Goal: Transaction & Acquisition: Purchase product/service

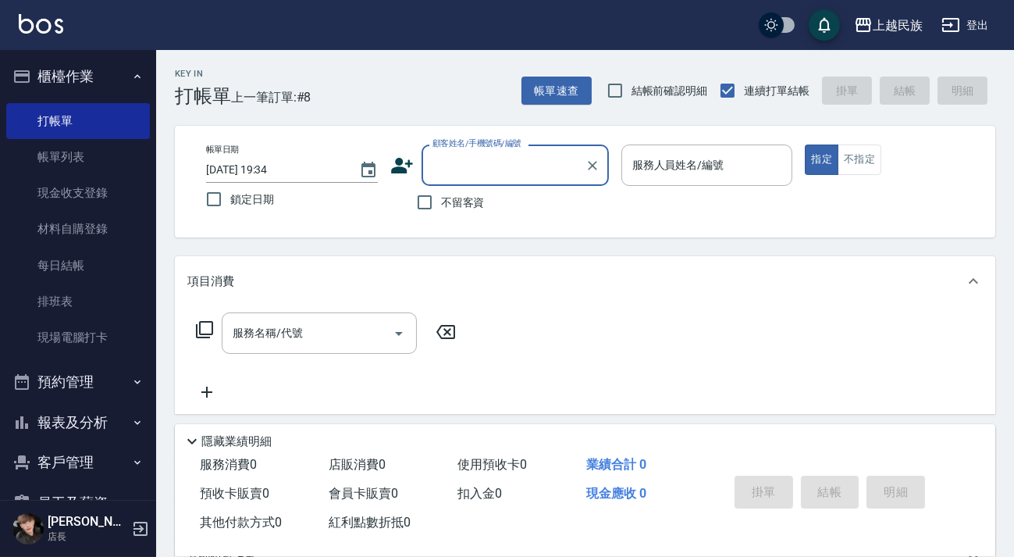
click at [523, 93] on div "Key In 打帳單 上一筆訂單:#8 帳單速查 結帳前確認明細 連續打單結帳 掛單 結帳 明細" at bounding box center [575, 78] width 839 height 57
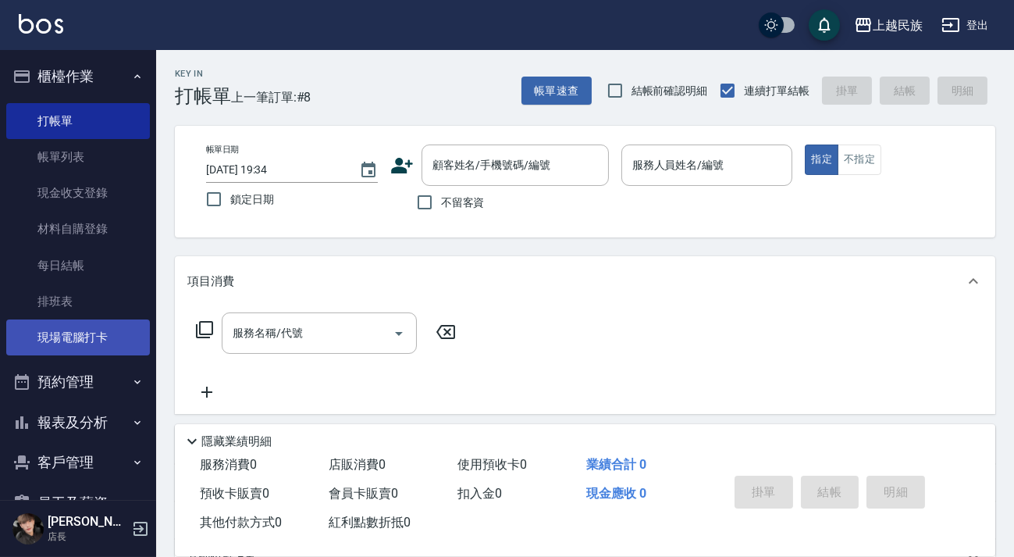
click at [85, 336] on link "現場電腦打卡" at bounding box center [78, 337] width 144 height 36
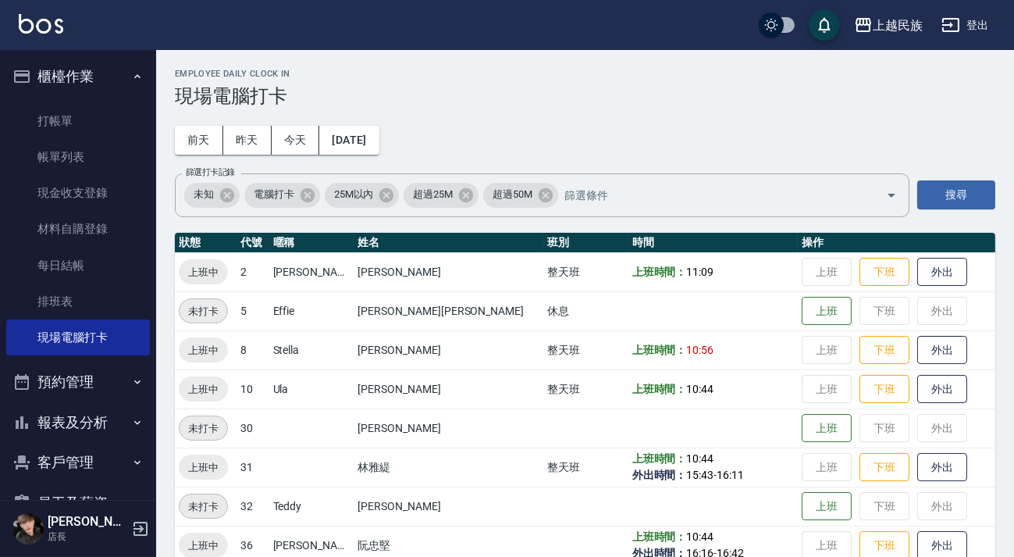
scroll to position [27, 0]
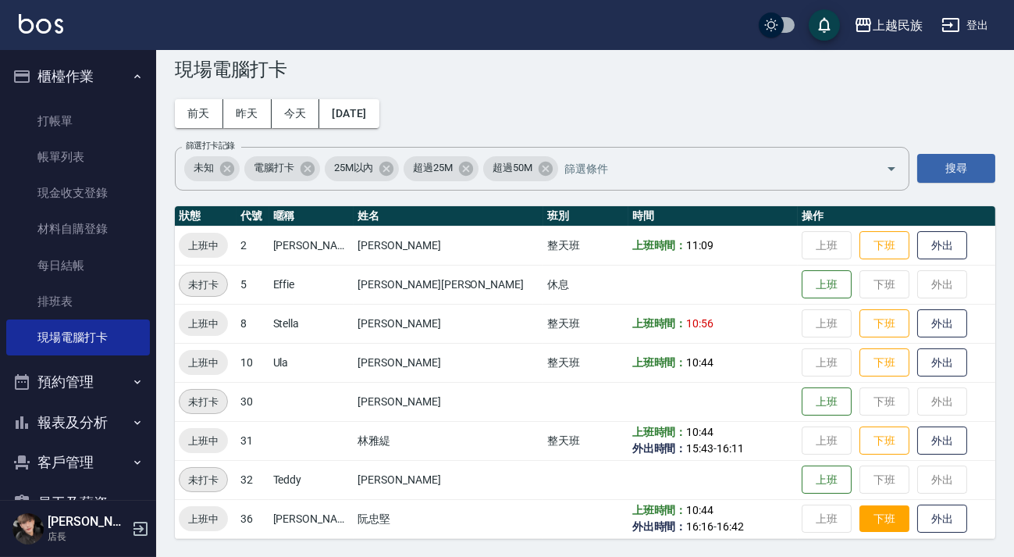
click at [860, 515] on button "下班" at bounding box center [885, 518] width 50 height 27
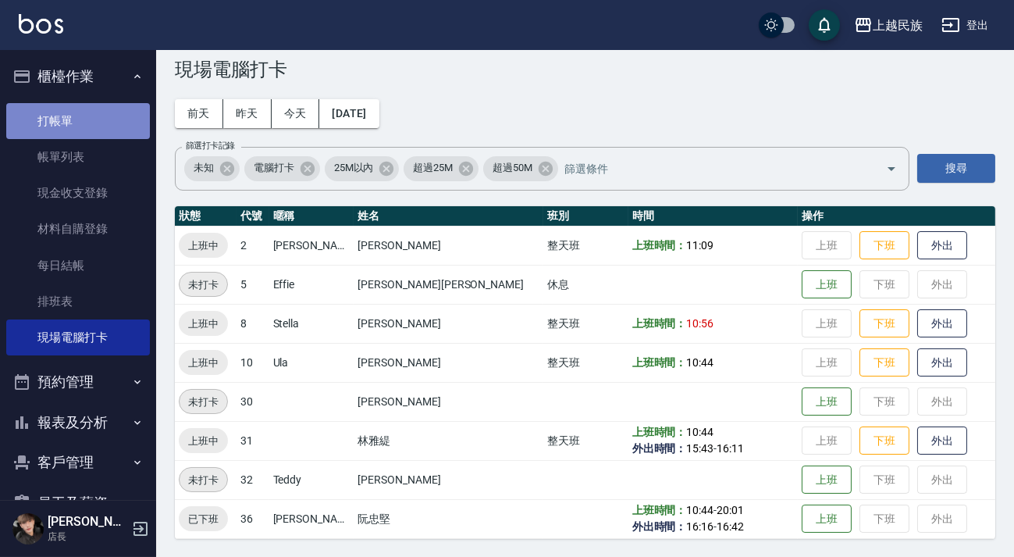
click at [80, 103] on link "打帳單" at bounding box center [78, 121] width 144 height 36
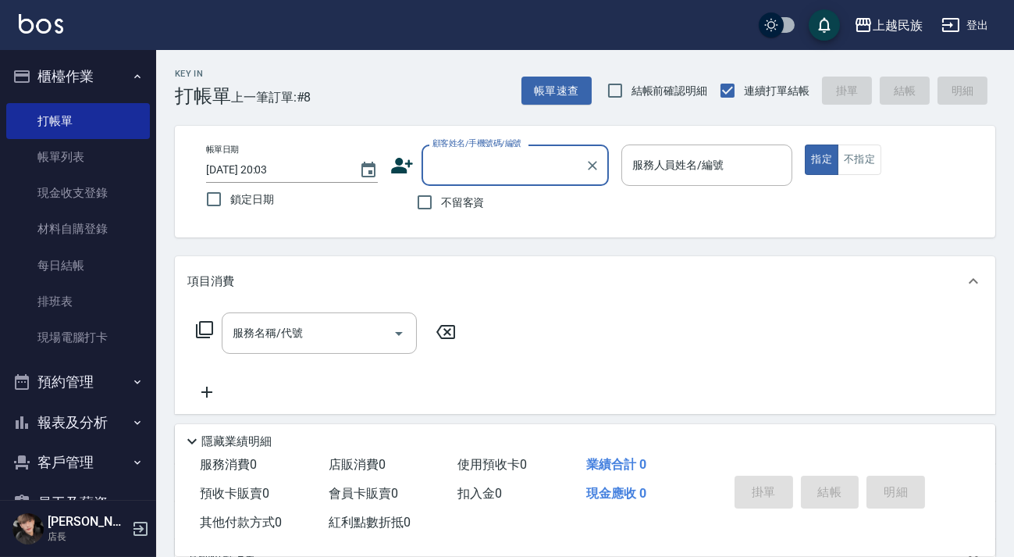
click at [488, 174] on input "顧客姓名/手機號碼/編號" at bounding box center [504, 164] width 150 height 27
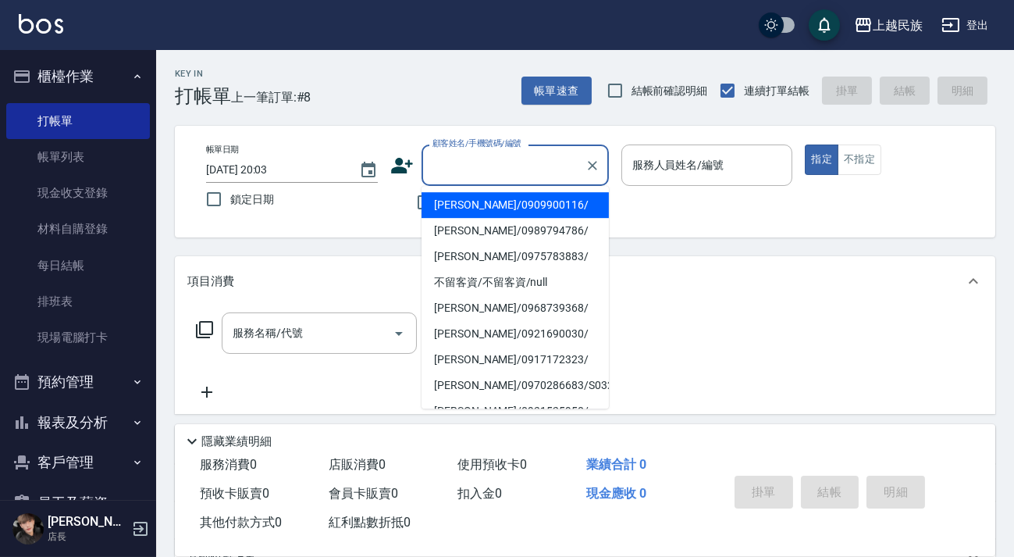
click at [382, 210] on div "帳單日期 [DATE] 20:03 鎖定日期 顧客姓名/手機號碼/編號 顧客姓名/手機號碼/編號 不留客資 服務人員姓名/編號 服務人員姓名/編號 指定 不指定" at bounding box center [585, 181] width 783 height 74
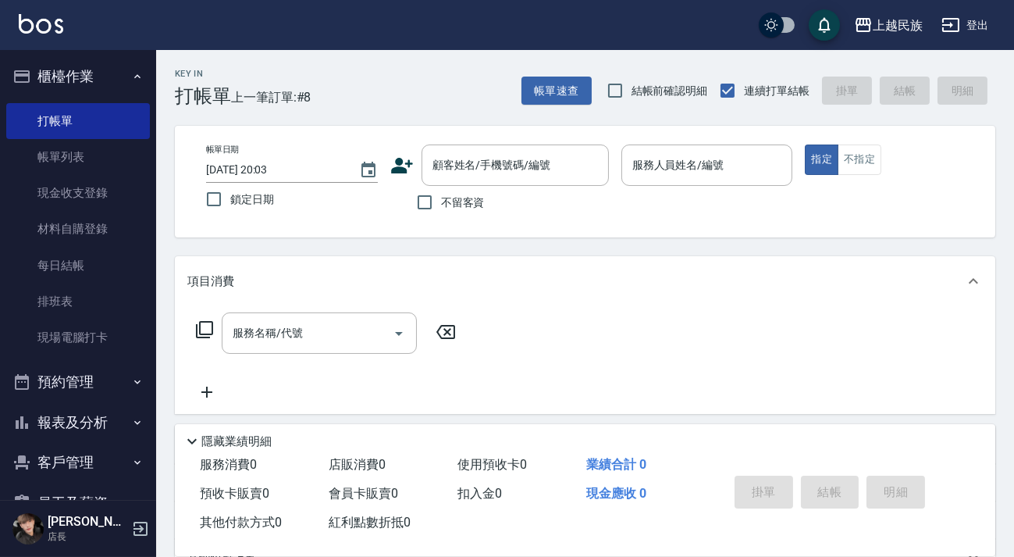
click at [458, 186] on label "不留客資" at bounding box center [446, 202] width 77 height 33
click at [441, 186] on input "不留客資" at bounding box center [424, 202] width 33 height 33
checkbox input "true"
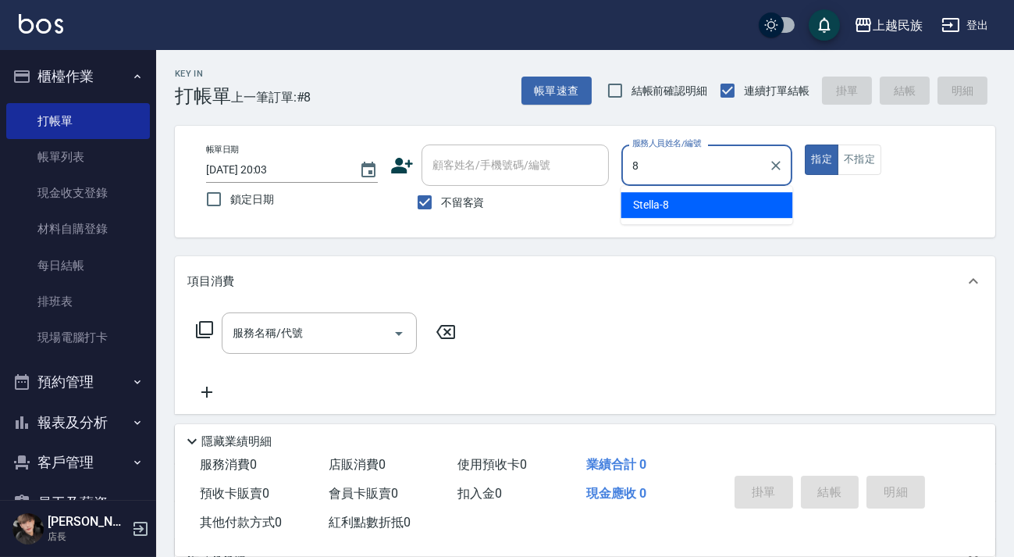
type input "Stella-8"
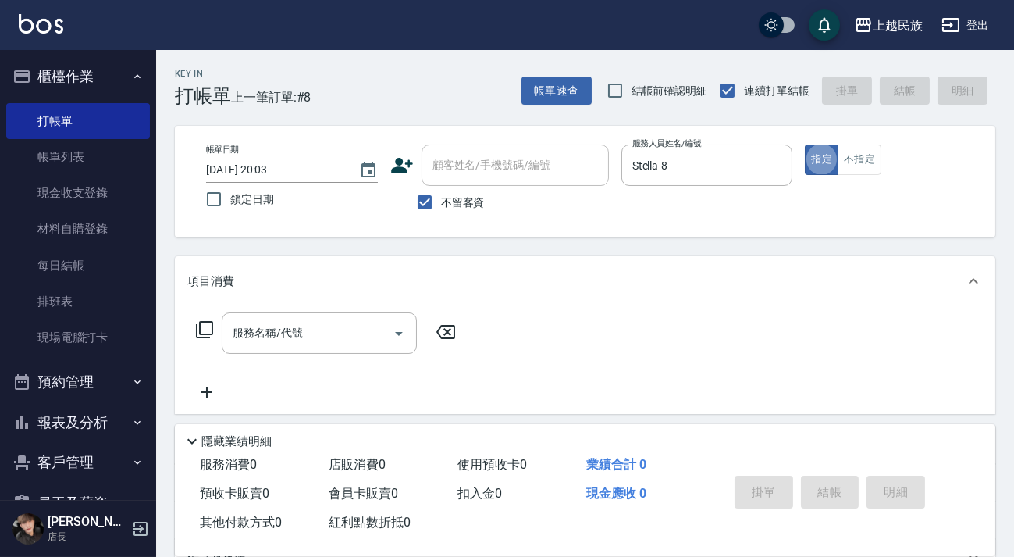
type button "true"
click at [283, 337] on div "服務名稱/代號 服務名稱/代號" at bounding box center [319, 332] width 195 height 41
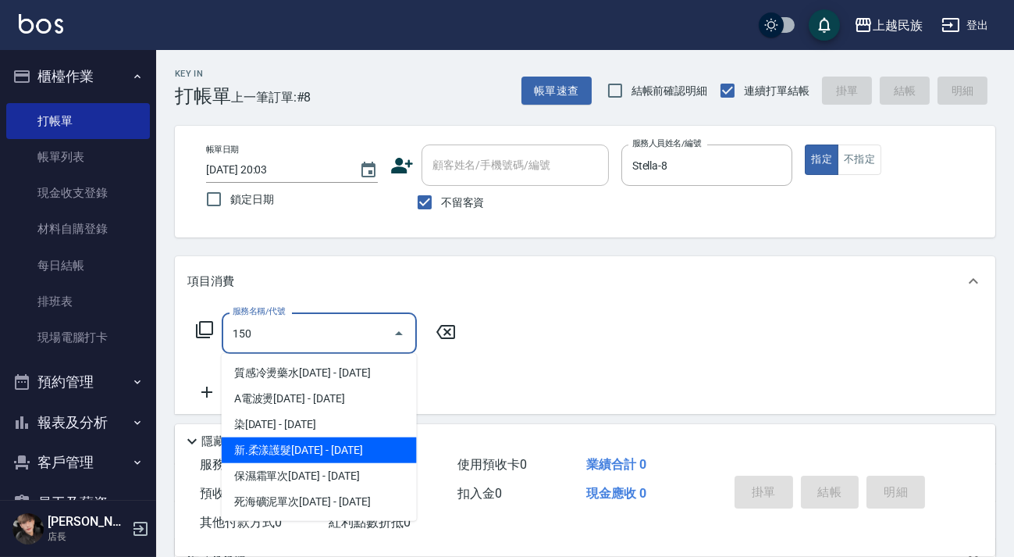
click at [306, 456] on span "新.柔漾護髮[DATE] - [DATE]" at bounding box center [319, 450] width 195 height 26
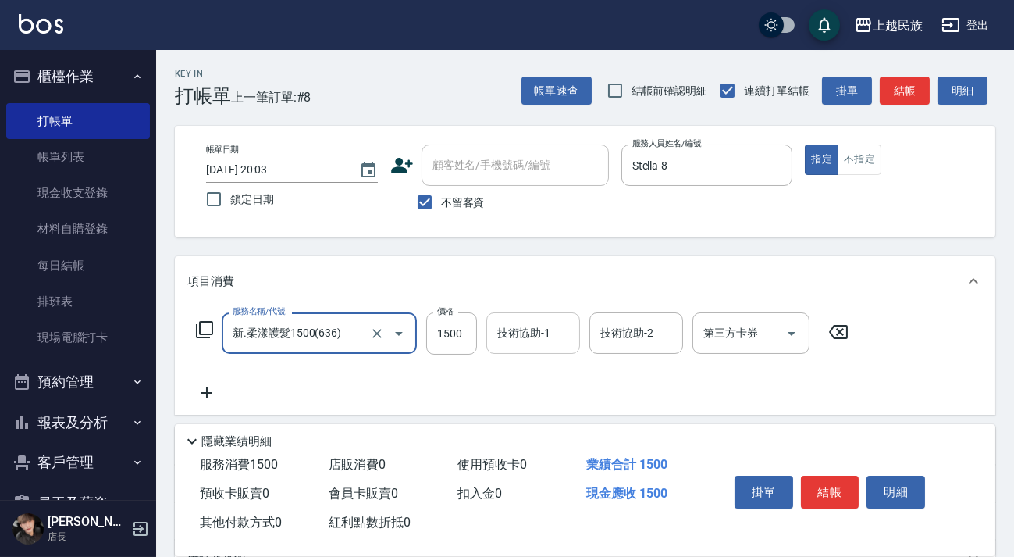
type input "新.柔漾護髮1500(636)"
click at [512, 339] on div "技術協助-1 技術協助-1" at bounding box center [533, 332] width 94 height 41
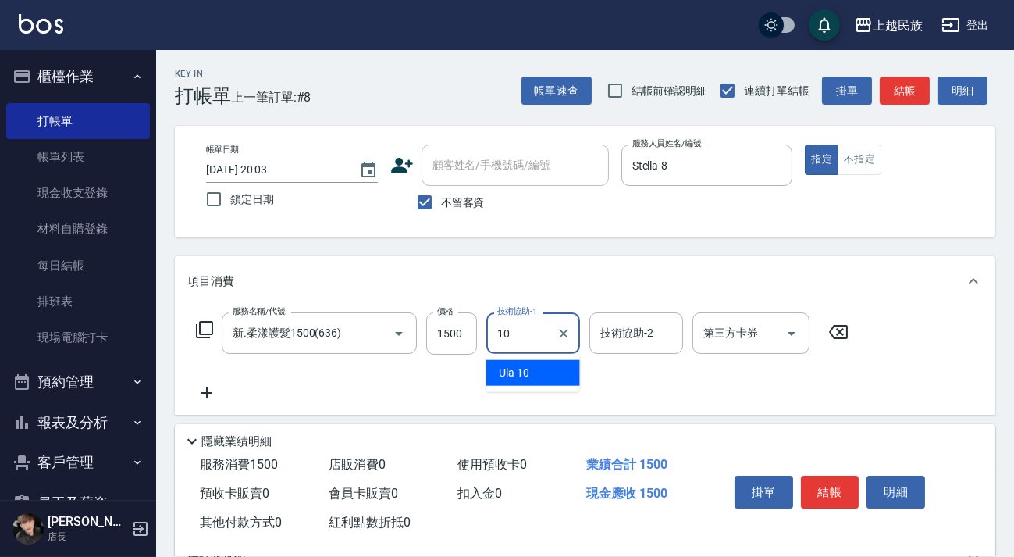
type input "Ula-10"
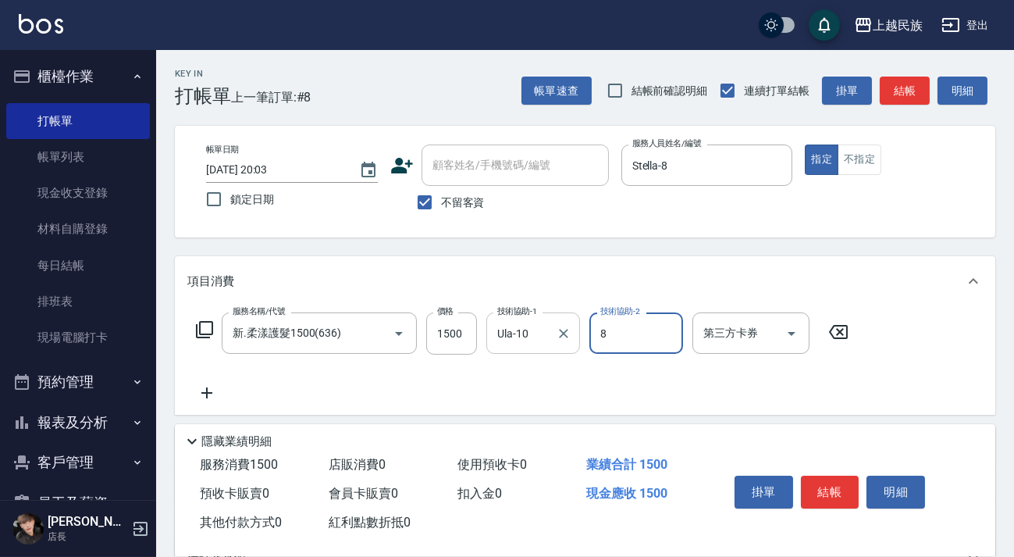
type input "Stella-8"
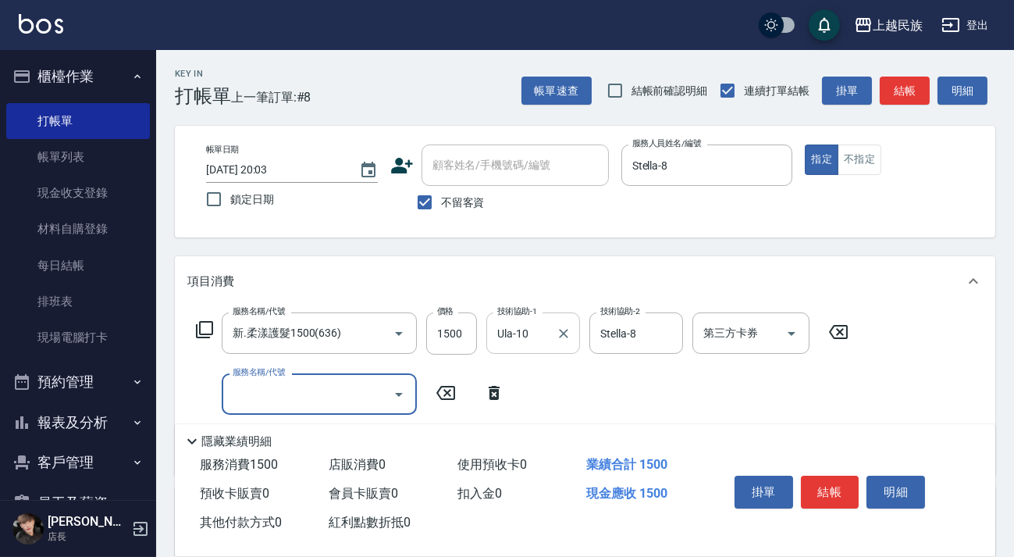
type input "2"
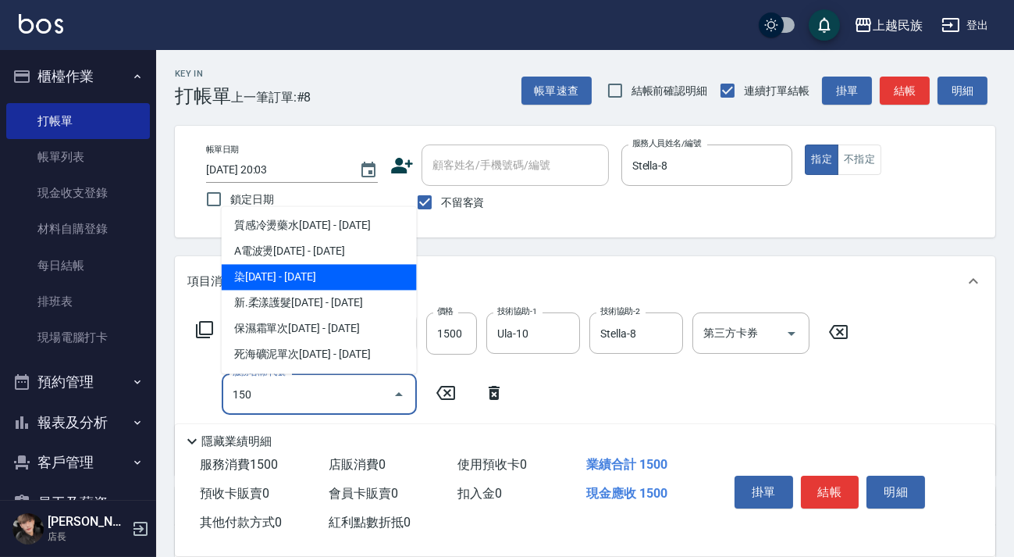
click at [333, 277] on span "染[DATE] - [DATE]" at bounding box center [319, 277] width 195 height 26
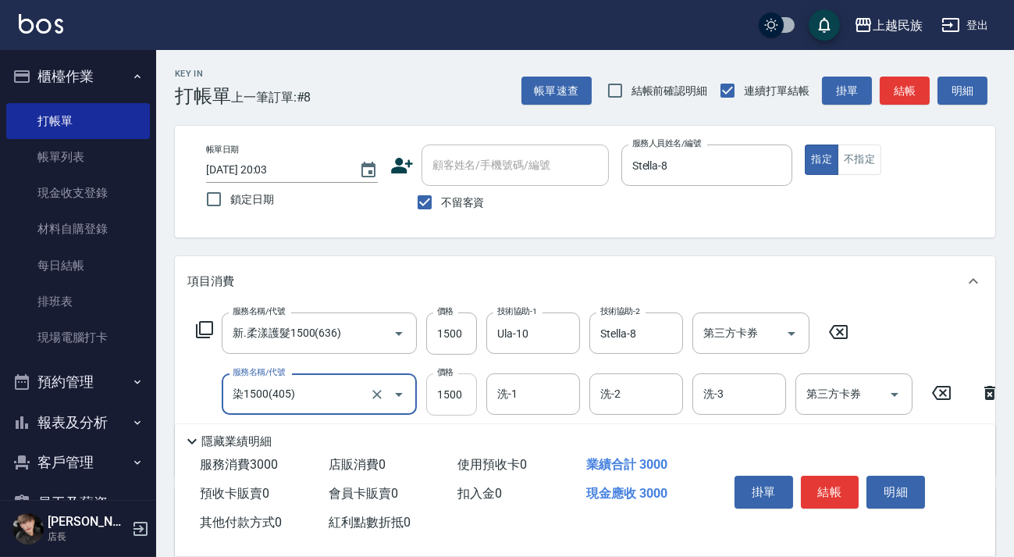
type input "染1500(405)"
click at [441, 388] on input "1500" at bounding box center [451, 394] width 51 height 42
type input "2600"
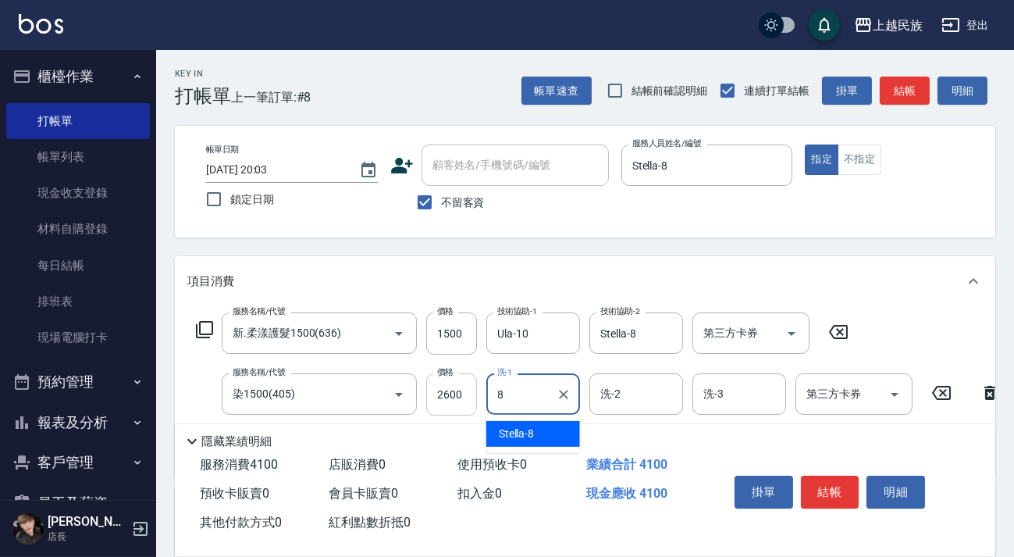
type input "Stella-8"
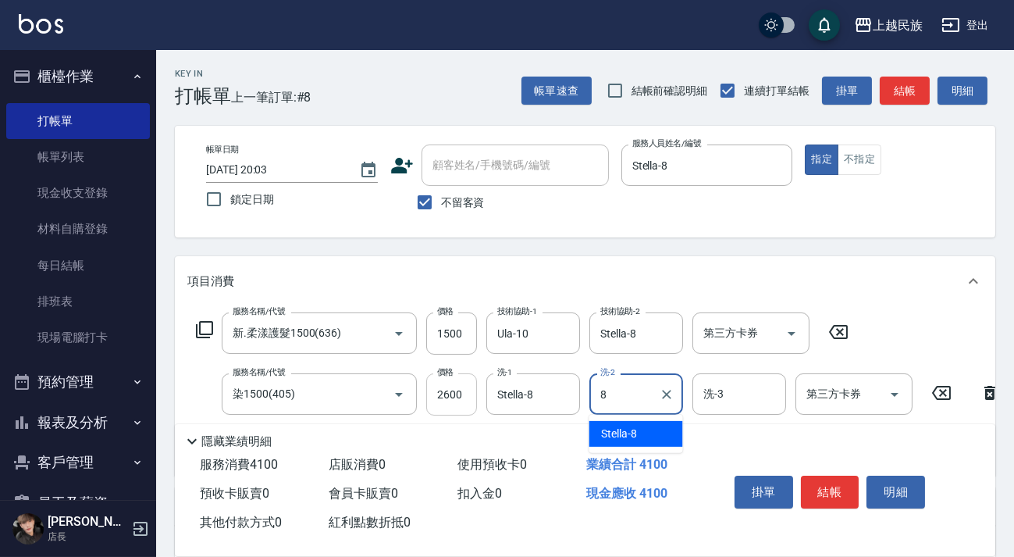
type input "Stella-8"
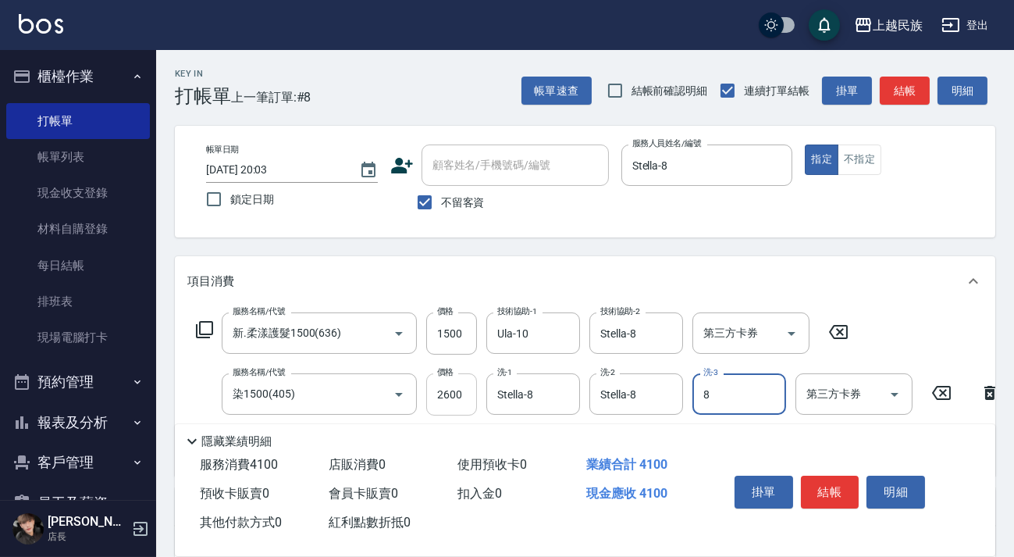
type input "Stella-8"
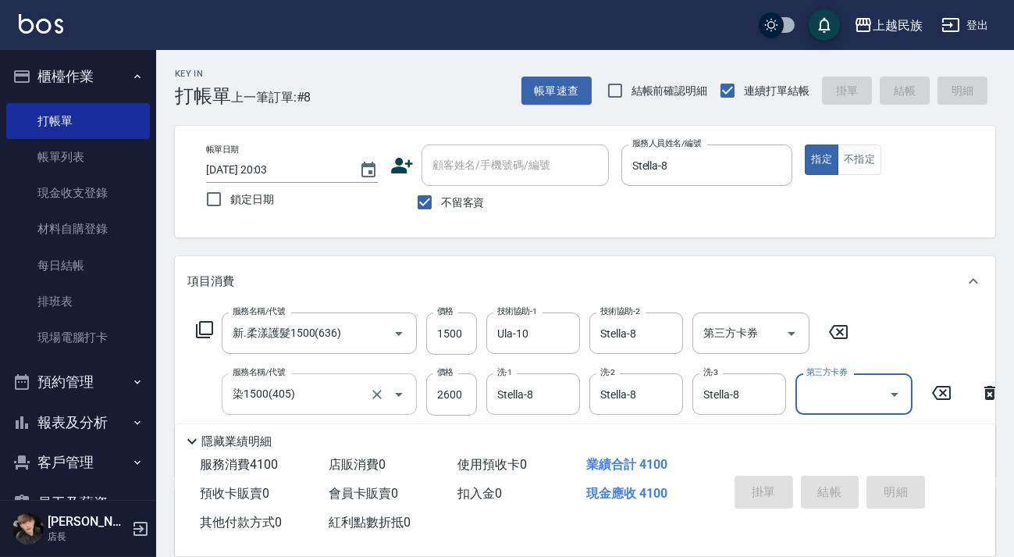
type input "[DATE] 20:04"
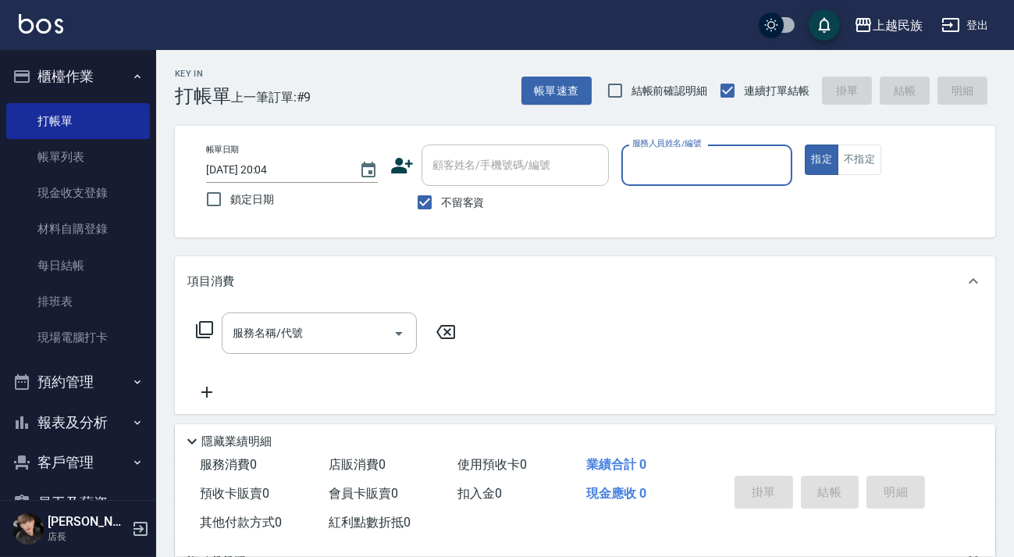
click at [486, 203] on div "不留客資" at bounding box center [499, 202] width 219 height 33
click at [493, 171] on input "顧客姓名/手機號碼/編號" at bounding box center [515, 164] width 173 height 27
click at [469, 187] on label "不留客資" at bounding box center [446, 202] width 77 height 33
click at [441, 187] on input "不留客資" at bounding box center [424, 202] width 33 height 33
checkbox input "false"
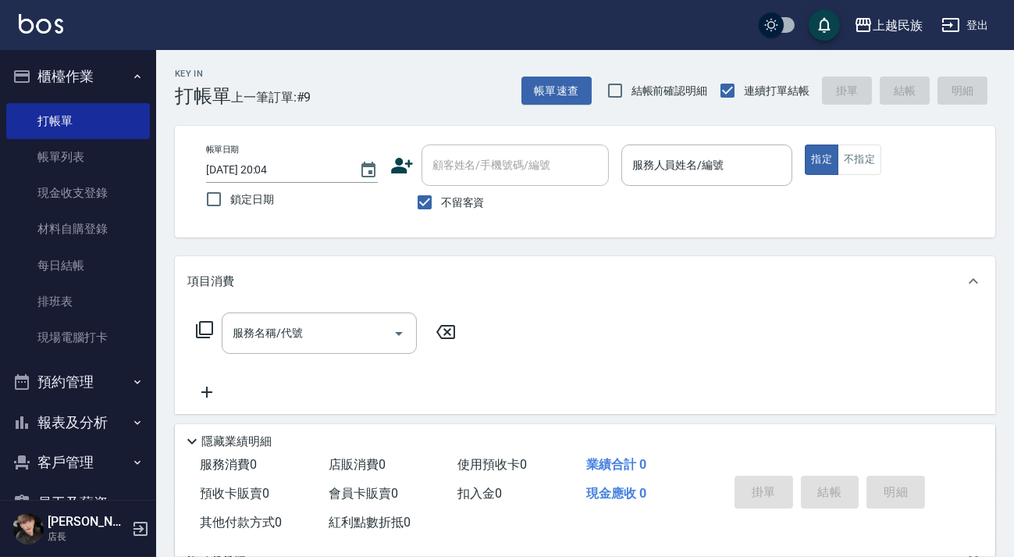
click at [486, 172] on input "顧客姓名/手機號碼/編號" at bounding box center [515, 164] width 173 height 27
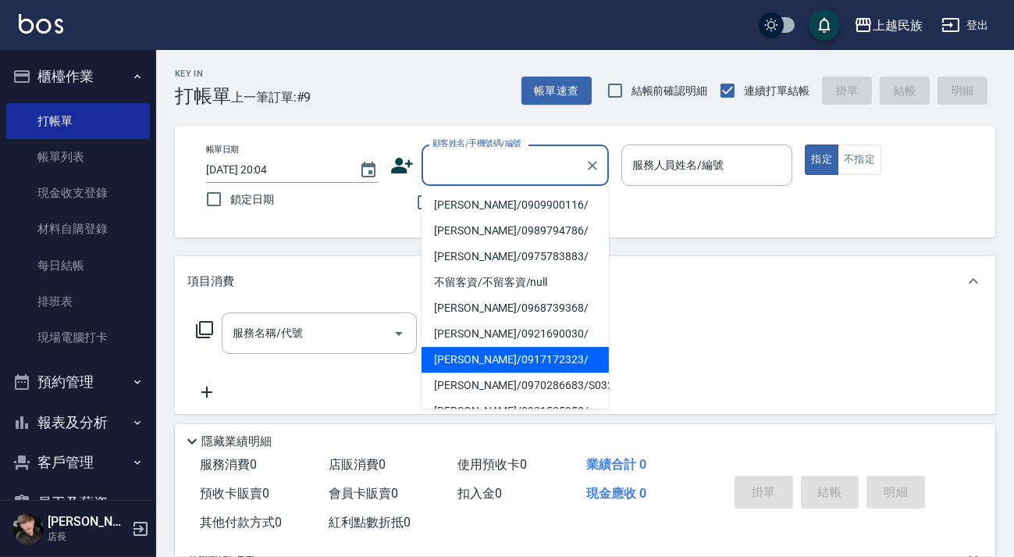
click at [528, 359] on li "[PERSON_NAME]/0917172323/" at bounding box center [515, 360] width 187 height 26
type input "[PERSON_NAME]/0917172323/"
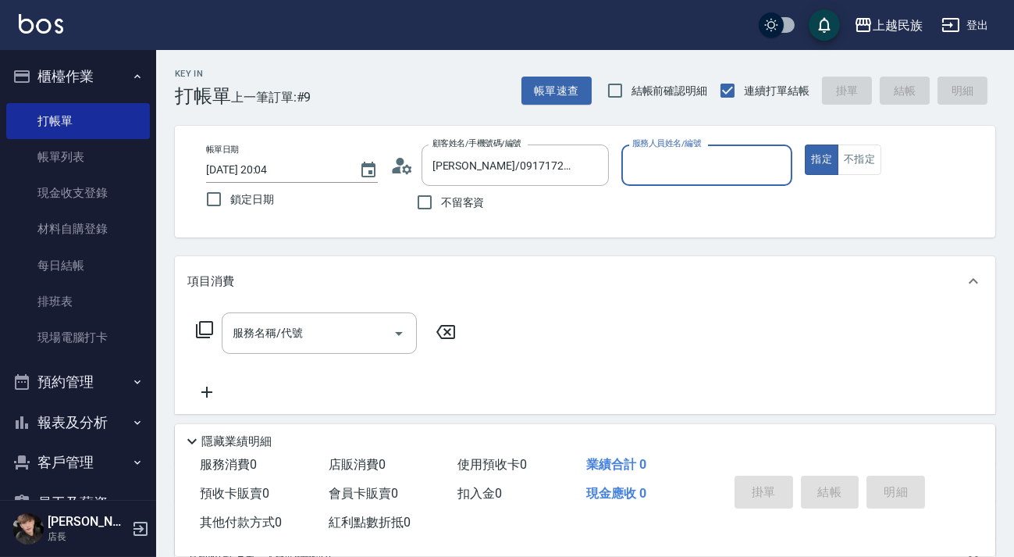
type input "Ula-10"
click at [805, 144] on button "指定" at bounding box center [822, 159] width 34 height 30
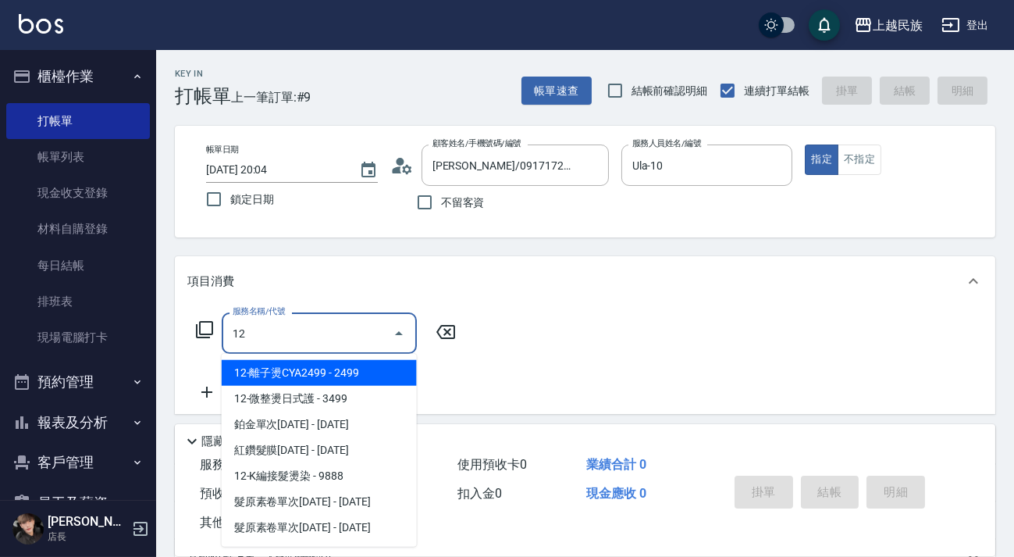
type input "1"
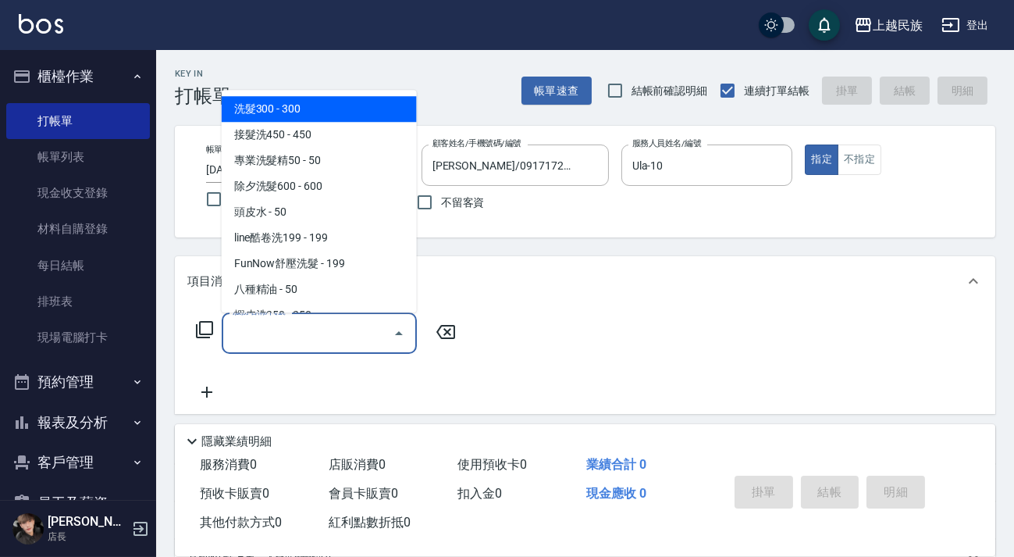
click at [211, 328] on icon at bounding box center [204, 329] width 19 height 19
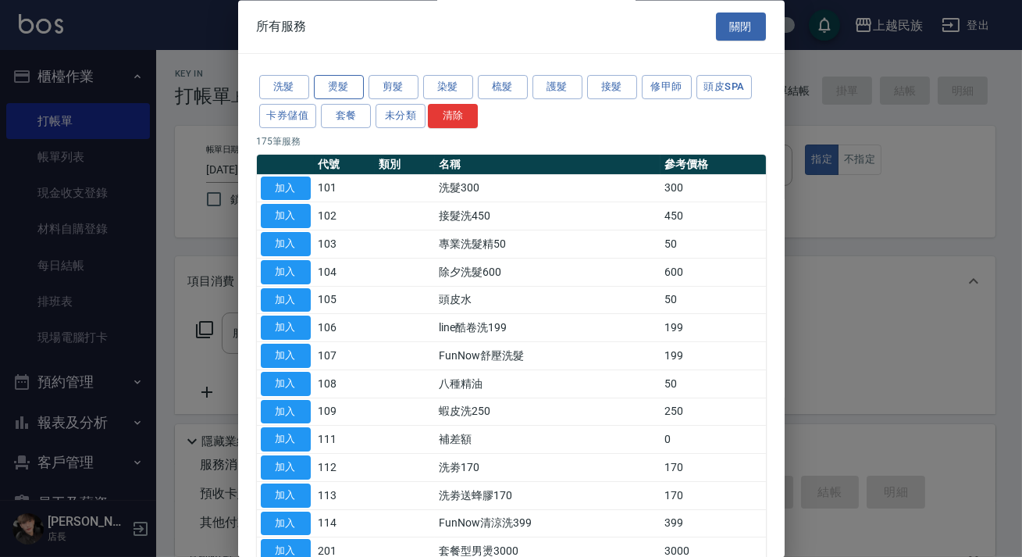
click at [351, 80] on button "燙髮" at bounding box center [339, 88] width 50 height 24
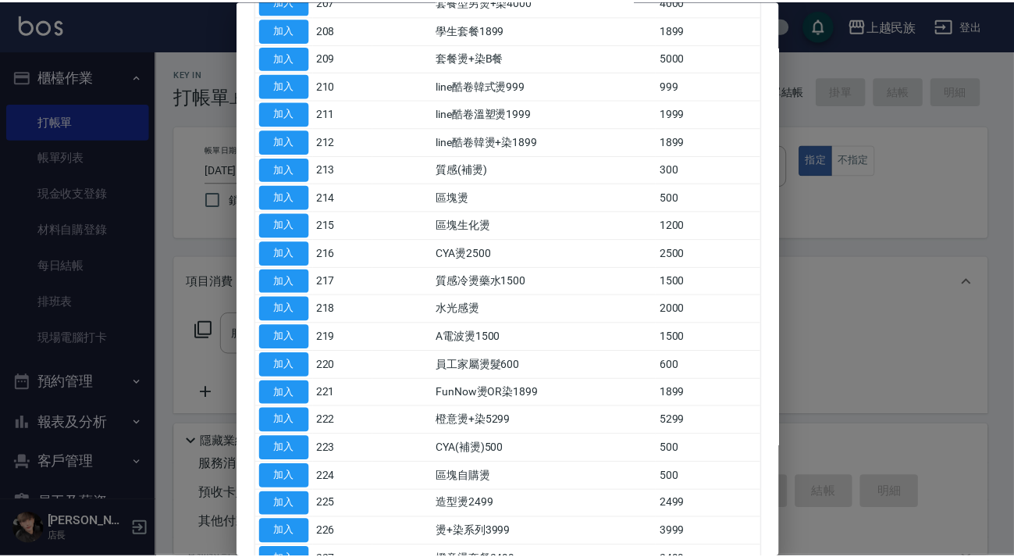
scroll to position [621, 0]
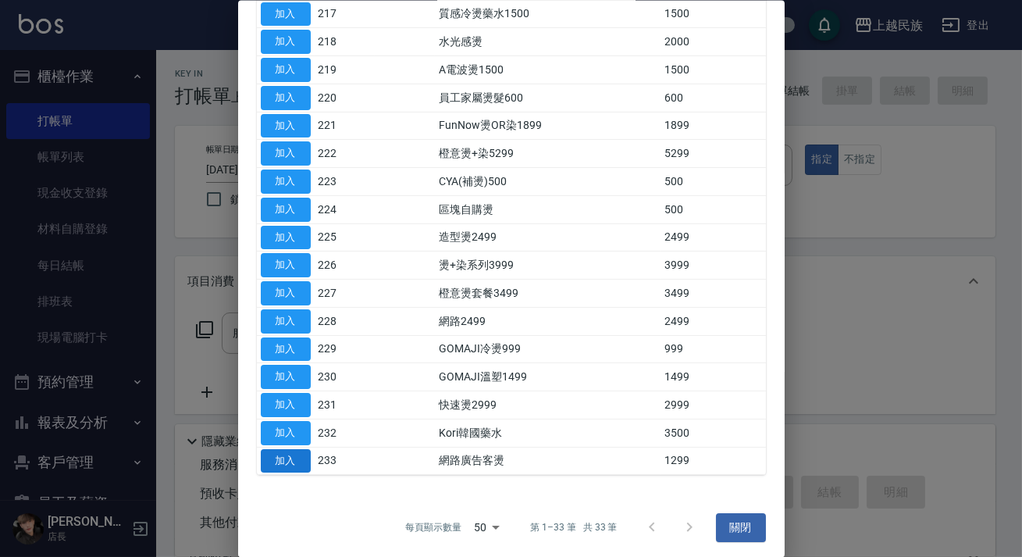
click at [277, 461] on button "加入" at bounding box center [286, 460] width 50 height 24
type input "網路廣告客燙(233)"
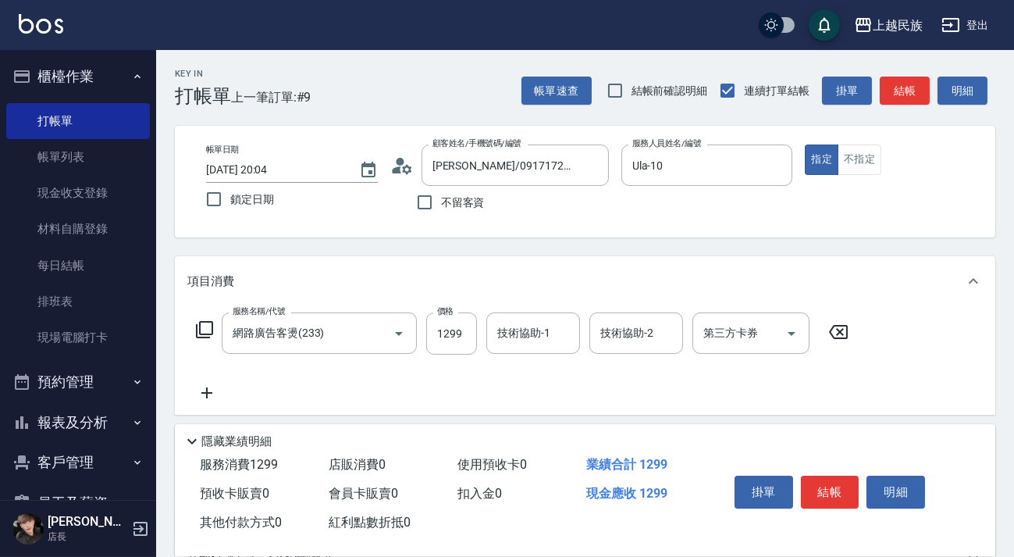
click at [476, 344] on input "1299" at bounding box center [451, 333] width 51 height 42
click at [518, 340] on input "技術協助-1" at bounding box center [533, 332] width 80 height 27
type input "Ula-10"
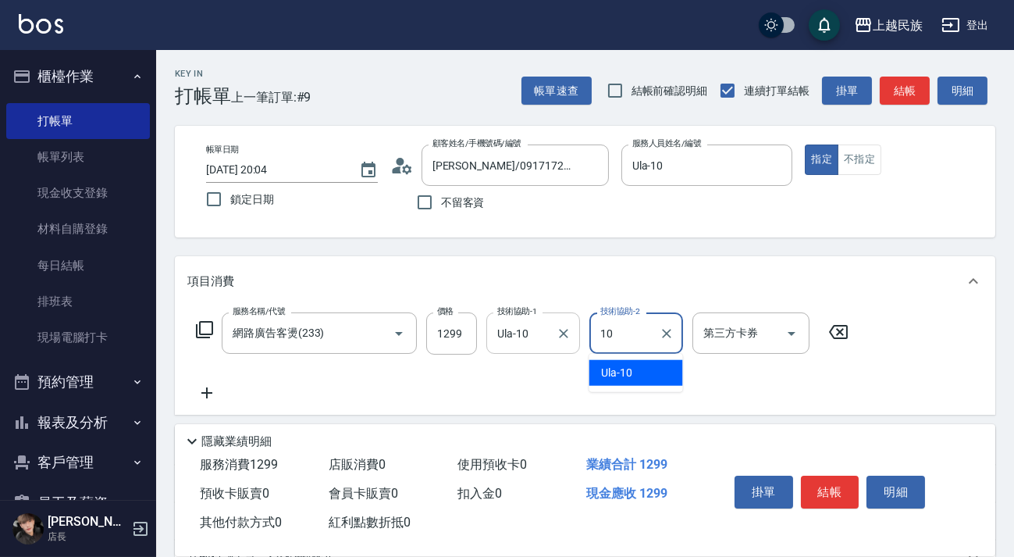
type input "Ula-10"
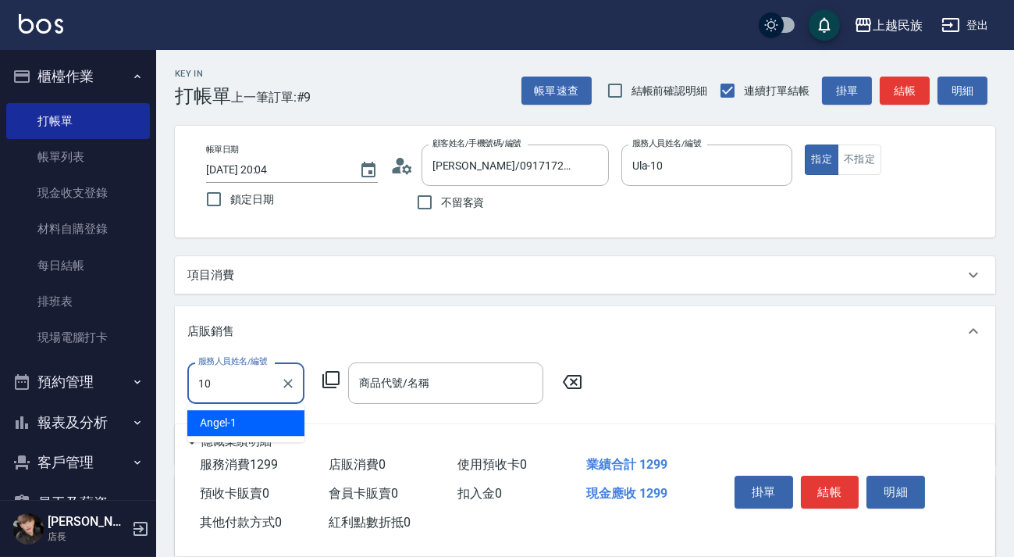
scroll to position [0, 0]
type input "Ula-10"
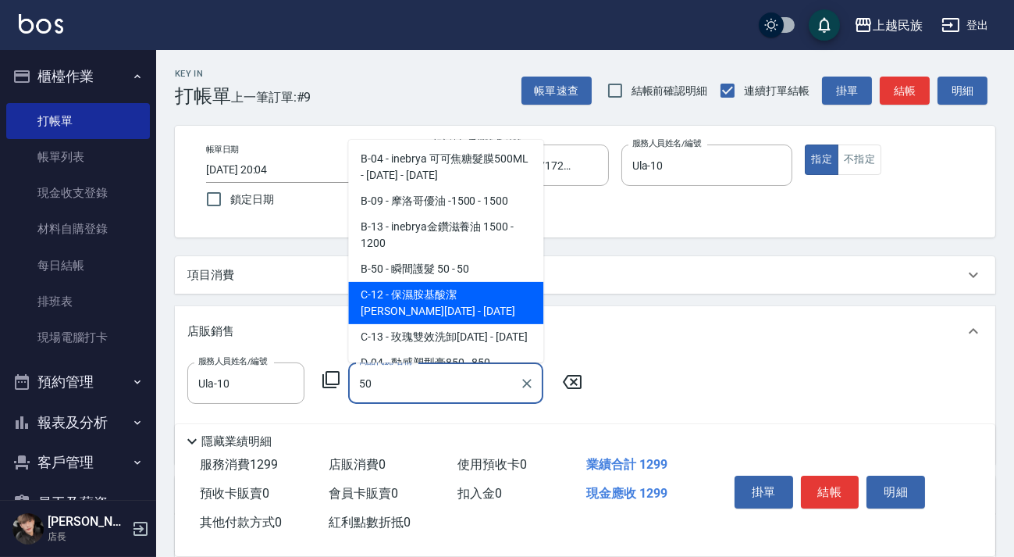
click at [497, 278] on span "B-50 - 瞬間護髮 50 - 50" at bounding box center [445, 269] width 195 height 26
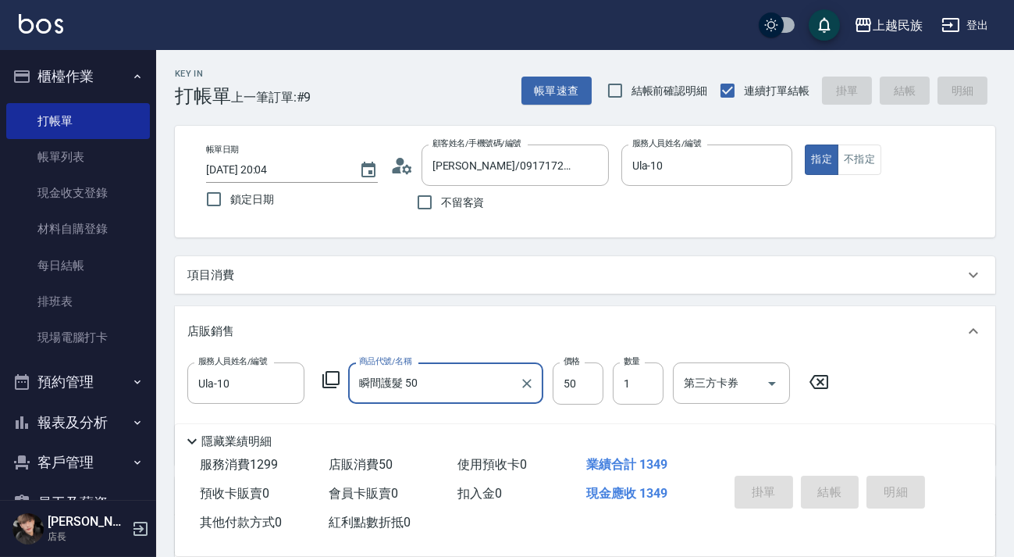
type input "瞬間護髮 50"
type input "[DATE] 20:05"
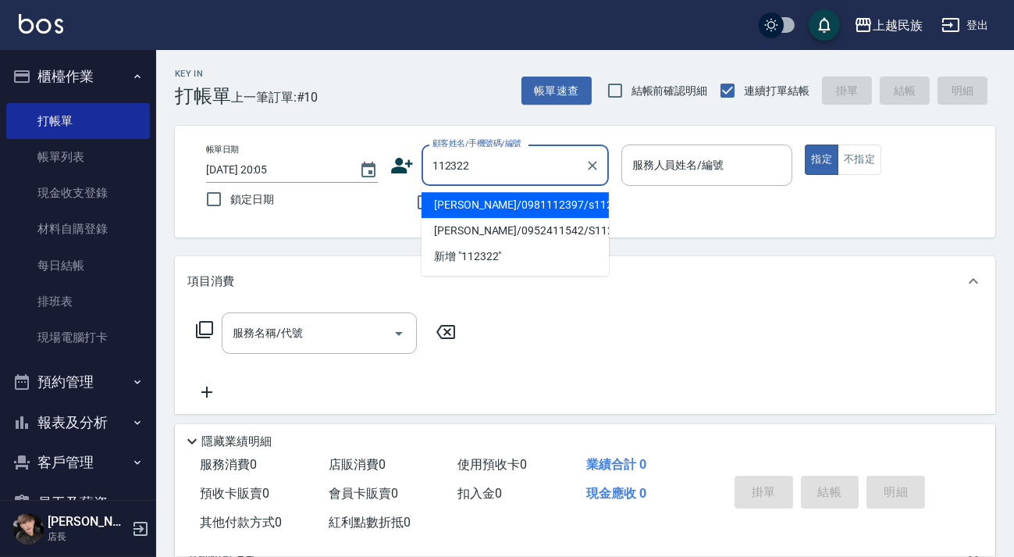
click at [547, 205] on li "[PERSON_NAME]/0981112397/s112322" at bounding box center [515, 205] width 187 height 26
type input "[PERSON_NAME]/0981112397/s112322"
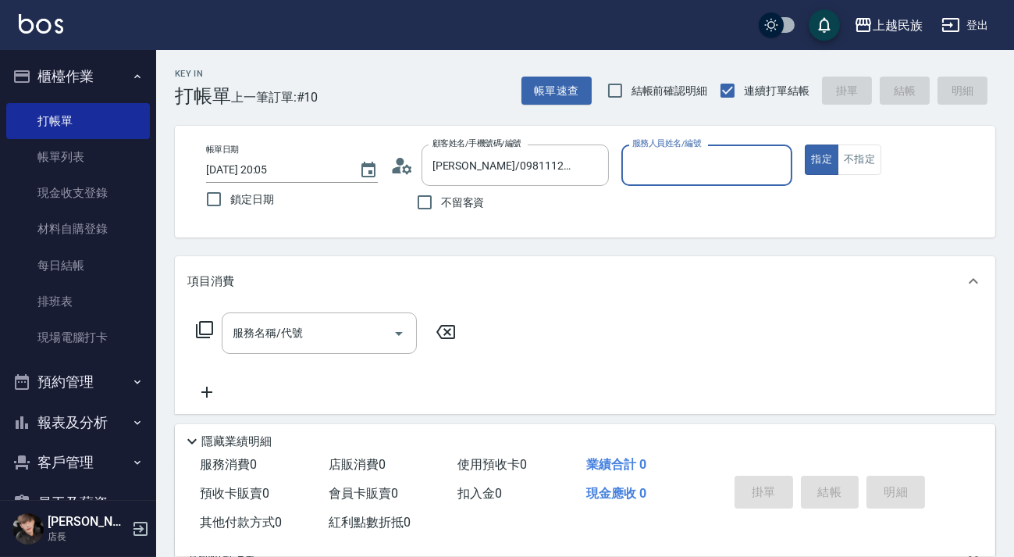
type input "Stella-8"
click at [805, 144] on button "指定" at bounding box center [822, 159] width 34 height 30
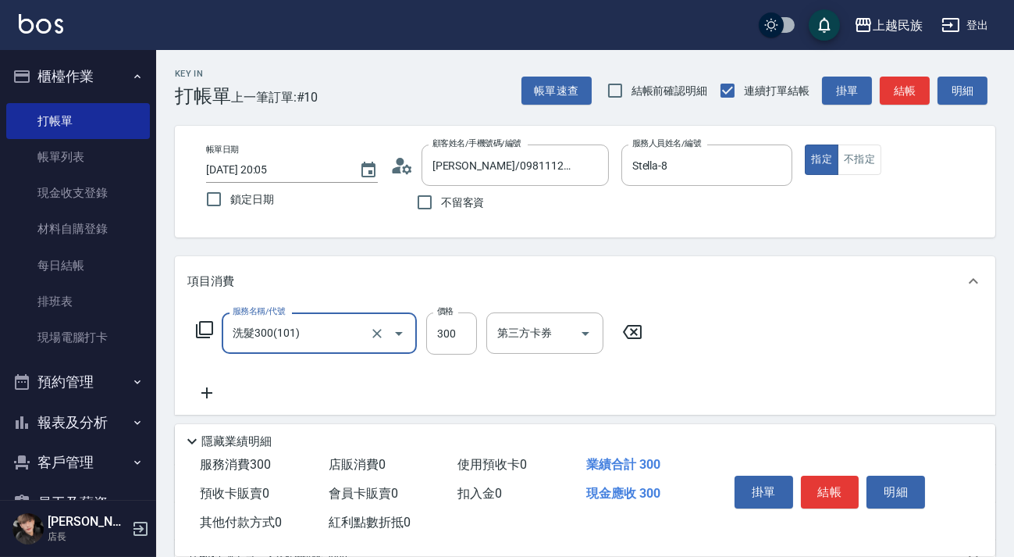
type input "洗髮300(101)"
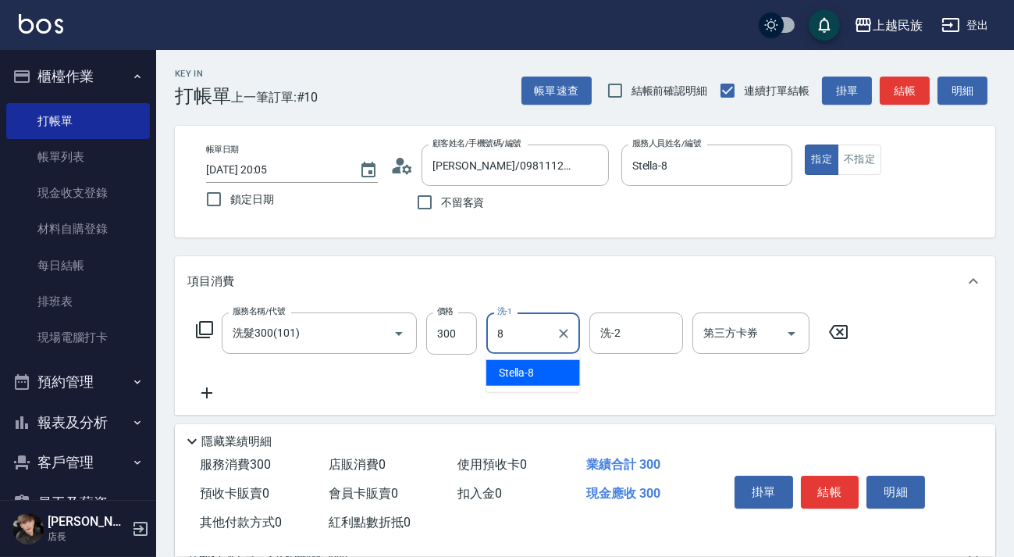
type input "Stella-8"
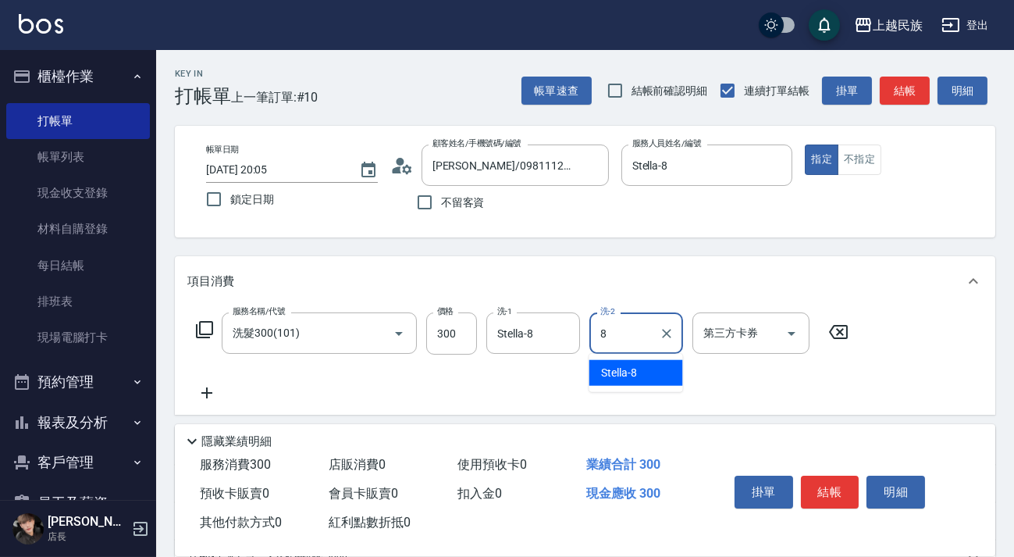
type input "Stella-8"
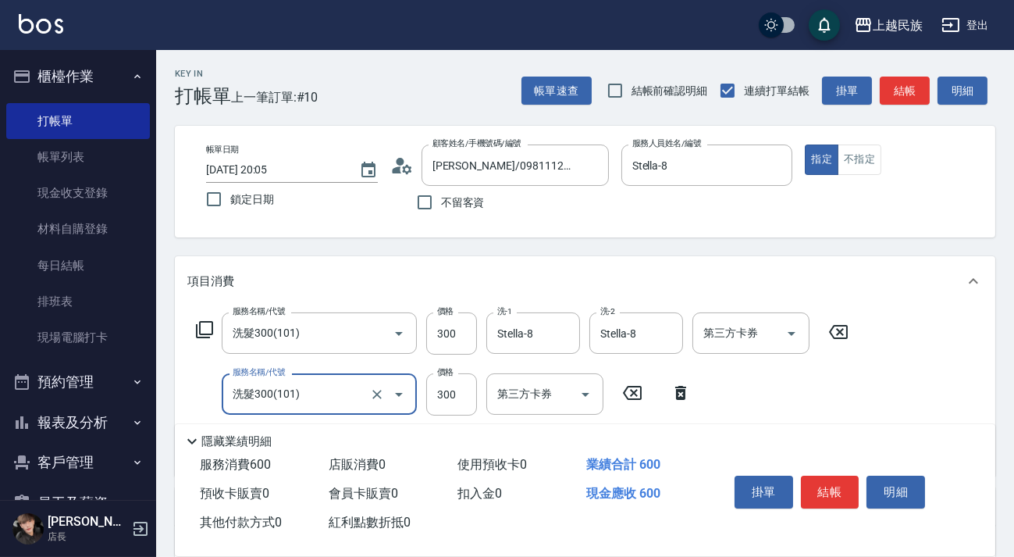
type input "洗髮300(101)"
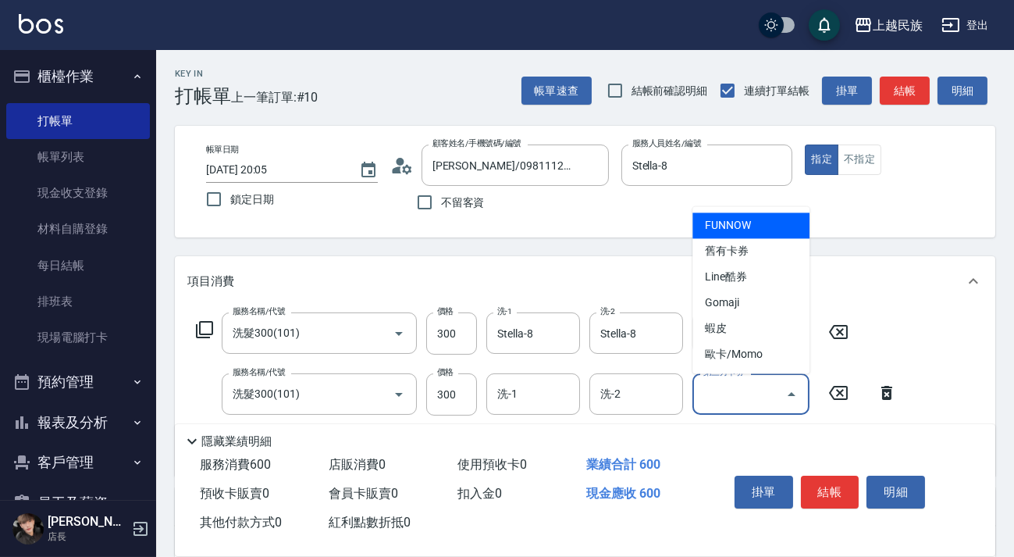
click at [545, 424] on div "隱藏業績明細" at bounding box center [585, 437] width 821 height 27
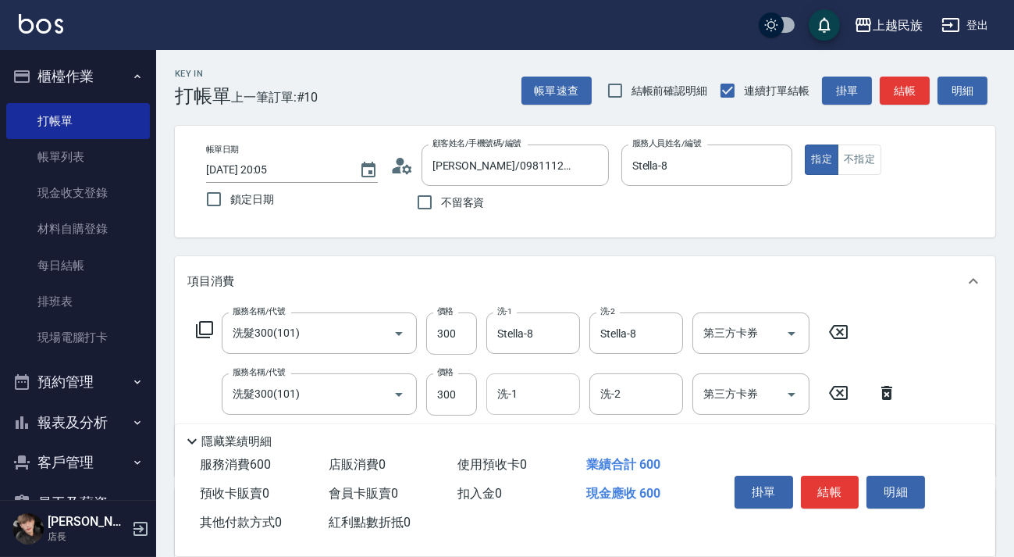
drag, startPoint x: 519, startPoint y: 404, endPoint x: 529, endPoint y: 403, distance: 10.3
click at [525, 403] on input "洗-1" at bounding box center [533, 393] width 80 height 27
type input "Stella-8"
type input "洗髮300(101)"
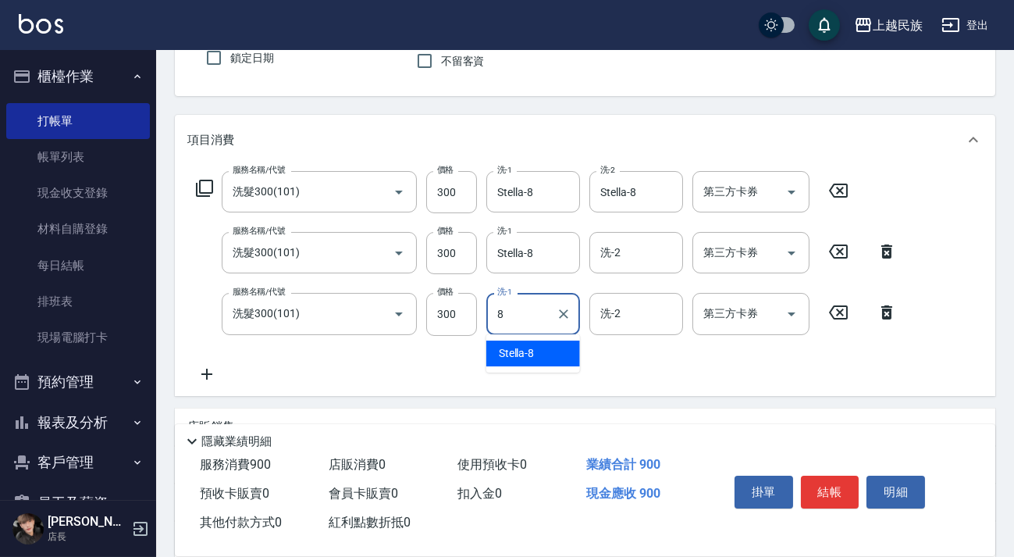
type input "Stella-8"
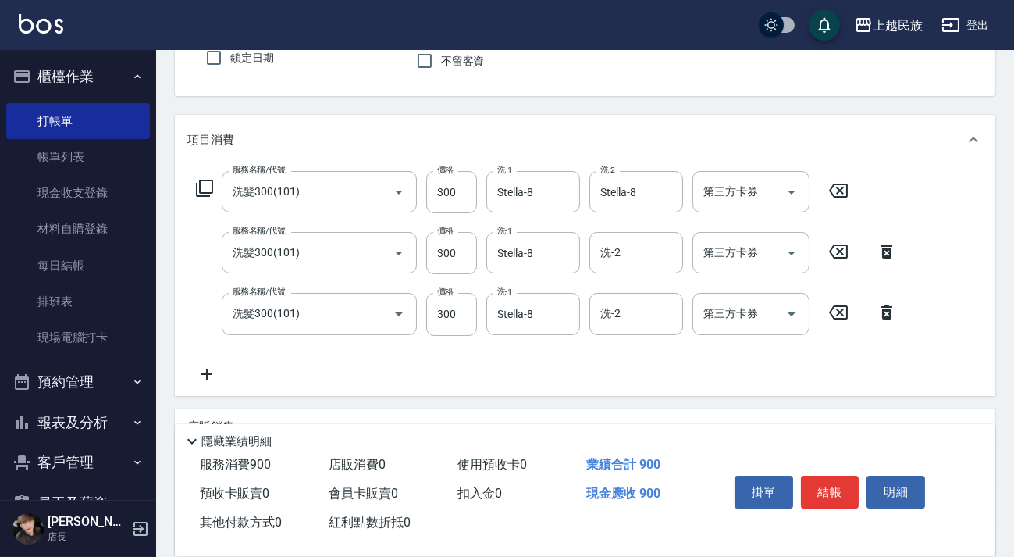
click at [195, 379] on icon at bounding box center [206, 374] width 39 height 19
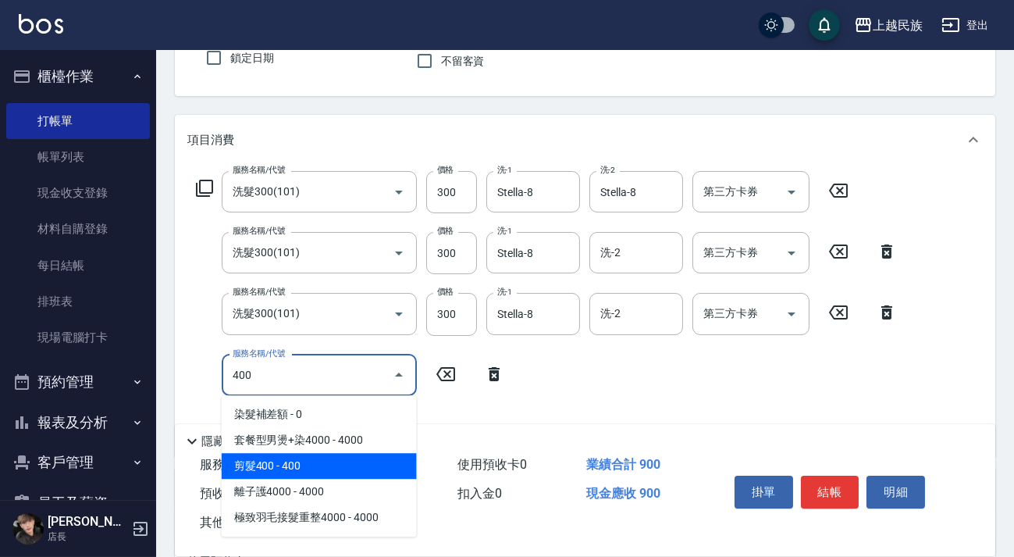
click at [322, 465] on span "剪髮400 - 400" at bounding box center [319, 466] width 195 height 26
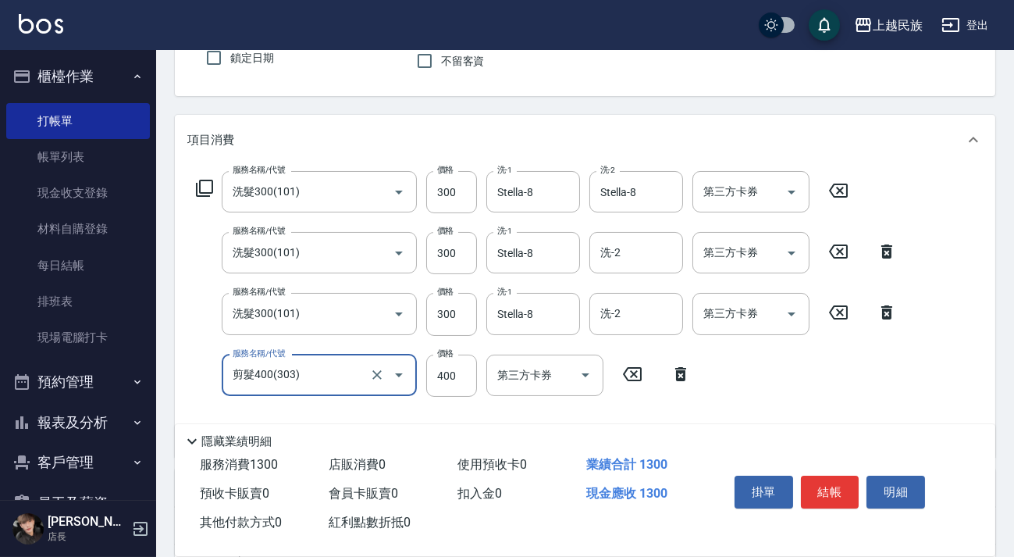
scroll to position [354, 0]
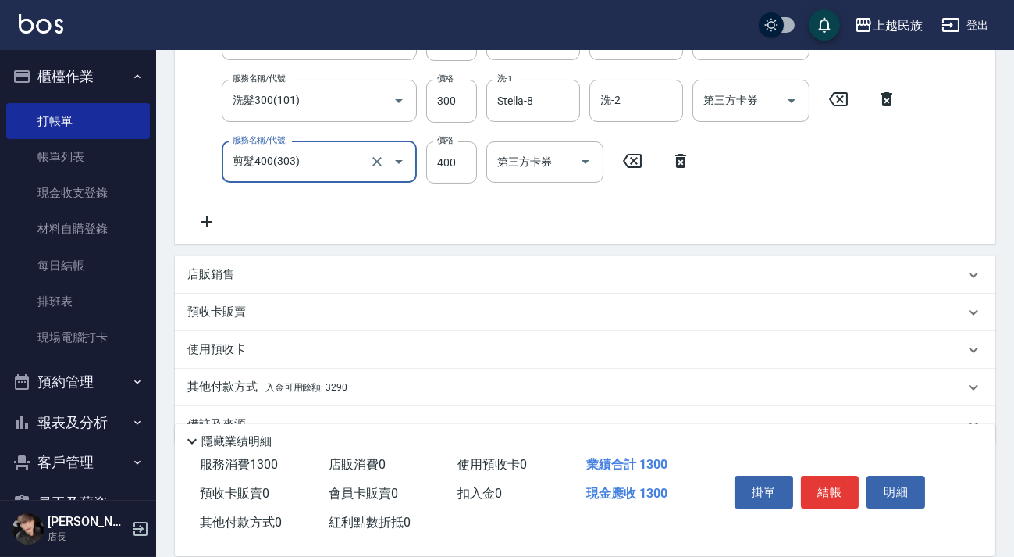
type input "剪髮400(303)"
click at [204, 214] on icon at bounding box center [206, 221] width 39 height 19
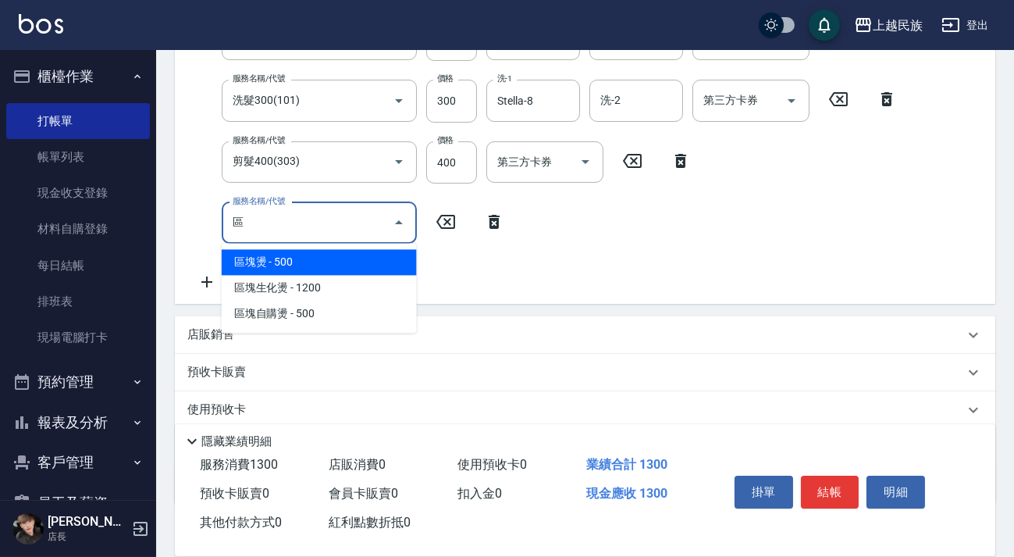
click at [270, 262] on span "區塊燙 - 500" at bounding box center [319, 262] width 195 height 26
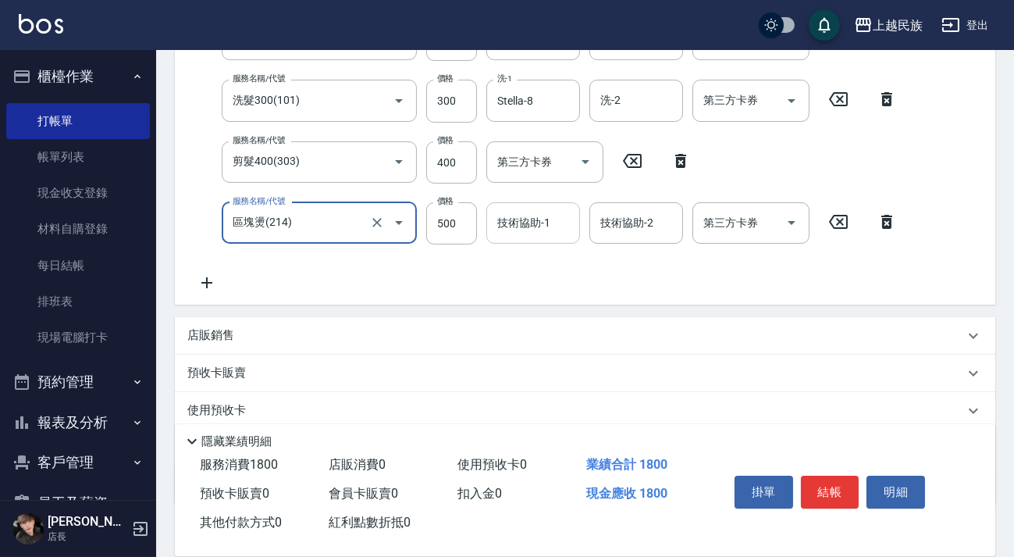
type input "區塊燙(214)"
click at [535, 223] on div "技術協助-1 技術協助-1" at bounding box center [533, 222] width 94 height 41
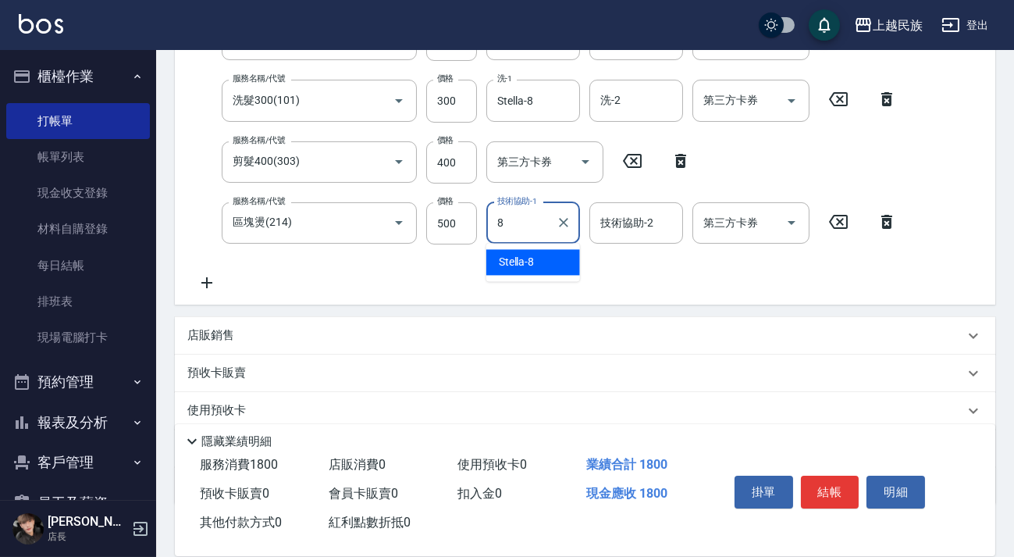
type input "Stella-8"
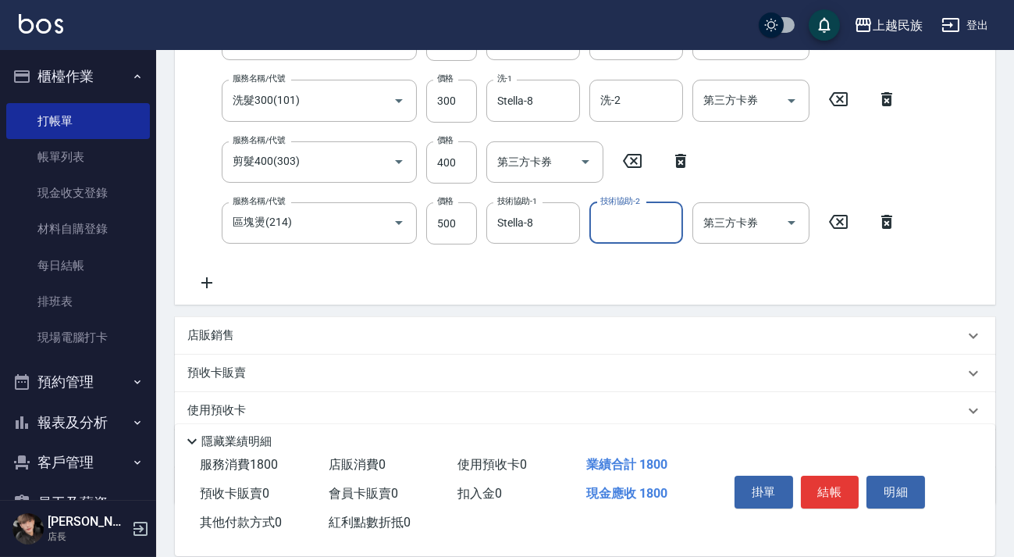
scroll to position [448, 0]
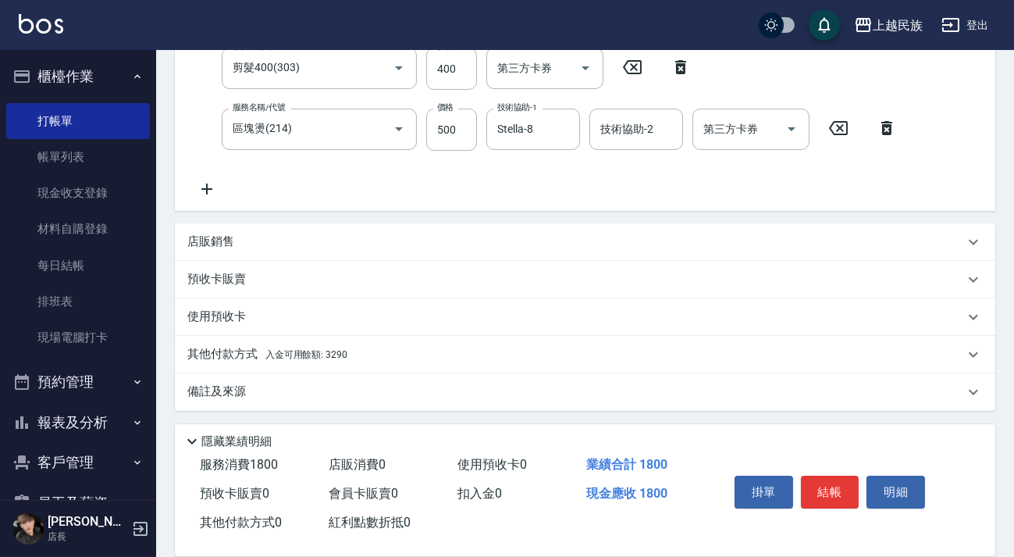
click at [397, 337] on div "其他付款方式 入金可用餘額: 3290" at bounding box center [585, 354] width 821 height 37
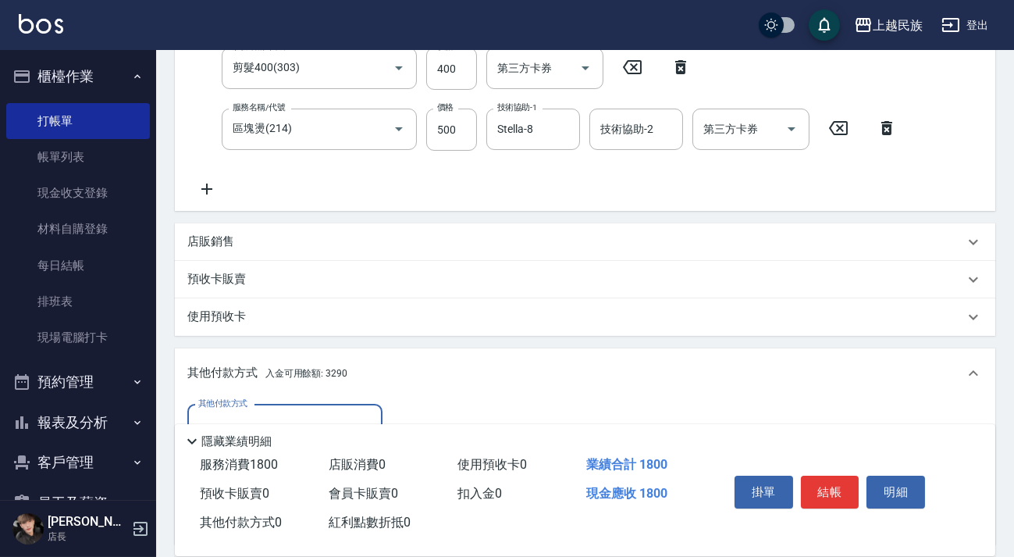
scroll to position [0, 0]
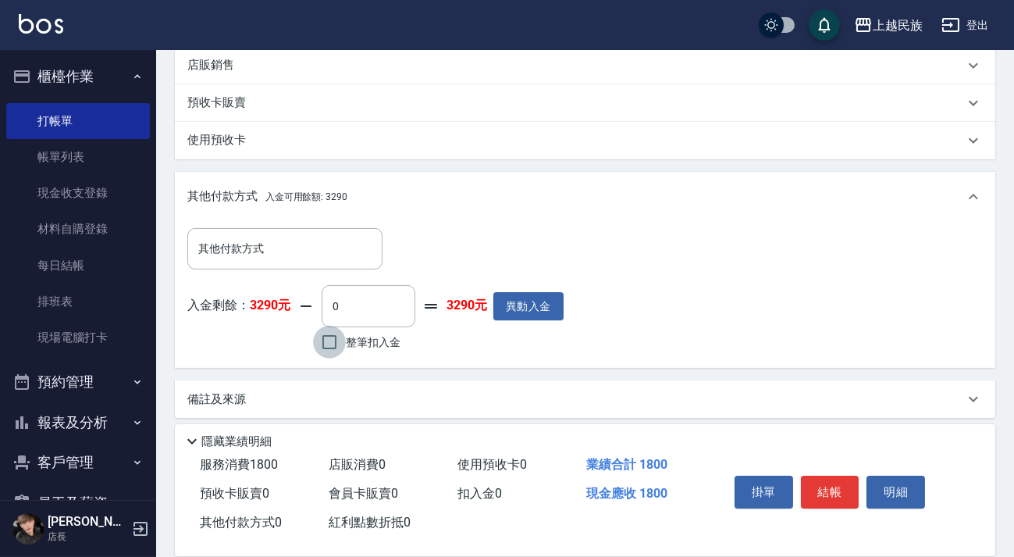
click at [346, 343] on input "整筆扣入金" at bounding box center [329, 342] width 33 height 33
checkbox input "true"
type input "1800"
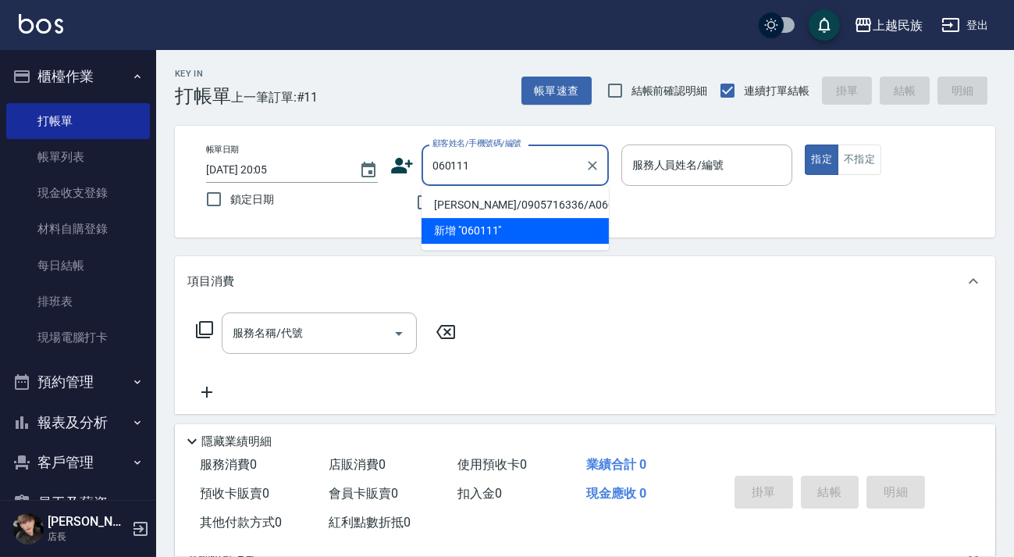
click at [535, 203] on li "[PERSON_NAME]/0905716336/A060111" at bounding box center [515, 205] width 187 height 26
type input "[PERSON_NAME]/0905716336/A060111"
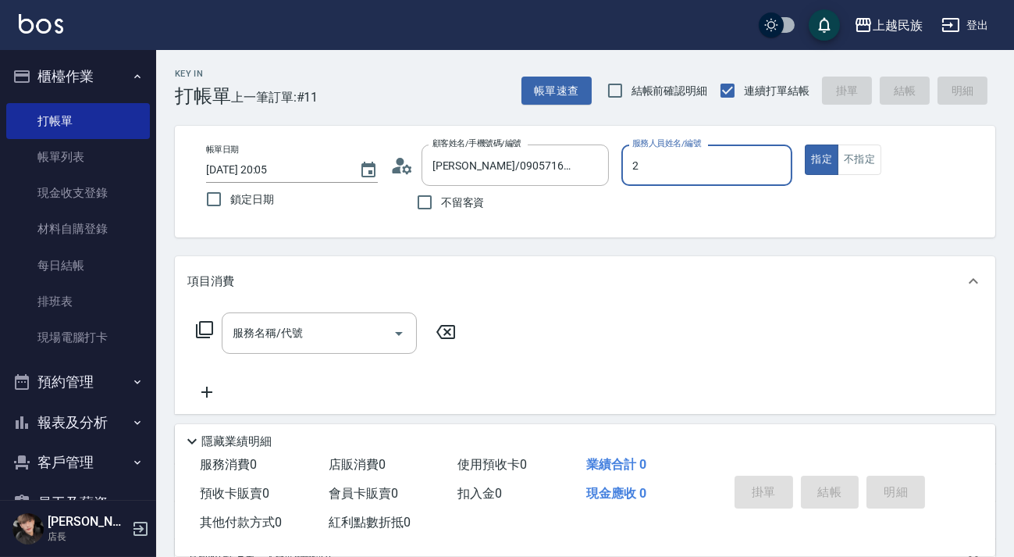
type input "[PERSON_NAME]-2"
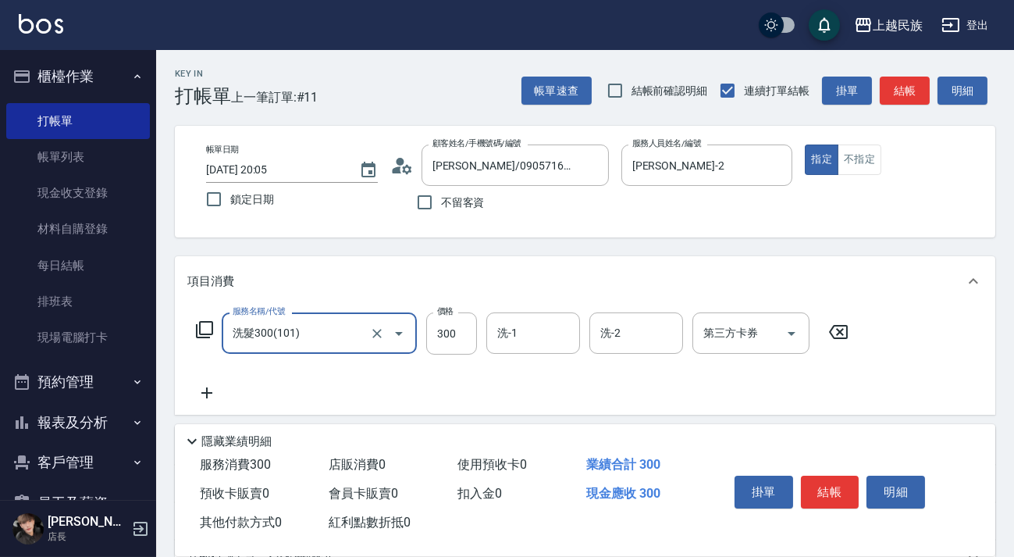
type input "洗髮300(101)"
type input "[PERSON_NAME]-2"
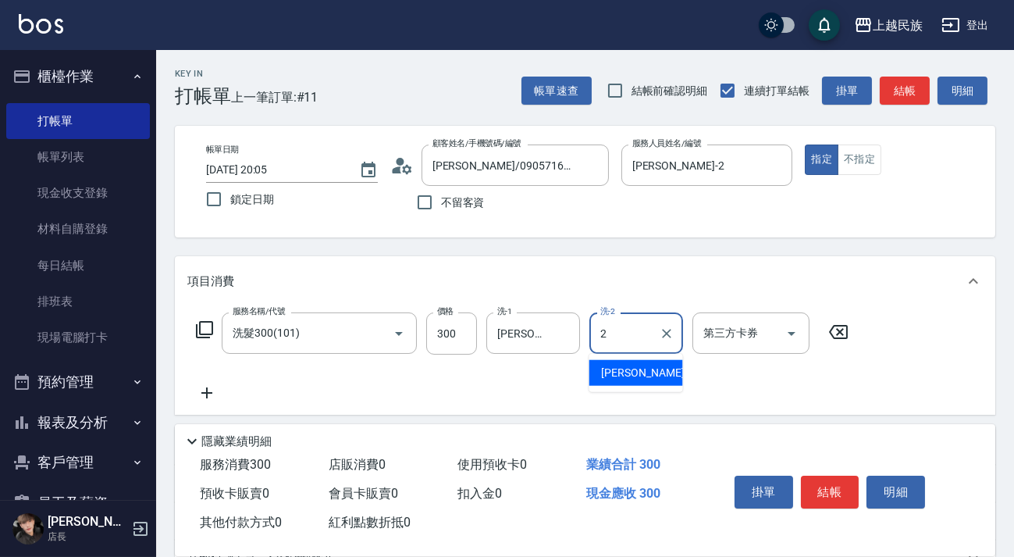
type input "[PERSON_NAME]-2"
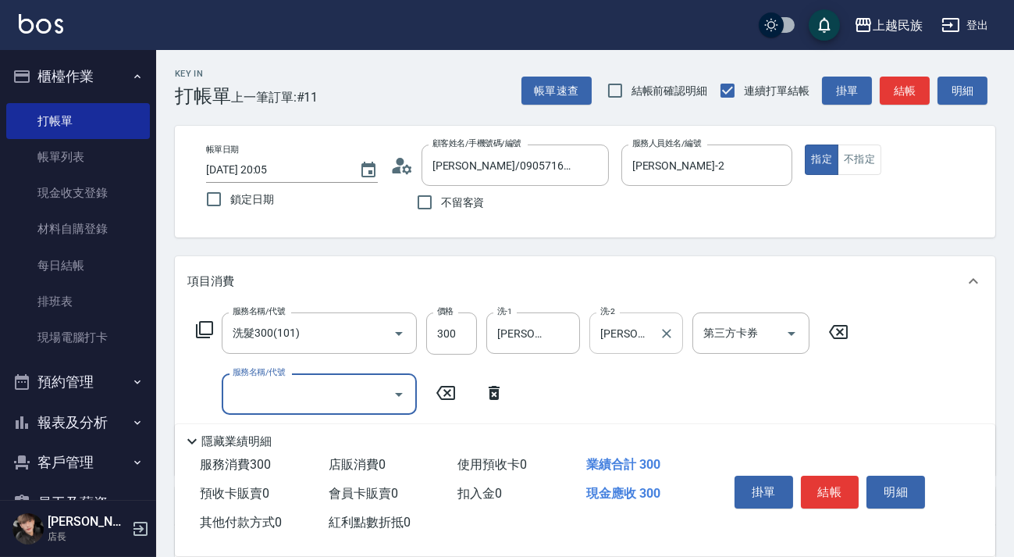
drag, startPoint x: 558, startPoint y: 337, endPoint x: 664, endPoint y: 336, distance: 105.4
click at [559, 337] on icon "Clear" at bounding box center [564, 334] width 16 height 16
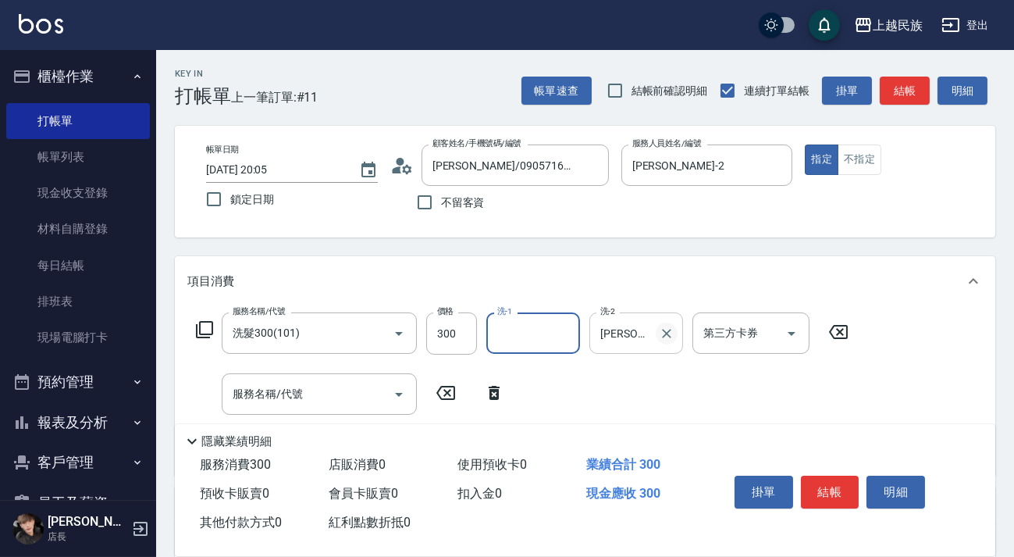
click at [675, 335] on button "Clear" at bounding box center [667, 333] width 22 height 22
click at [562, 335] on input "洗-1" at bounding box center [533, 332] width 80 height 27
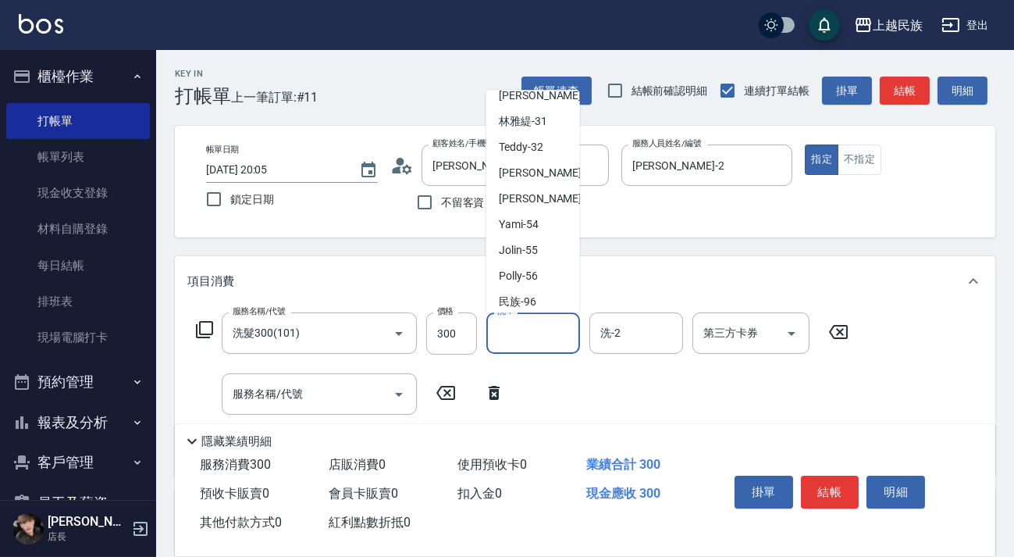
scroll to position [243, 0]
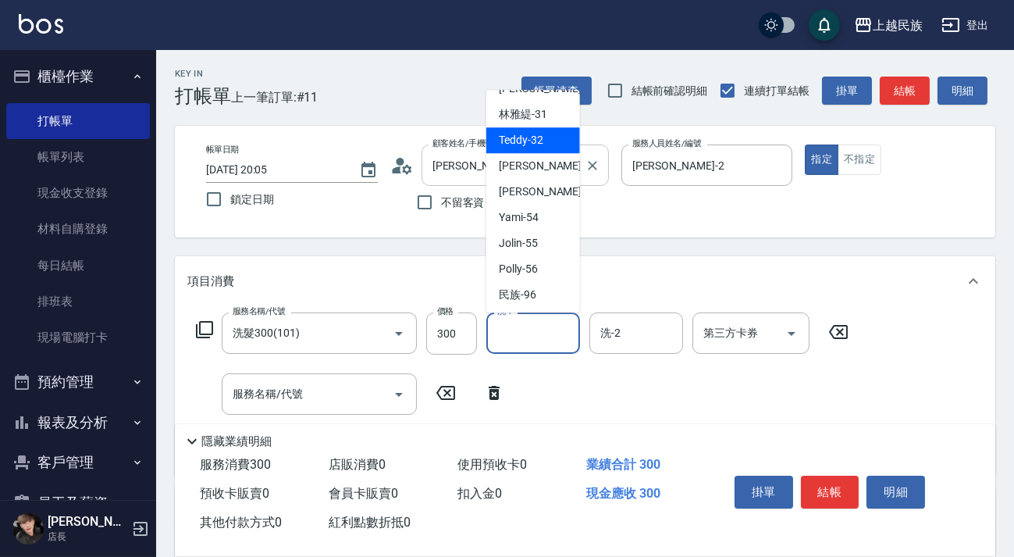
drag, startPoint x: 542, startPoint y: 119, endPoint x: 564, endPoint y: 167, distance: 52.7
click at [542, 119] on span "[PERSON_NAME]-31" at bounding box center [523, 114] width 48 height 16
type input "[PERSON_NAME]-31"
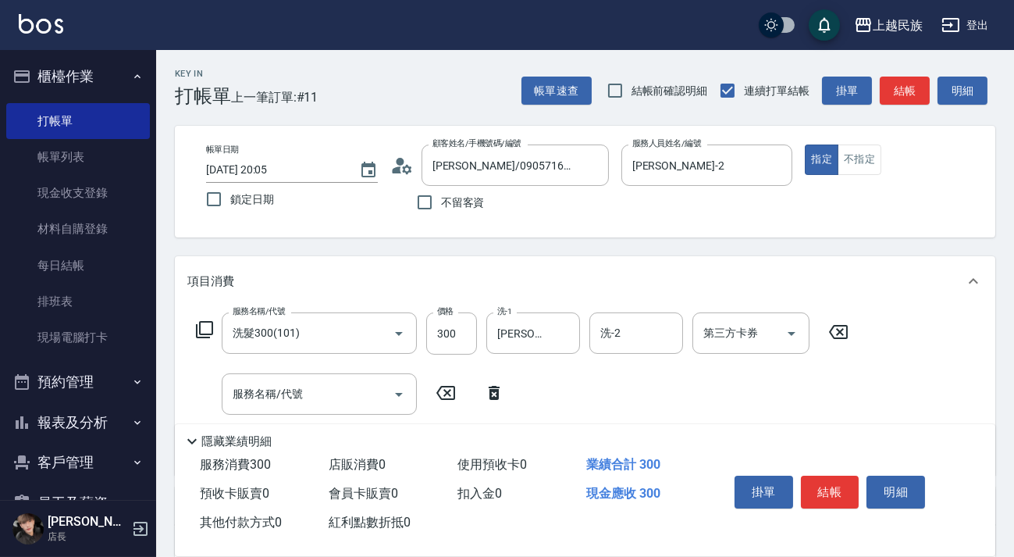
click at [625, 305] on div "項目消費" at bounding box center [585, 281] width 821 height 50
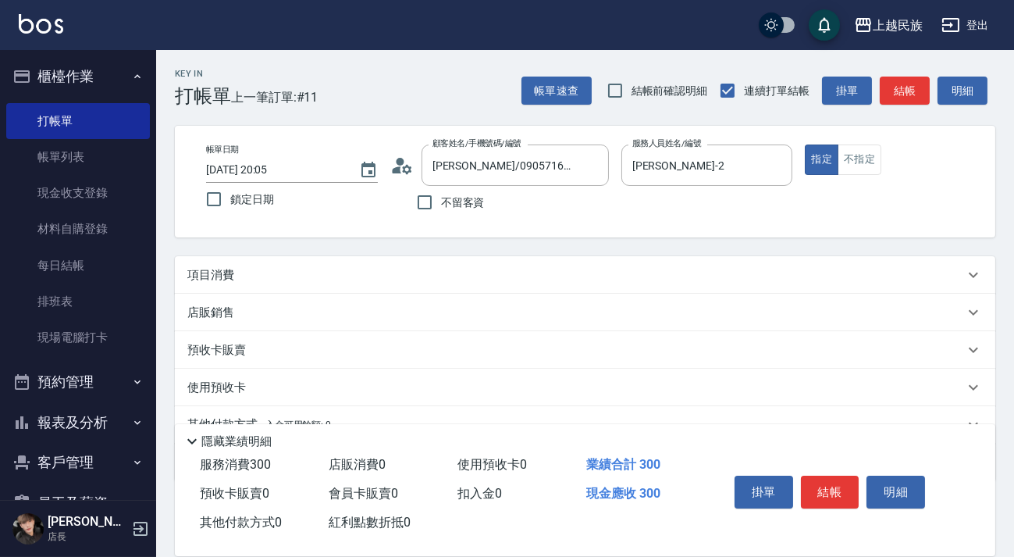
click at [632, 326] on div "店販銷售" at bounding box center [585, 312] width 821 height 37
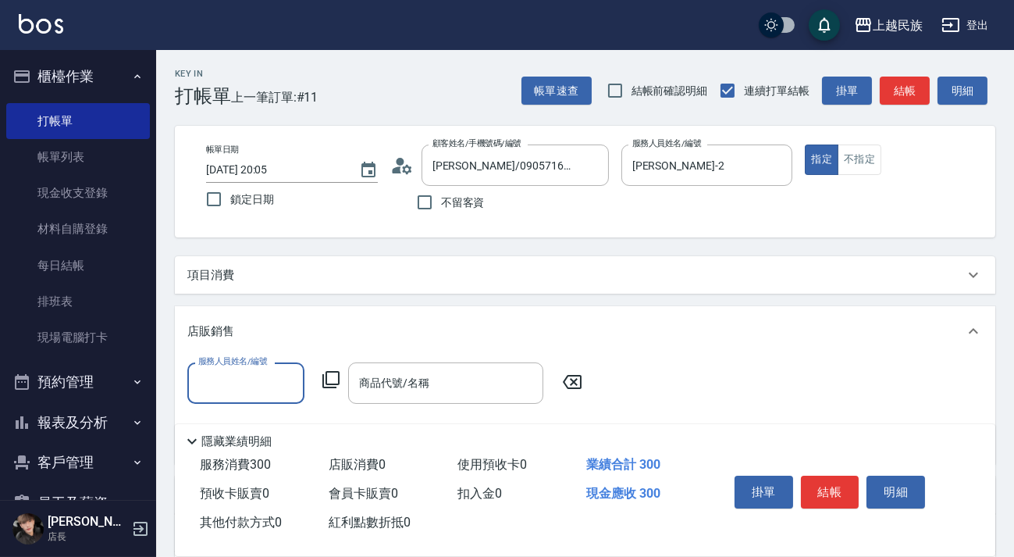
scroll to position [0, 0]
click at [634, 286] on div "項目消費" at bounding box center [585, 274] width 821 height 37
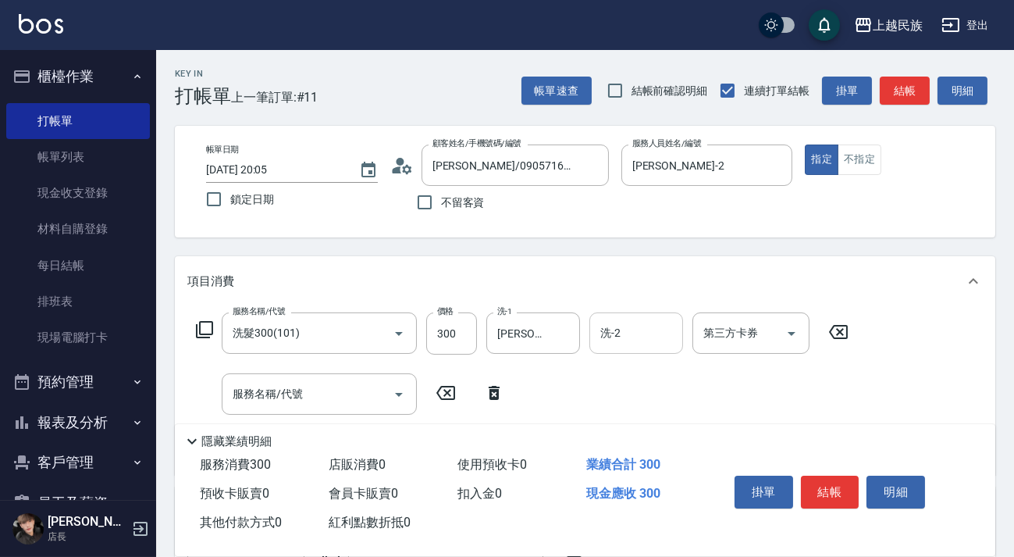
click at [635, 333] on input "洗-2" at bounding box center [637, 332] width 80 height 27
type input "[PERSON_NAME]-31"
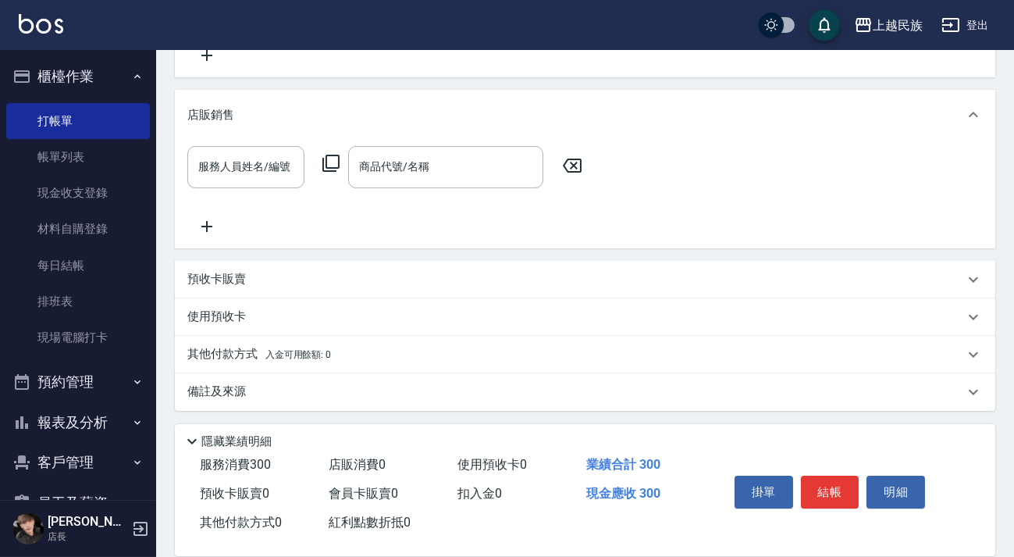
scroll to position [184, 0]
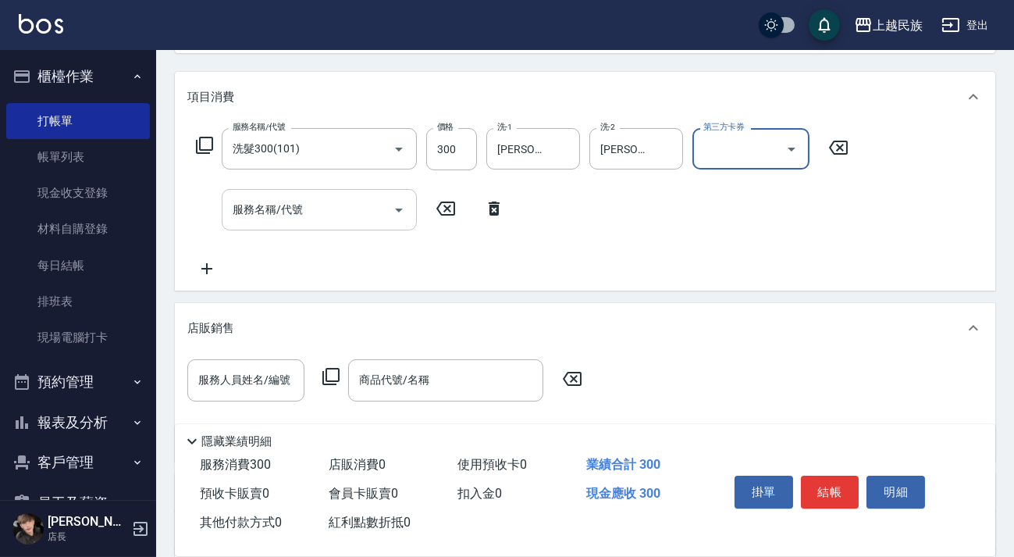
click at [338, 199] on input "服務名稱/代號" at bounding box center [308, 209] width 158 height 27
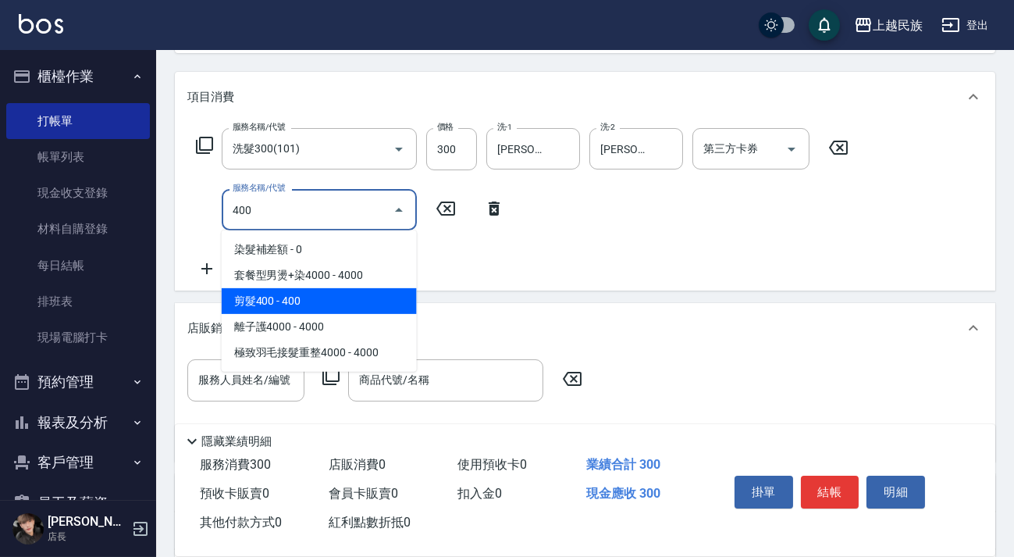
click at [298, 305] on span "剪髮400 - 400" at bounding box center [319, 301] width 195 height 26
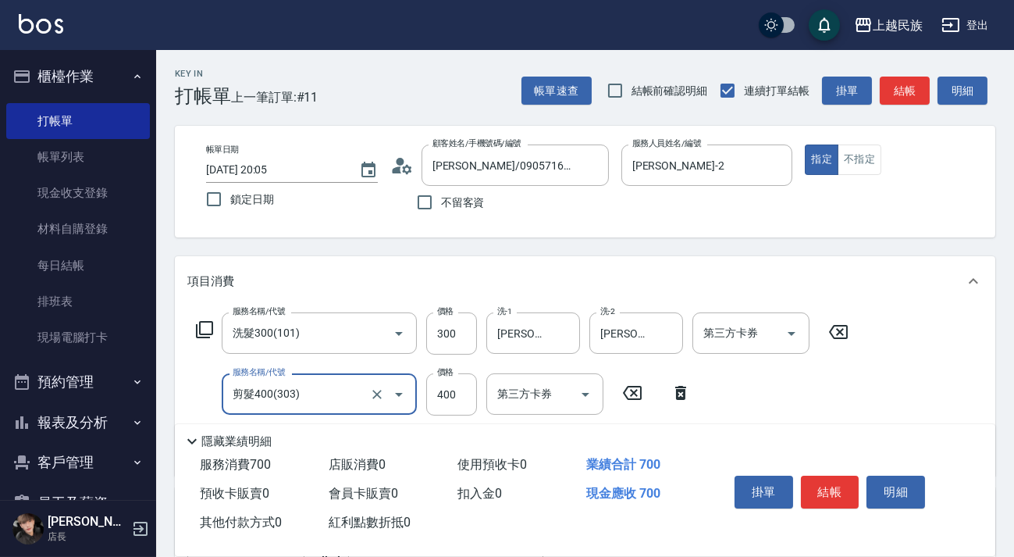
scroll to position [398, 0]
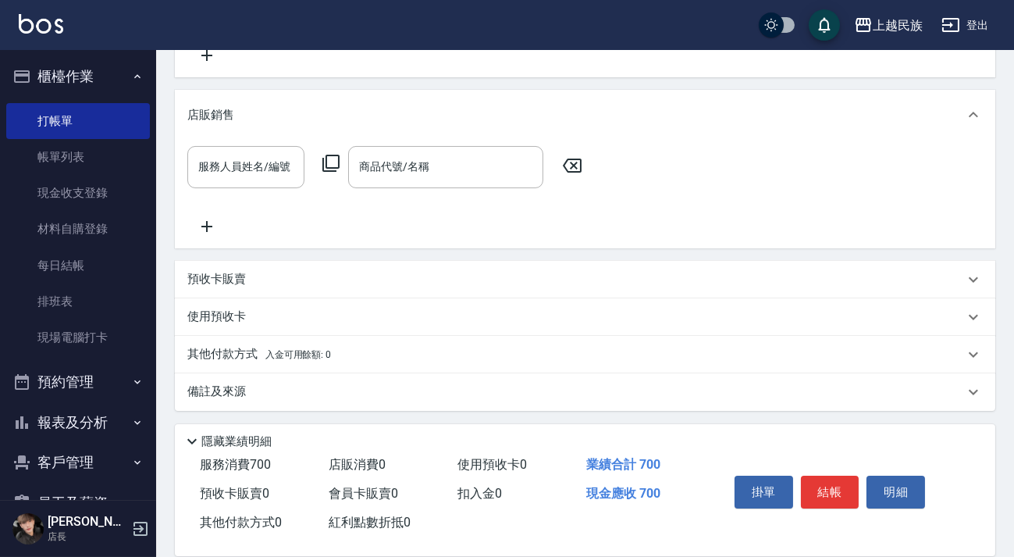
type input "剪髮400(303)"
click at [397, 349] on div "其他付款方式 入金可用餘額: 0" at bounding box center [575, 354] width 777 height 17
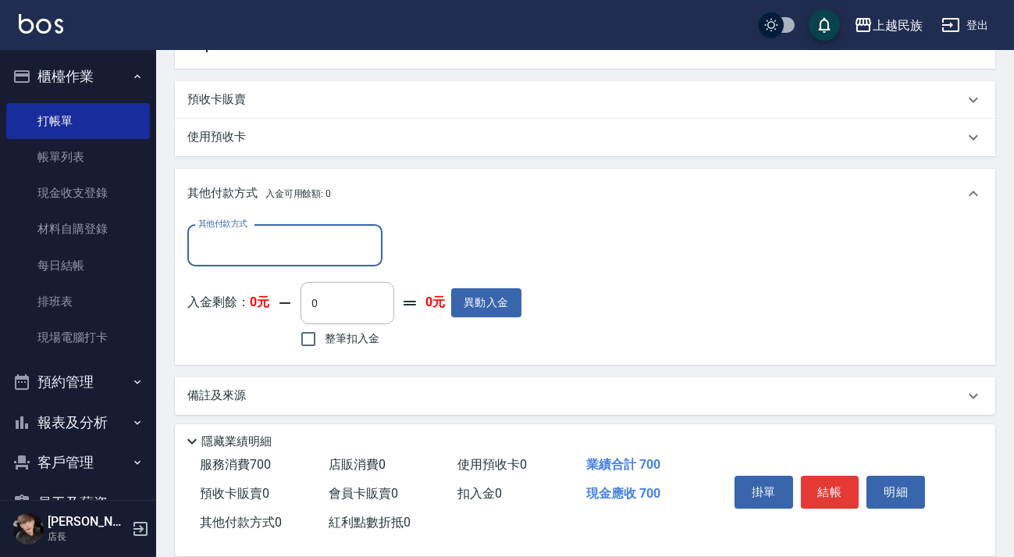
scroll to position [0, 0]
click at [339, 240] on input "其他付款方式" at bounding box center [284, 245] width 181 height 27
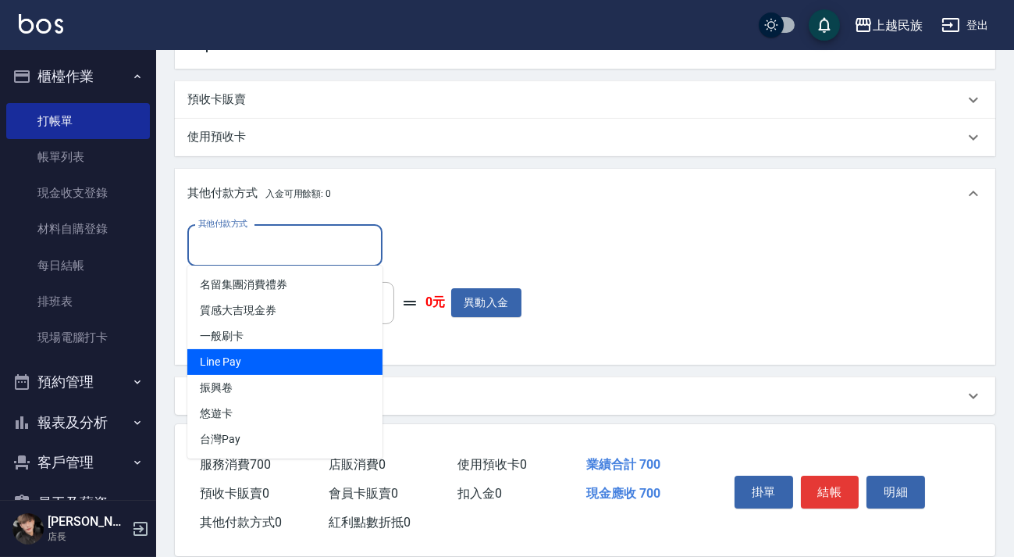
click at [326, 358] on span "Line Pay" at bounding box center [284, 362] width 195 height 26
type input "Line Pay"
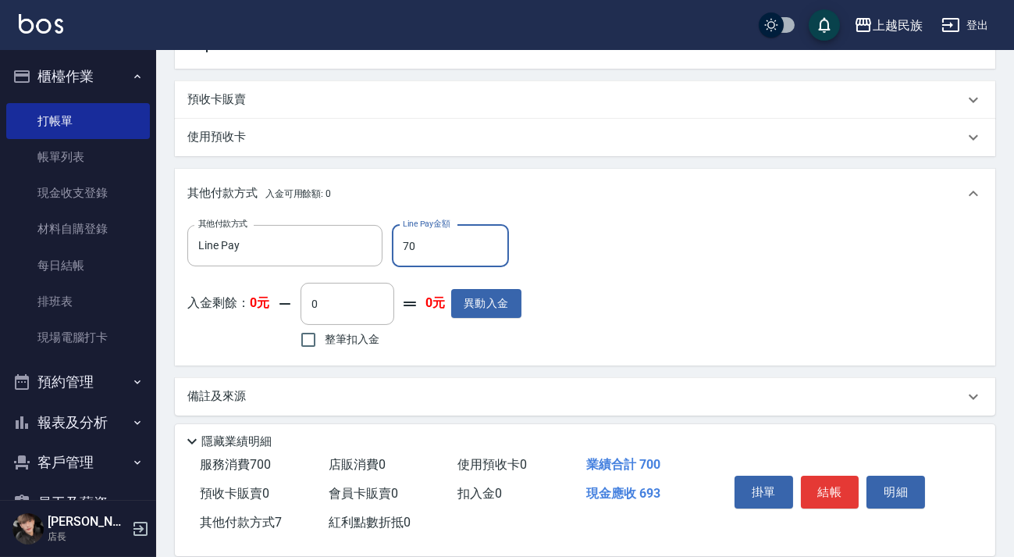
type input "700"
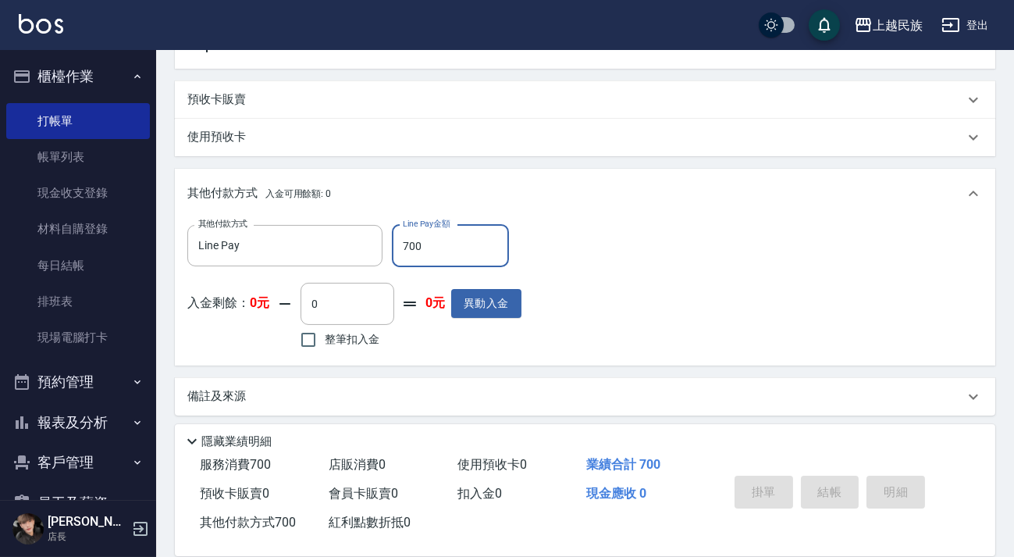
type input "[DATE] 20:06"
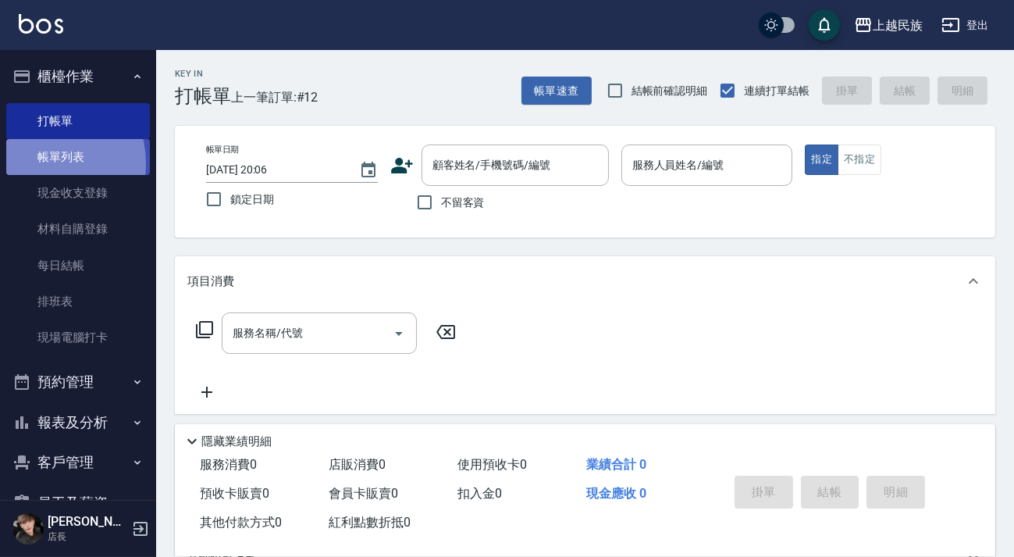
click at [34, 164] on link "帳單列表" at bounding box center [78, 157] width 144 height 36
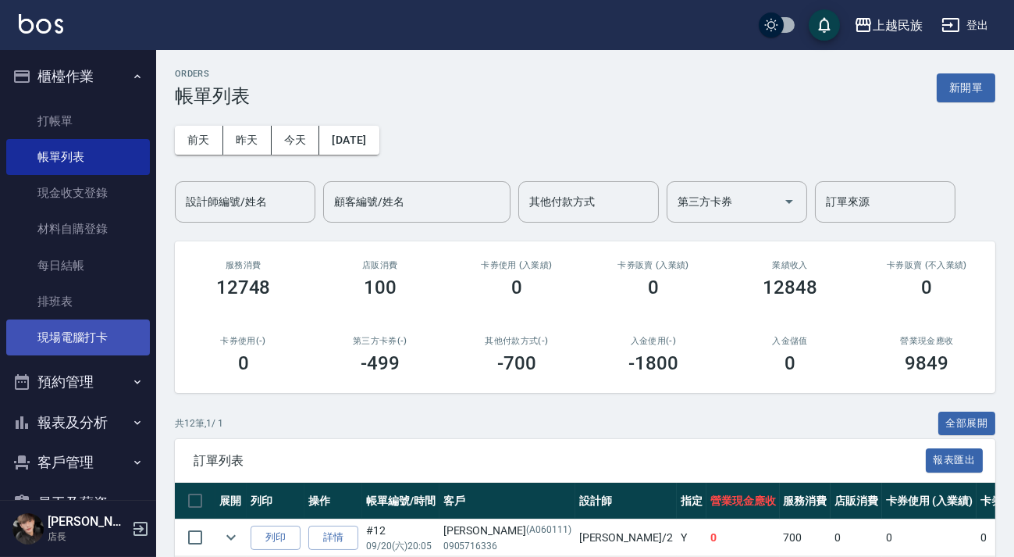
click at [29, 316] on link "排班表" at bounding box center [78, 301] width 144 height 36
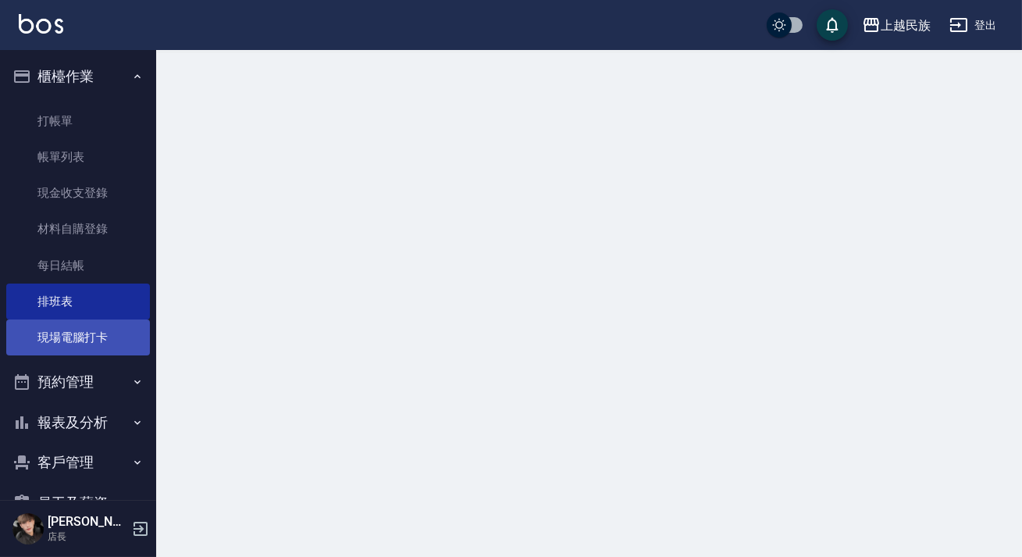
click at [44, 335] on link "現場電腦打卡" at bounding box center [78, 337] width 144 height 36
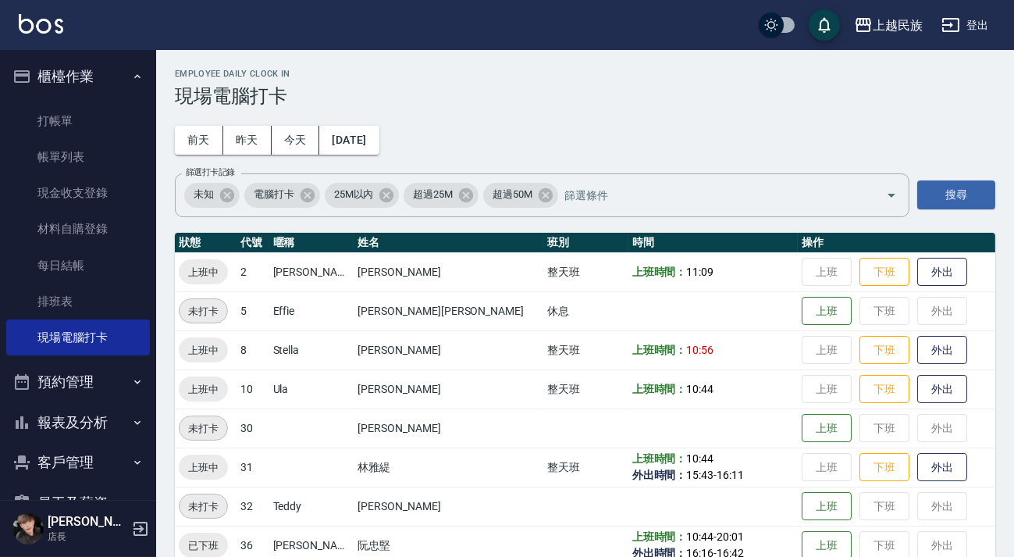
scroll to position [27, 0]
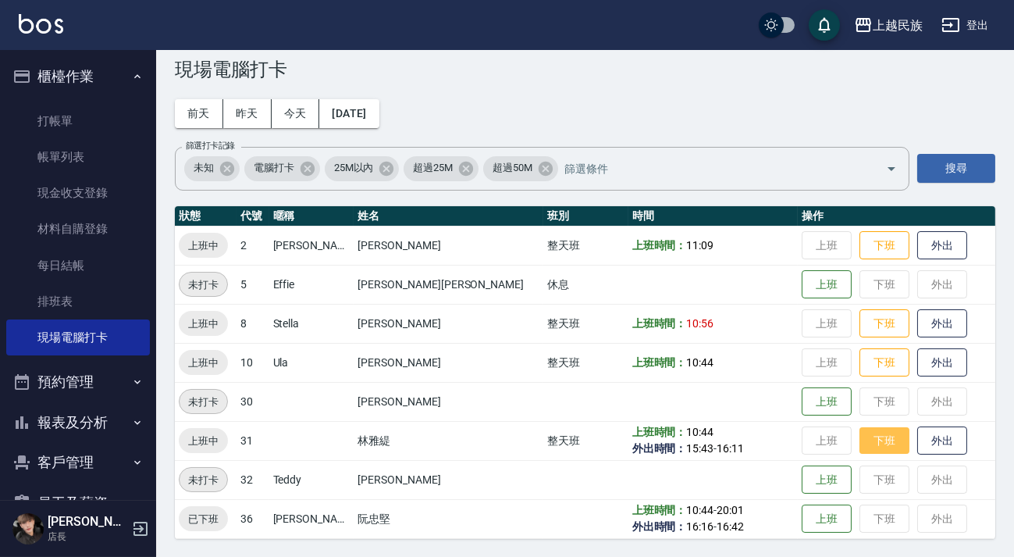
click at [860, 443] on button "下班" at bounding box center [885, 440] width 50 height 27
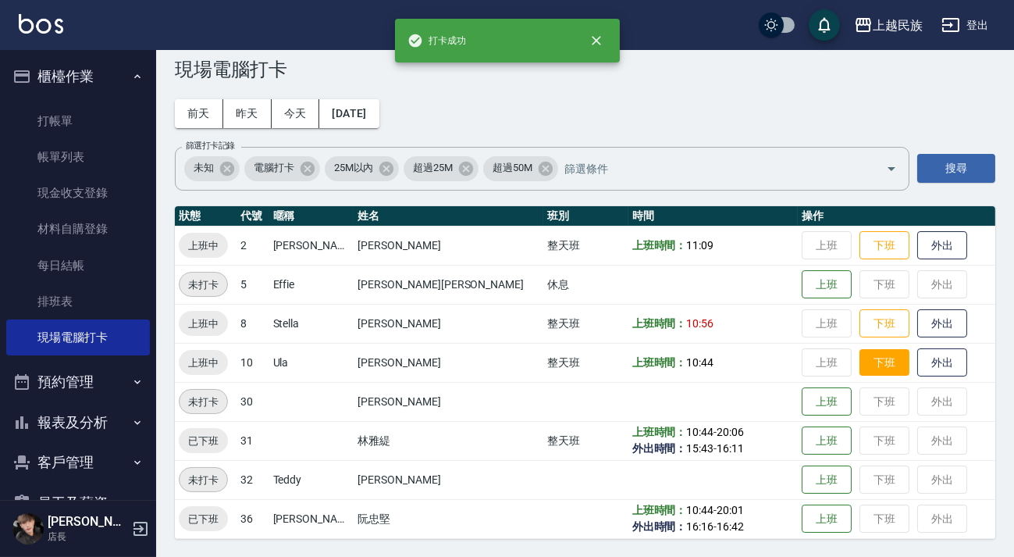
click at [860, 354] on button "下班" at bounding box center [885, 362] width 50 height 27
click at [860, 326] on button "下班" at bounding box center [885, 323] width 50 height 27
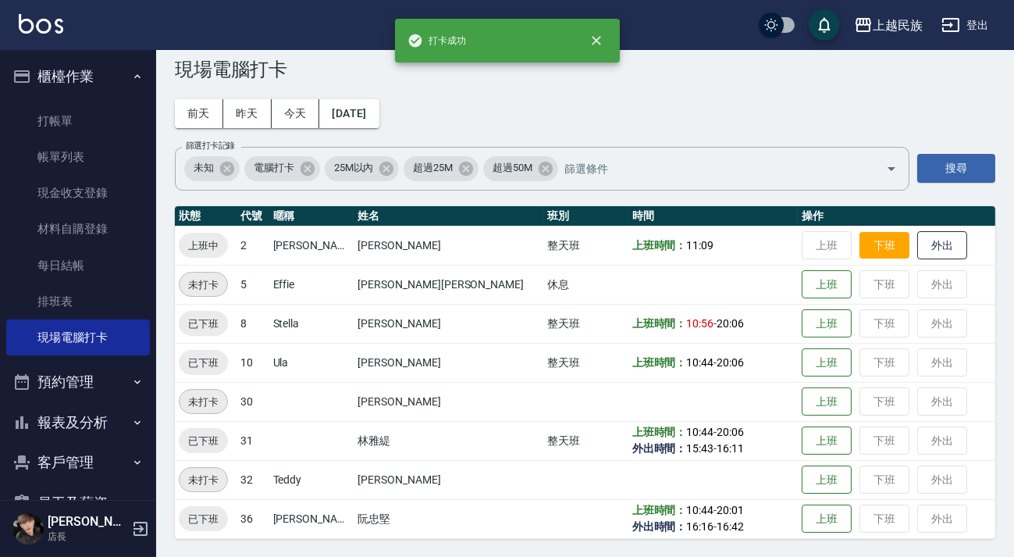
click at [860, 248] on button "下班" at bounding box center [885, 245] width 50 height 27
click at [78, 44] on div "上越民族 登出" at bounding box center [507, 25] width 1014 height 50
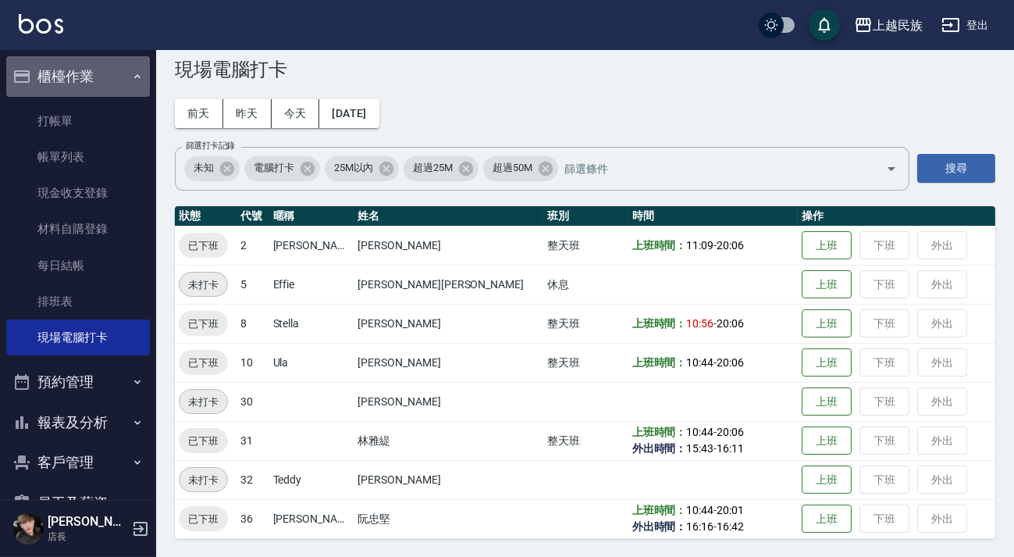
click at [86, 76] on button "櫃檯作業" at bounding box center [78, 76] width 144 height 41
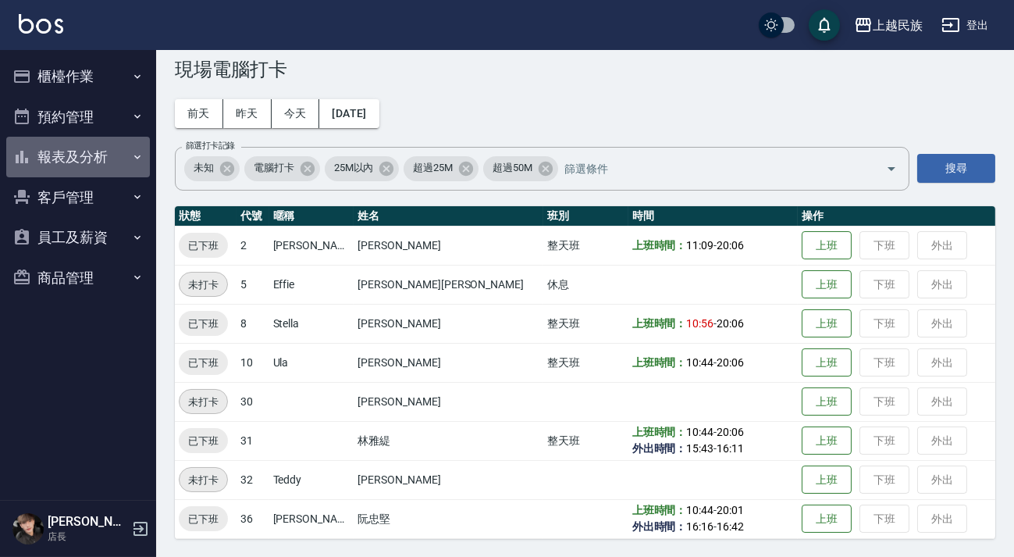
click at [116, 170] on button "報表及分析" at bounding box center [78, 157] width 144 height 41
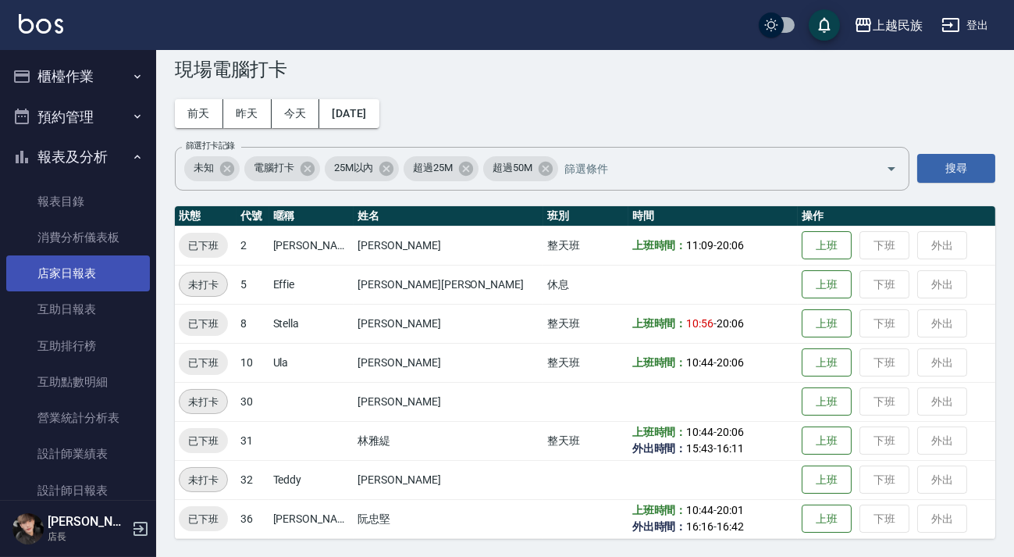
click at [102, 272] on link "店家日報表" at bounding box center [78, 273] width 144 height 36
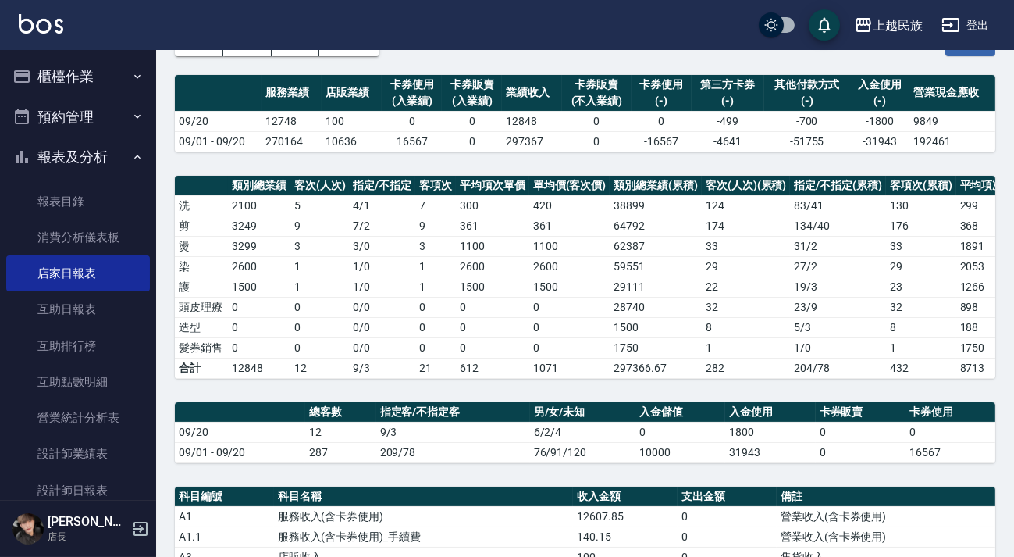
scroll to position [27, 0]
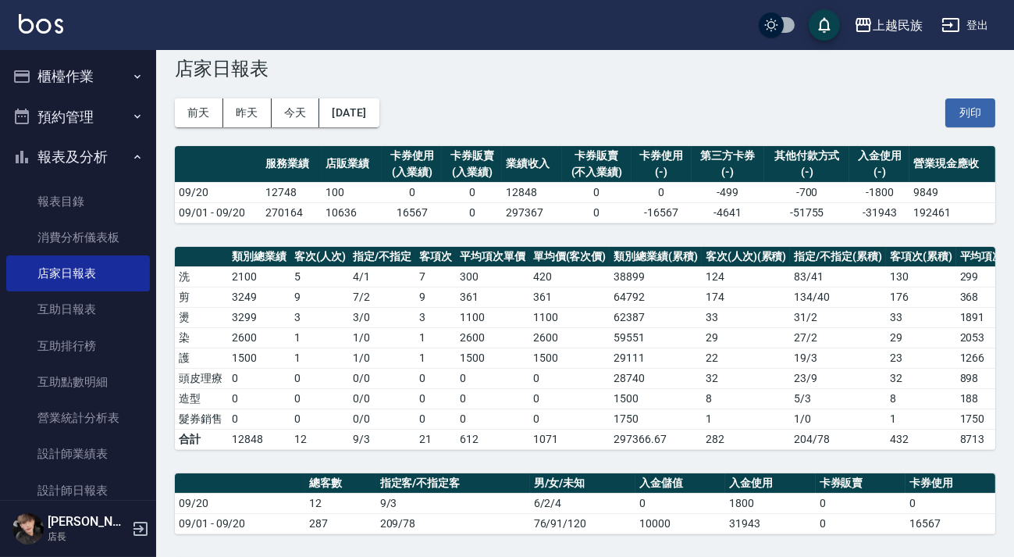
click at [105, 70] on button "櫃檯作業" at bounding box center [78, 76] width 144 height 41
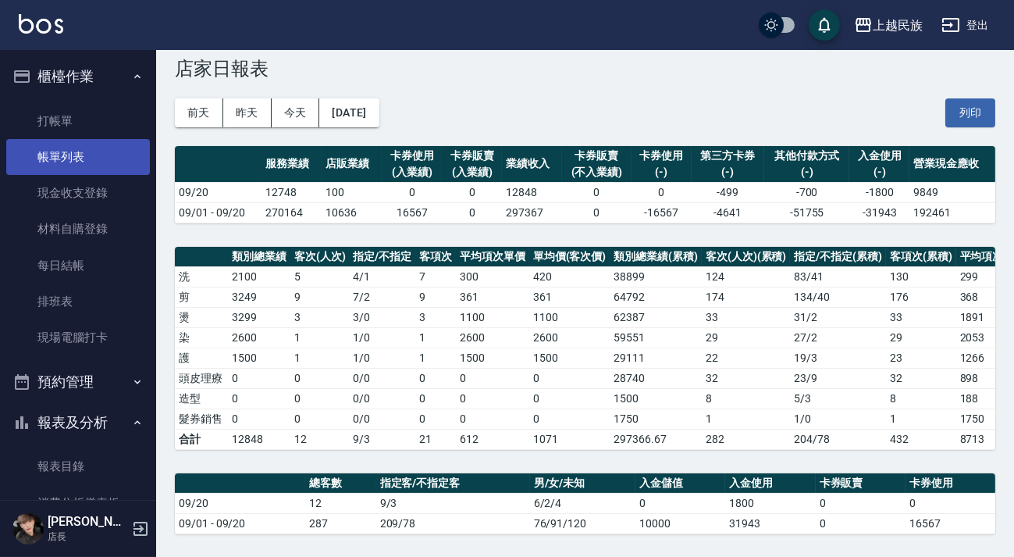
click at [97, 148] on link "帳單列表" at bounding box center [78, 157] width 144 height 36
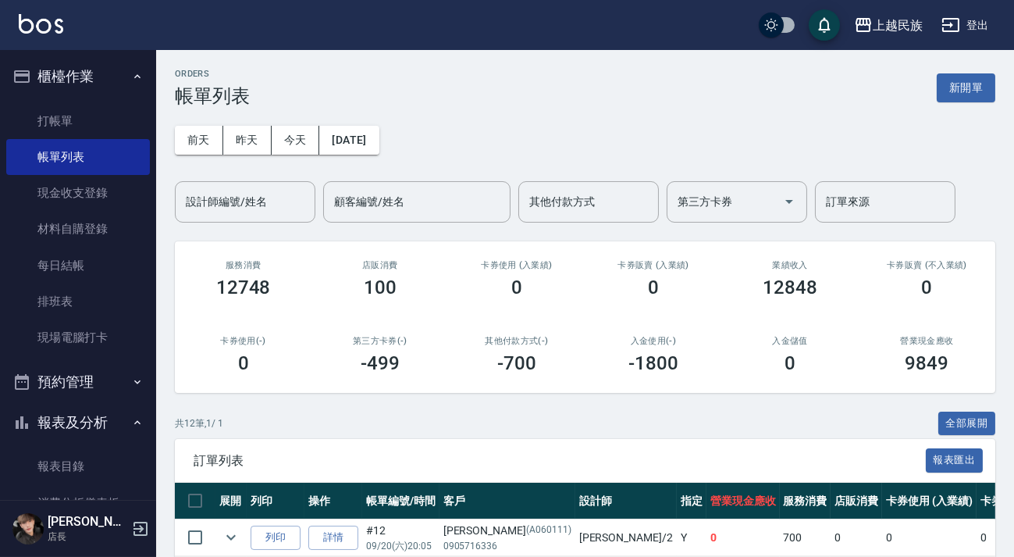
scroll to position [426, 0]
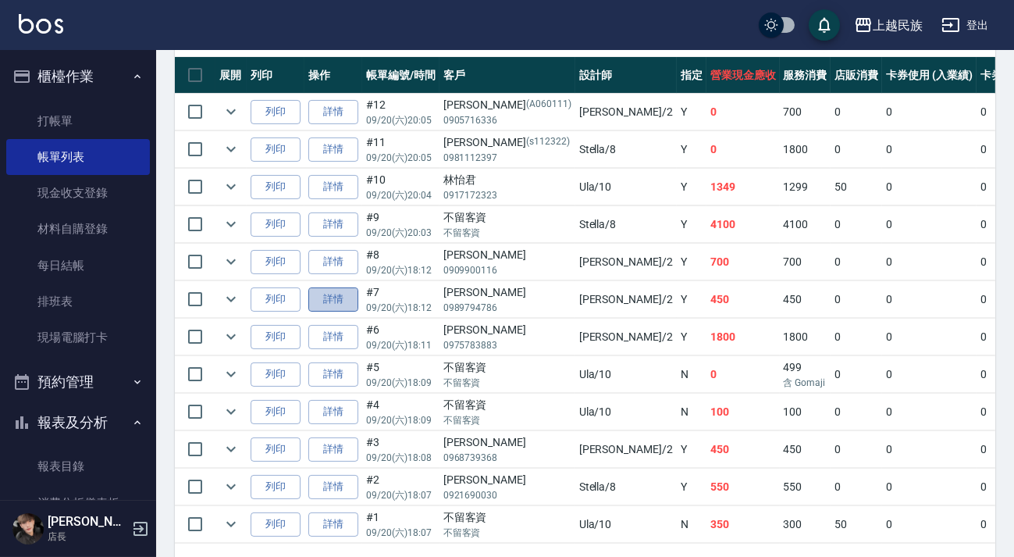
click at [321, 297] on link "詳情" at bounding box center [333, 299] width 50 height 24
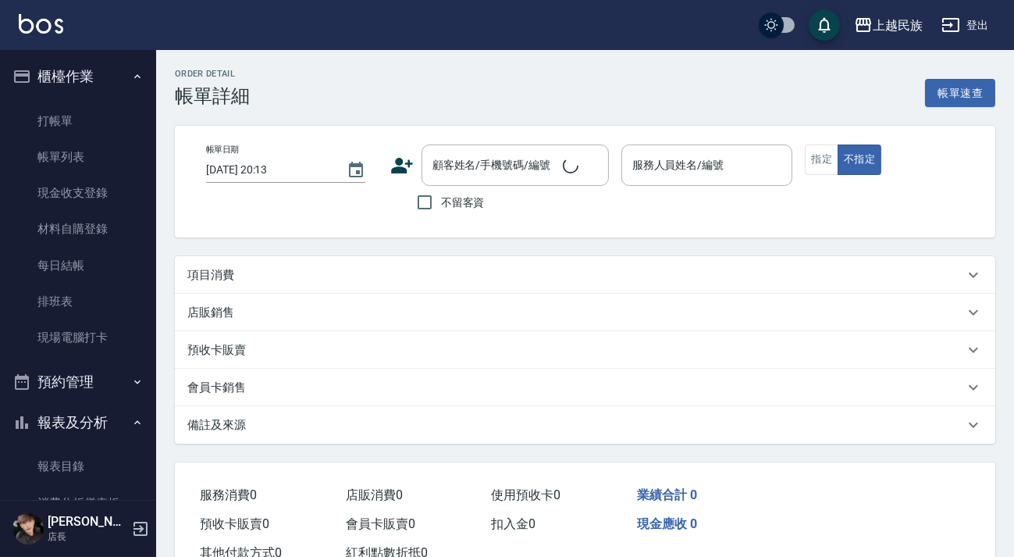
type input "[DATE] 18:12"
type input "[PERSON_NAME]-2"
type input "網路客回流"
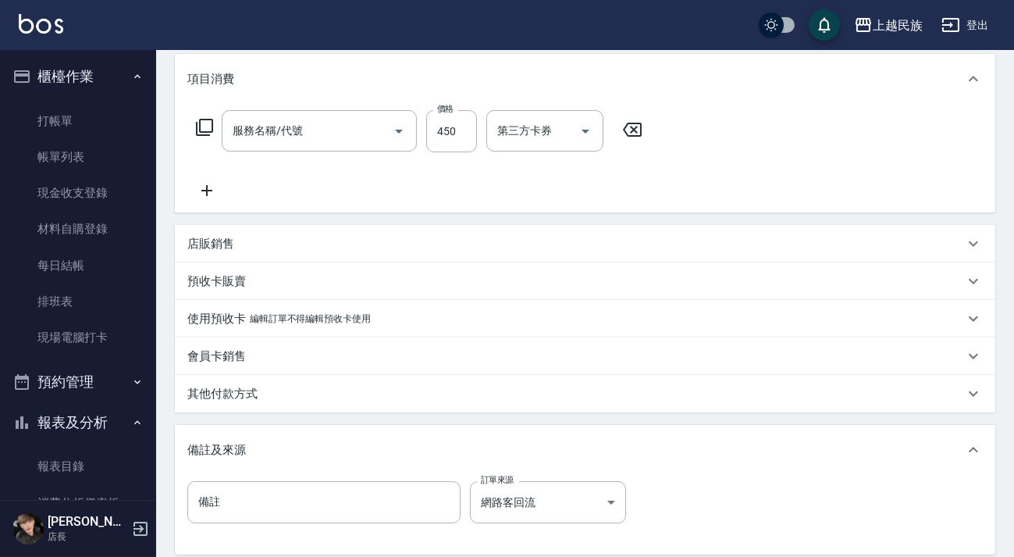
type input "[PERSON_NAME]/0989794786/"
type input "剪髮400(303)"
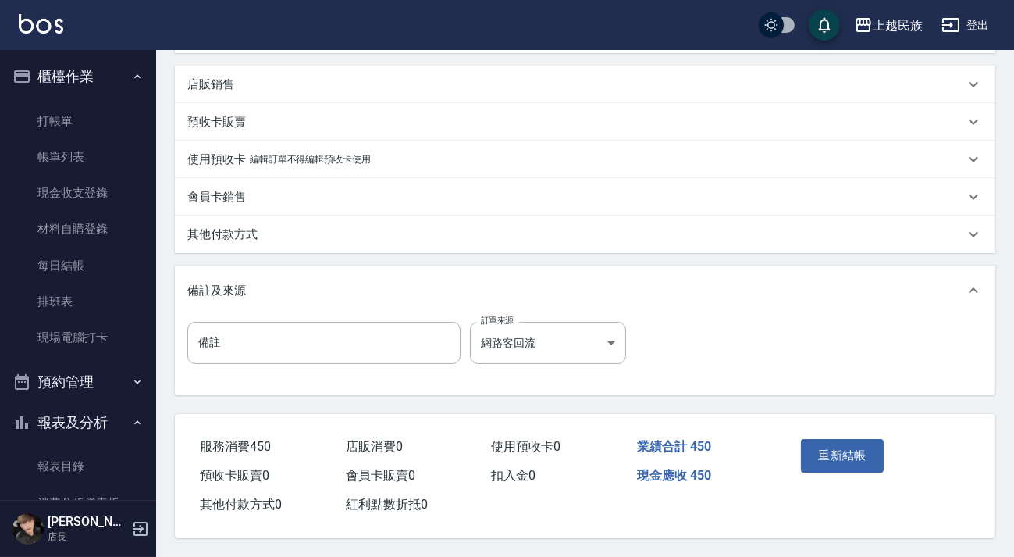
click at [271, 229] on div "其他付款方式" at bounding box center [575, 234] width 777 height 16
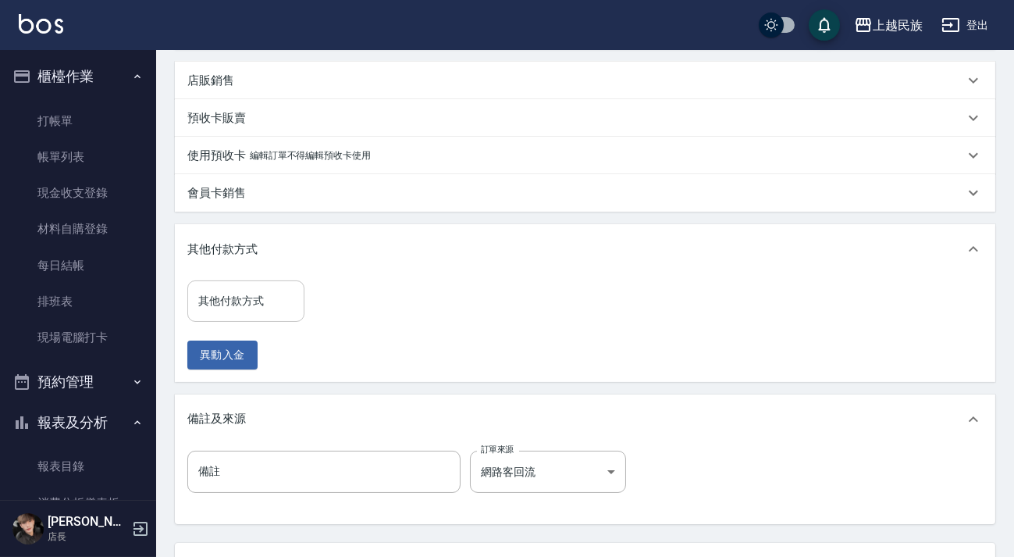
click at [267, 287] on input "其他付款方式" at bounding box center [245, 300] width 103 height 27
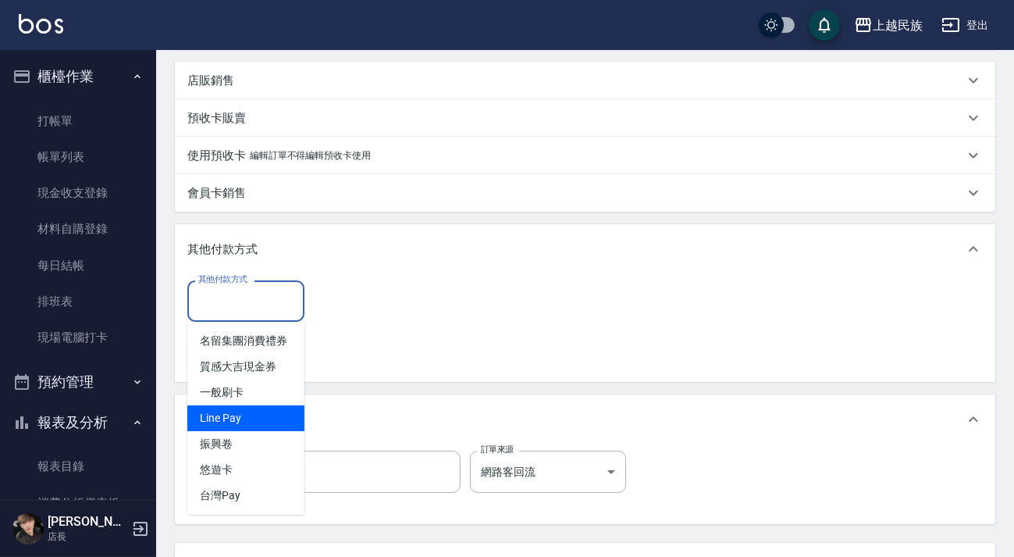
click at [256, 409] on span "Line Pay" at bounding box center [245, 418] width 117 height 26
type input "Line Pay"
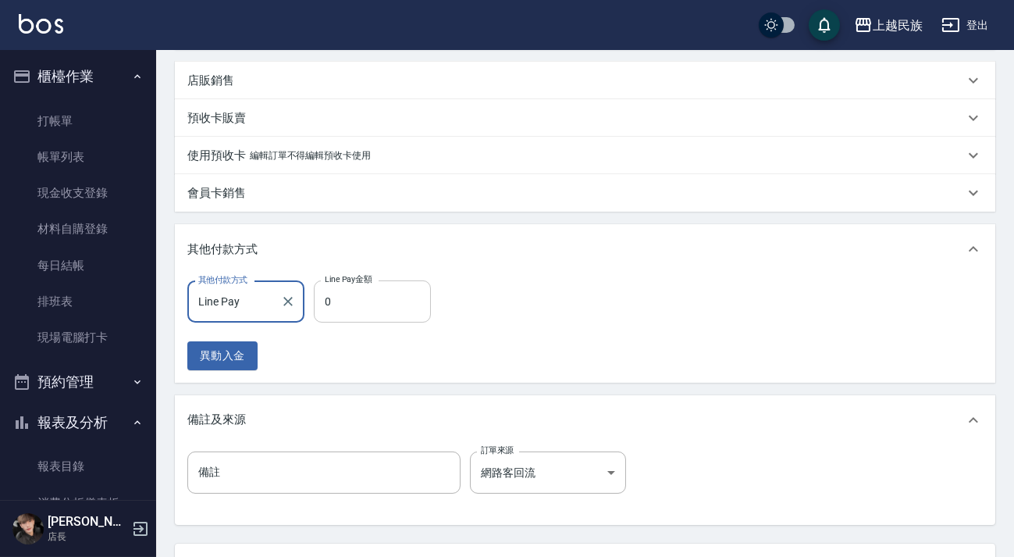
click at [344, 318] on input "0" at bounding box center [372, 301] width 117 height 42
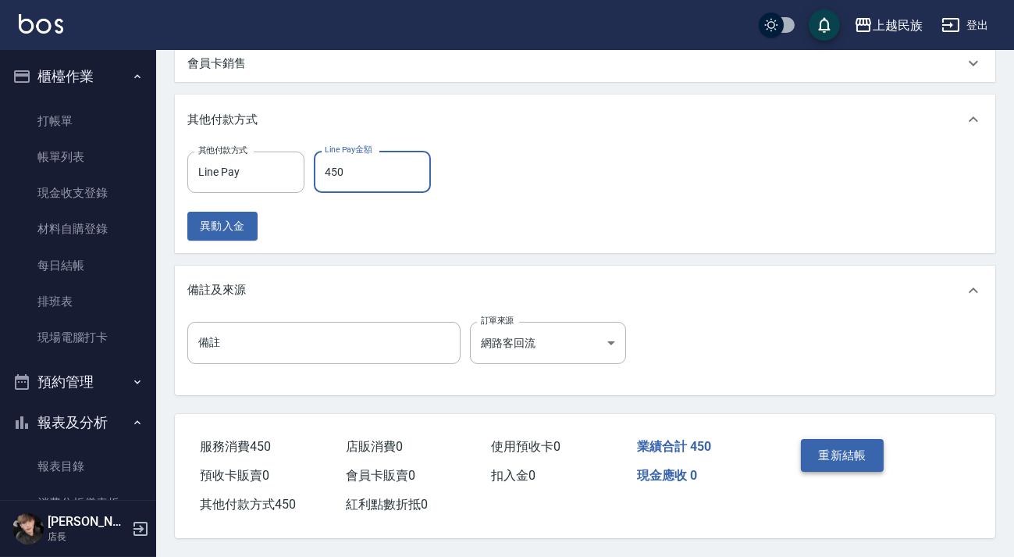
type input "450"
click at [807, 467] on button "重新結帳" at bounding box center [842, 455] width 83 height 33
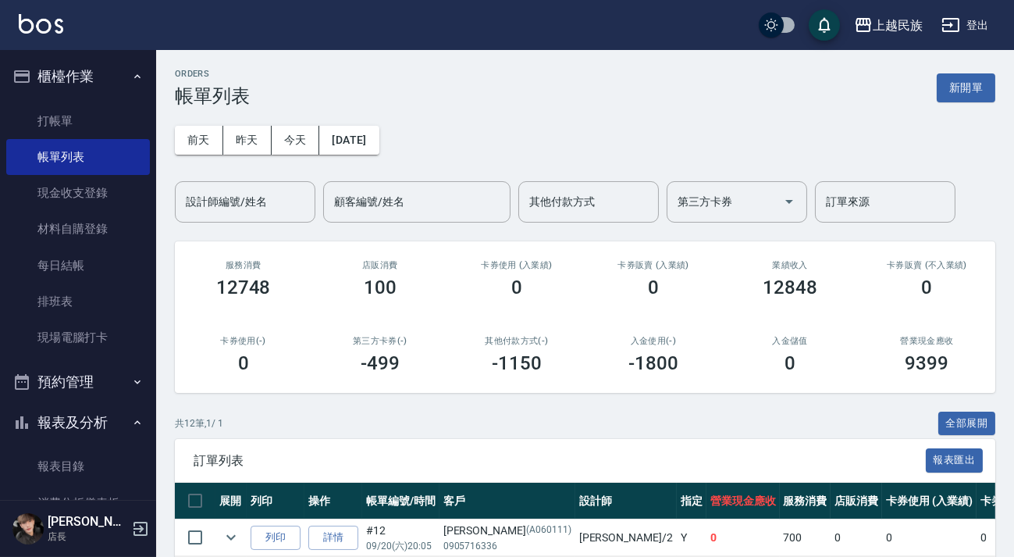
scroll to position [354, 0]
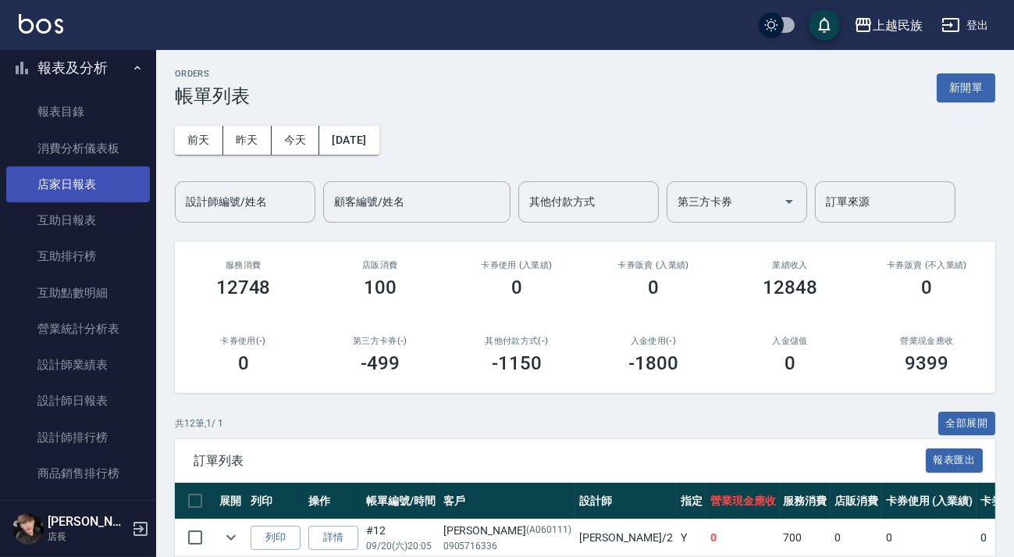
click at [85, 201] on link "店家日報表" at bounding box center [78, 184] width 144 height 36
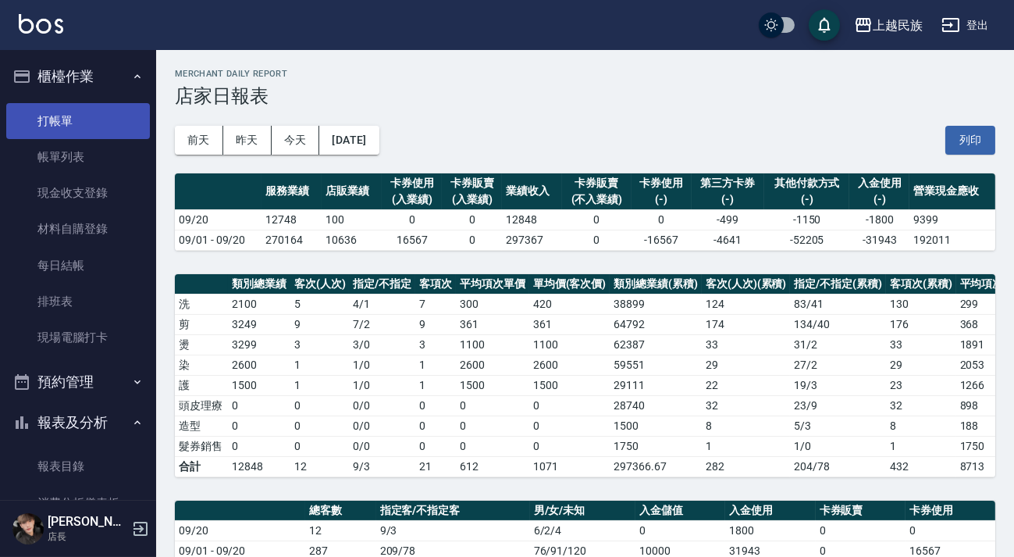
click at [55, 123] on link "打帳單" at bounding box center [78, 121] width 144 height 36
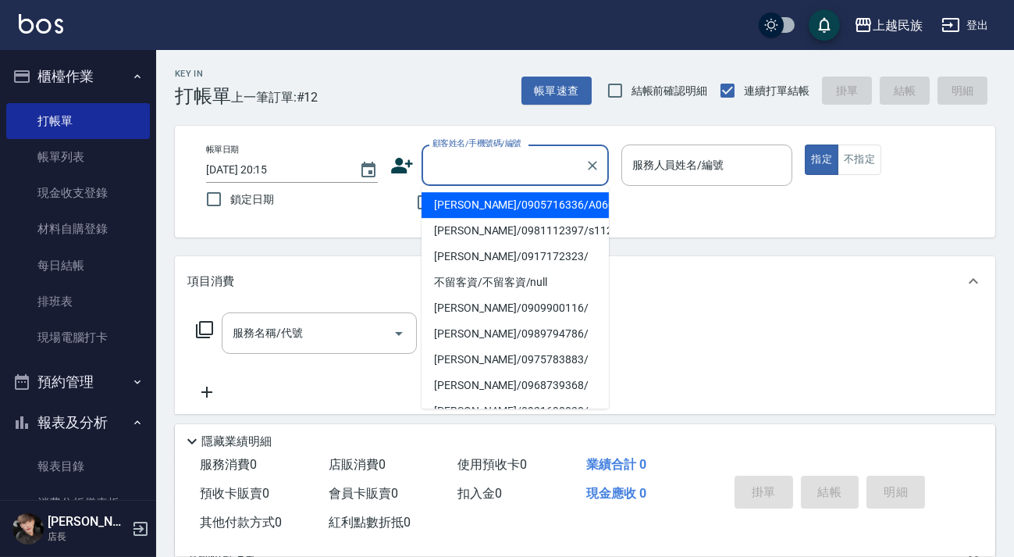
click at [461, 151] on input "顧客姓名/手機號碼/編號" at bounding box center [504, 164] width 150 height 27
click at [525, 162] on input "顧客姓名/手機號碼/編號" at bounding box center [504, 164] width 150 height 27
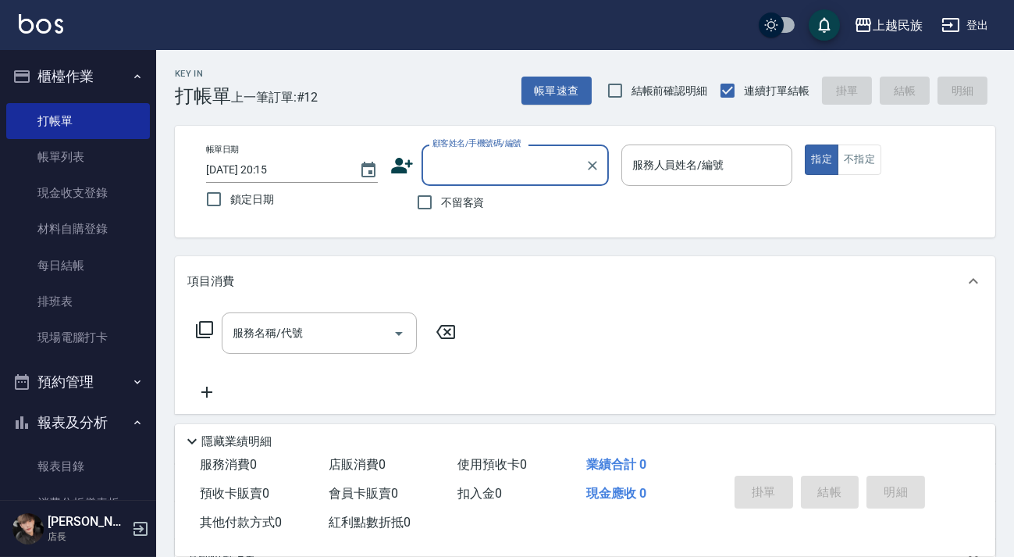
click at [525, 162] on input "顧客姓名/手機號碼/編號" at bounding box center [504, 164] width 150 height 27
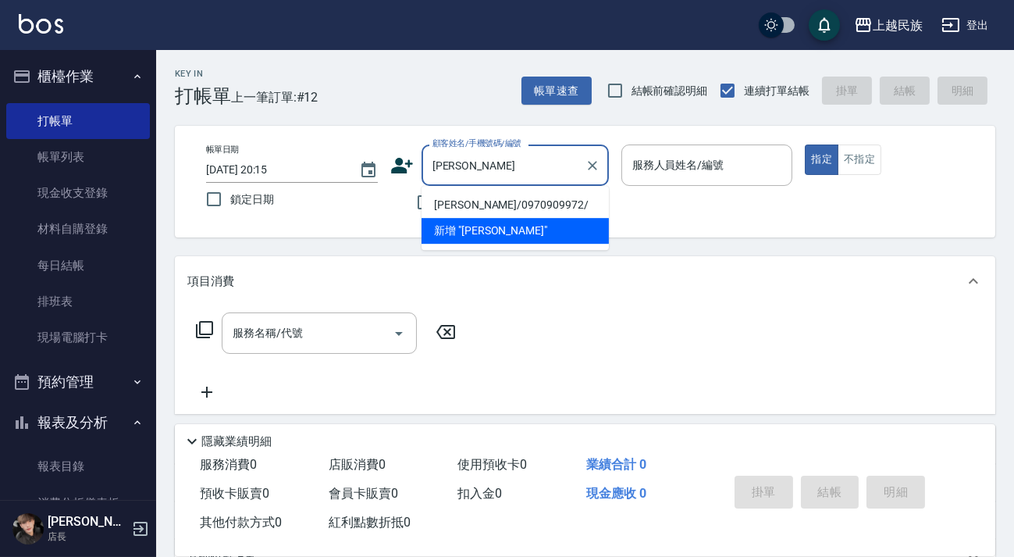
click at [522, 206] on li "[PERSON_NAME]/0970909972/" at bounding box center [515, 205] width 187 height 26
type input "[PERSON_NAME]/0970909972/"
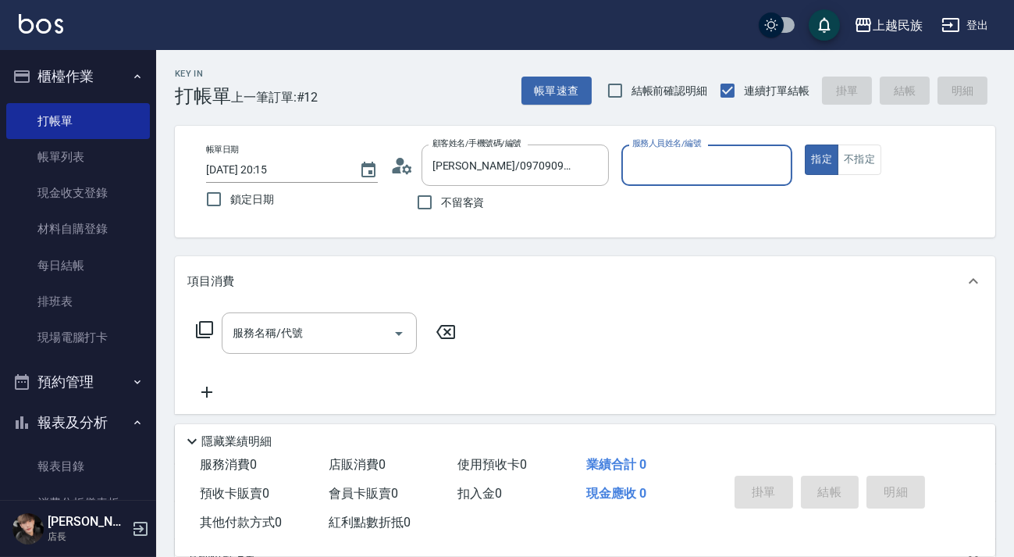
type input "Stella-8"
click at [805, 144] on button "指定" at bounding box center [822, 159] width 34 height 30
type button "true"
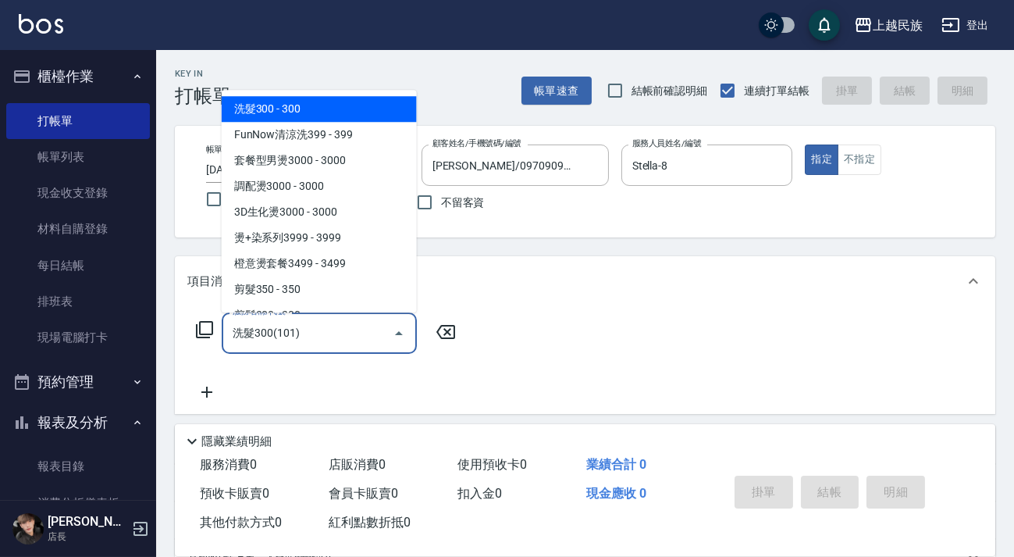
type input "洗髮300(101)"
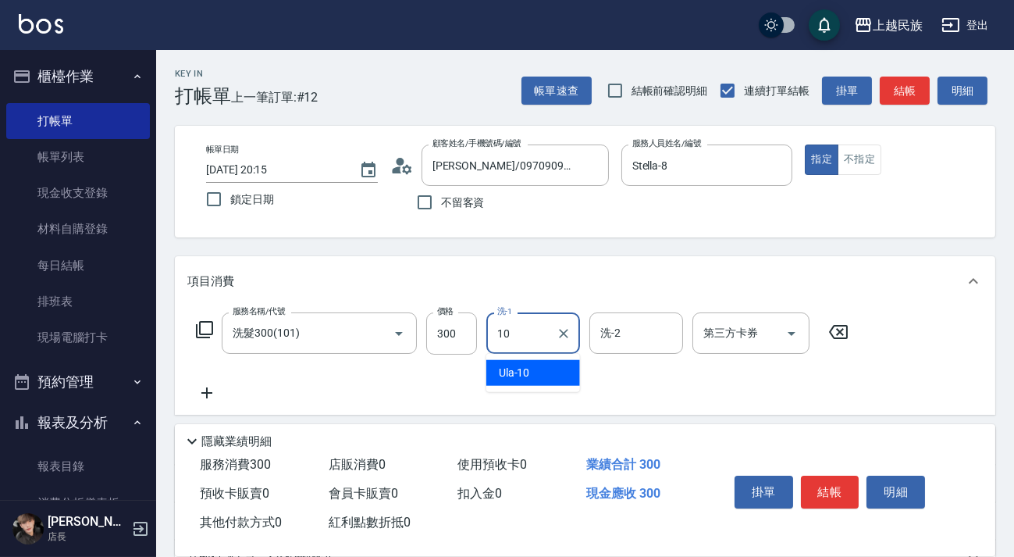
type input "Ula-10"
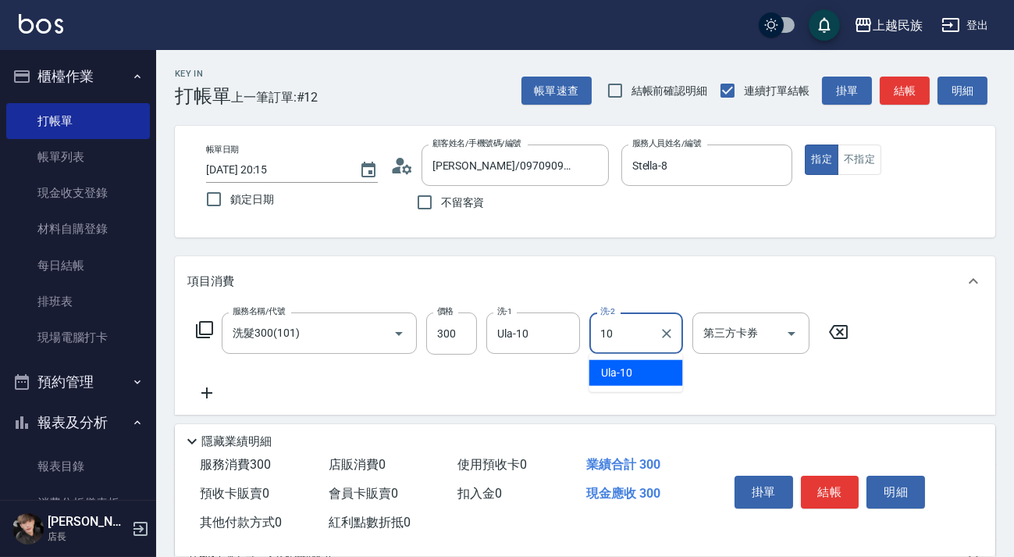
type input "Ula-10"
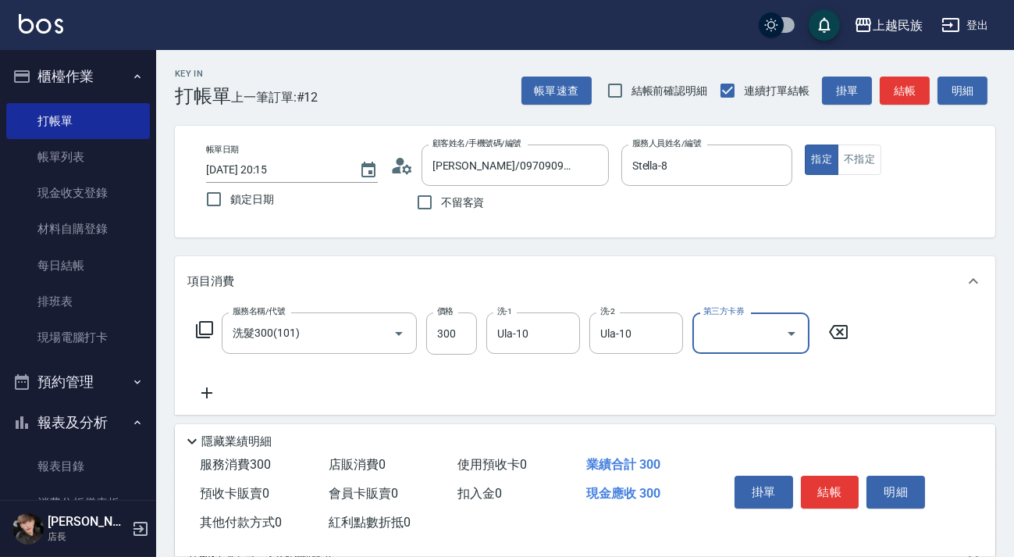
scroll to position [205, 0]
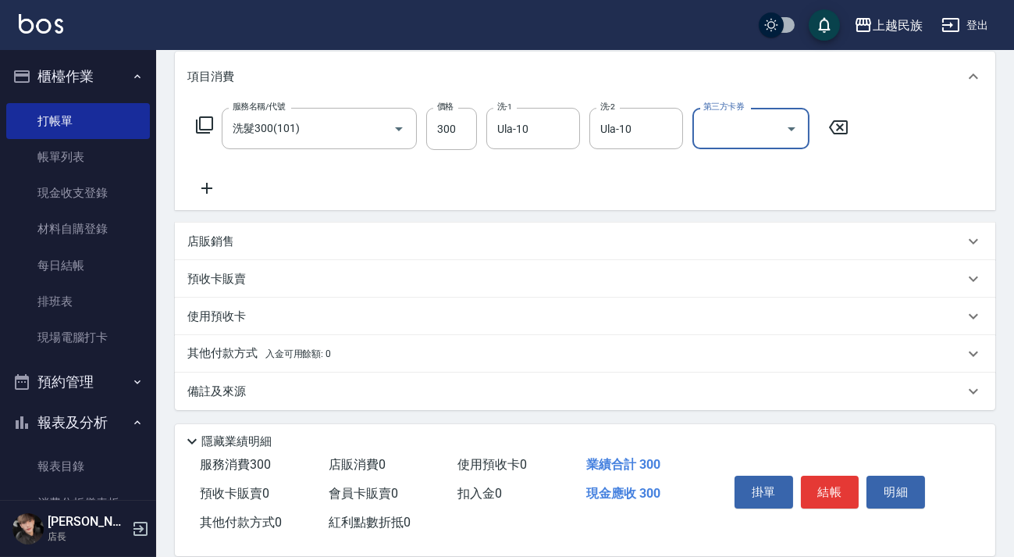
click at [208, 181] on icon at bounding box center [206, 188] width 39 height 19
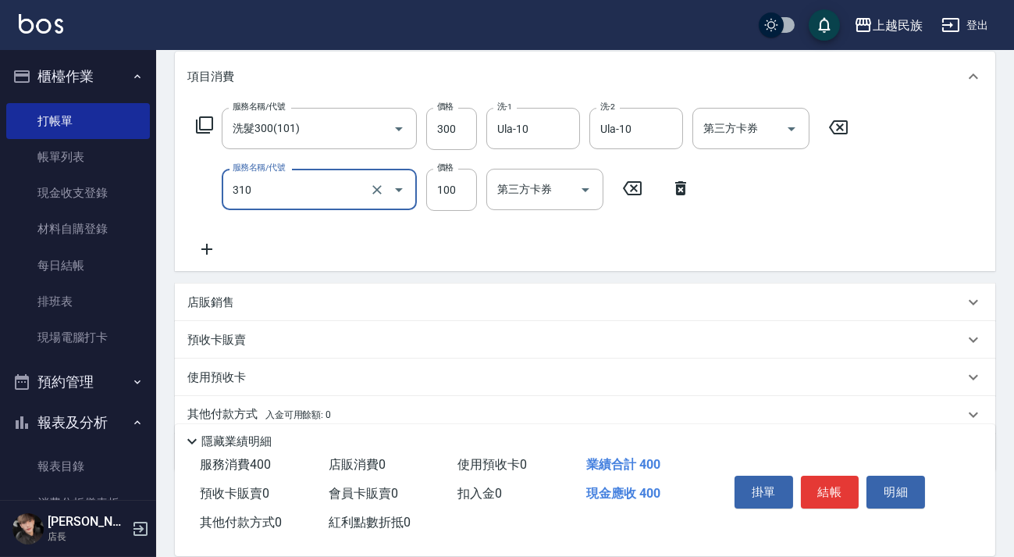
type input "瀏海100(310)"
click at [254, 294] on div "店販銷售" at bounding box center [575, 302] width 777 height 16
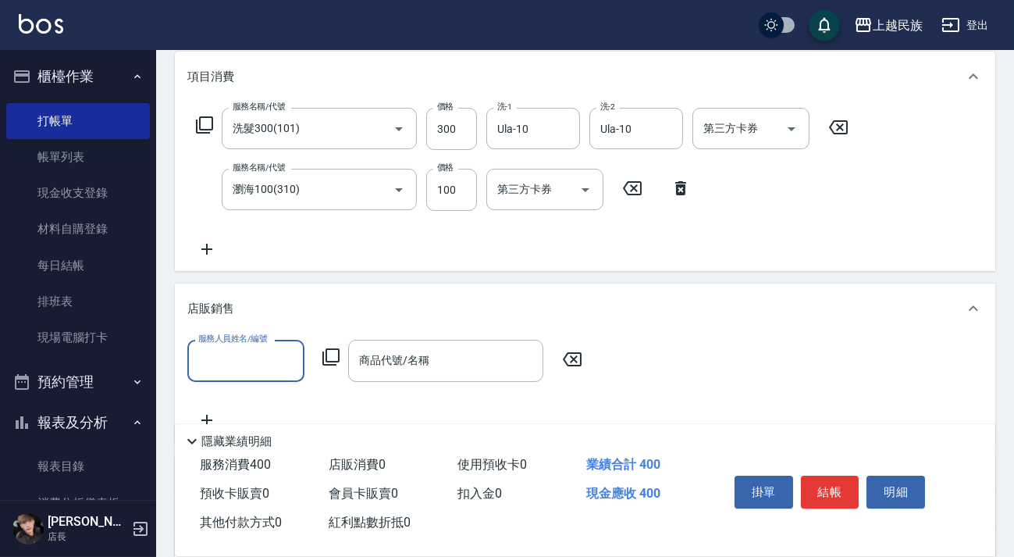
scroll to position [0, 0]
type input "Ula-10"
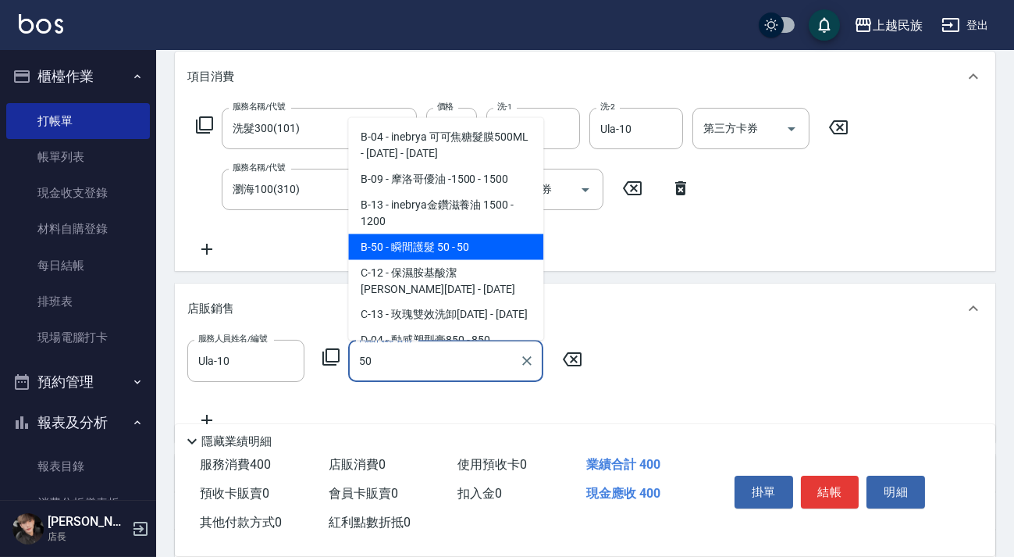
click at [442, 251] on span "B-50 - 瞬間護髮 50 - 50" at bounding box center [445, 246] width 195 height 26
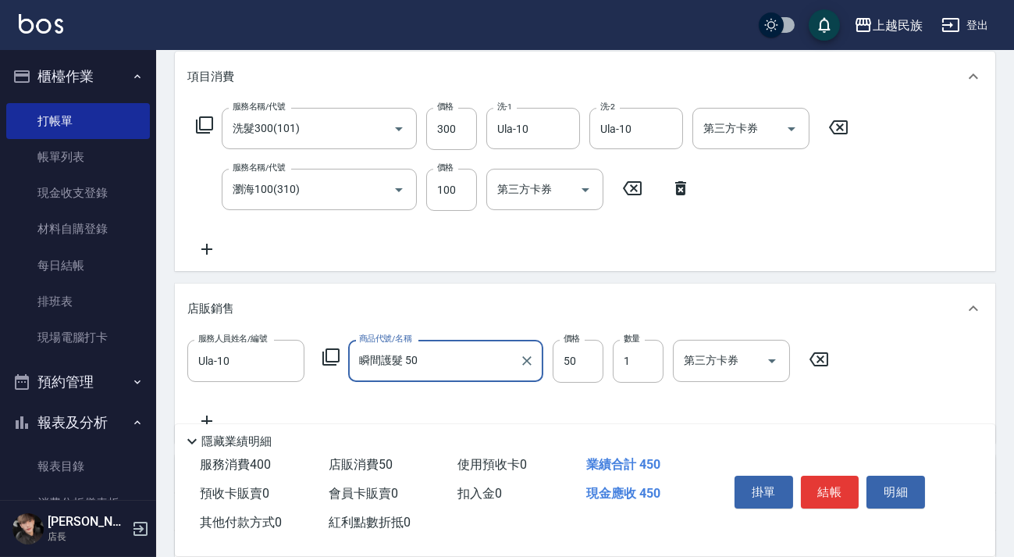
type input "瞬間護髮 50"
click at [209, 255] on icon at bounding box center [206, 249] width 39 height 19
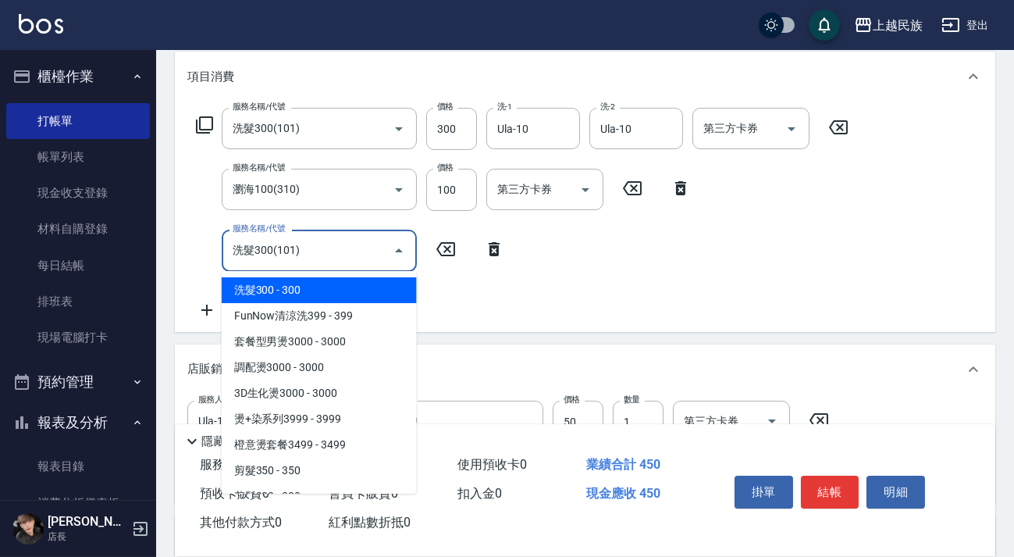
type input "洗髮300(101)"
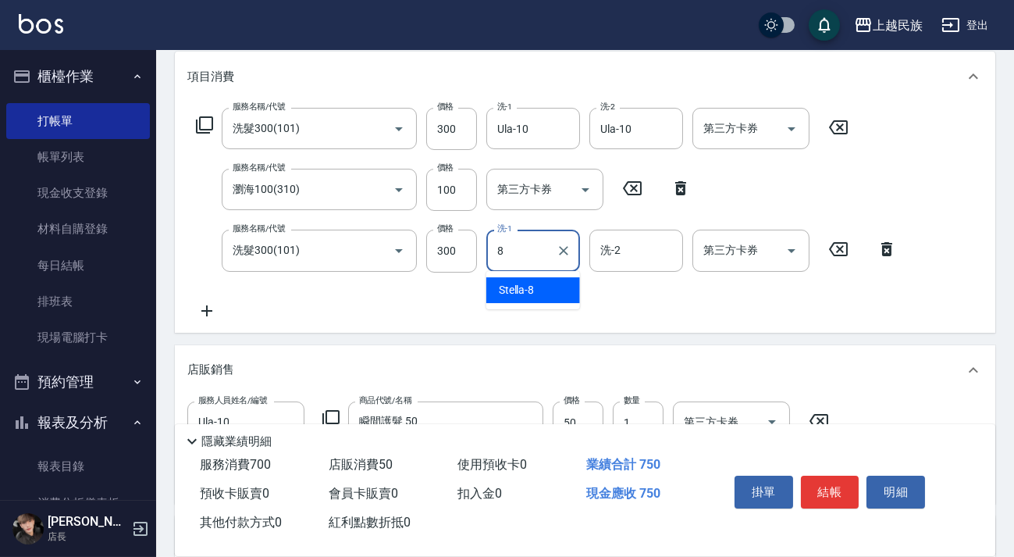
type input "Stella-8"
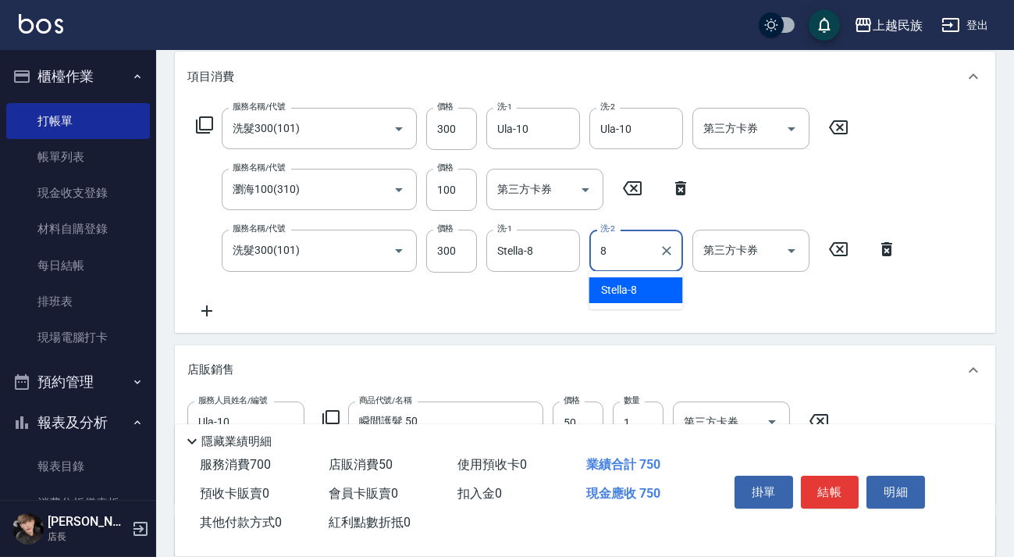
type input "Stella-8"
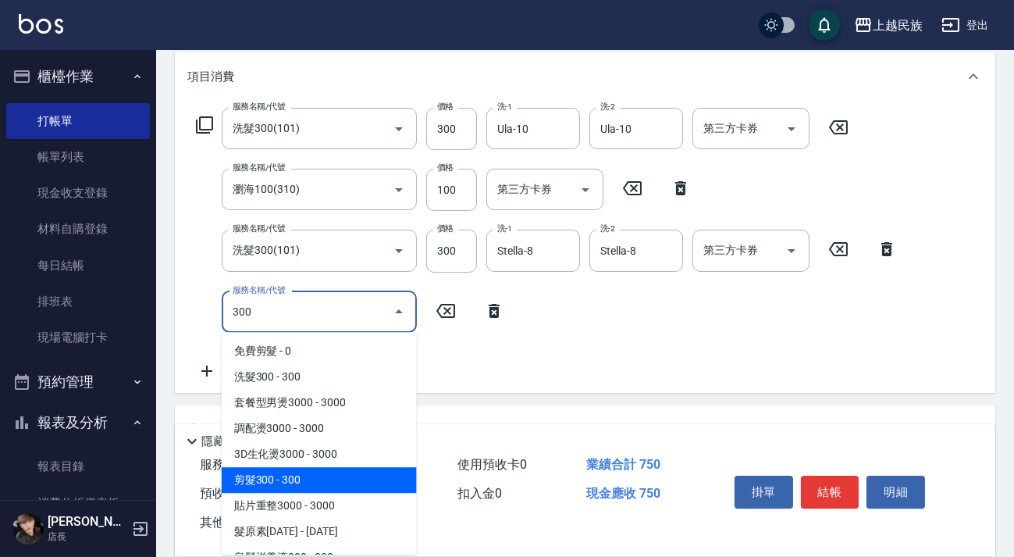
click at [358, 479] on span "剪髮300 - 300" at bounding box center [319, 480] width 195 height 26
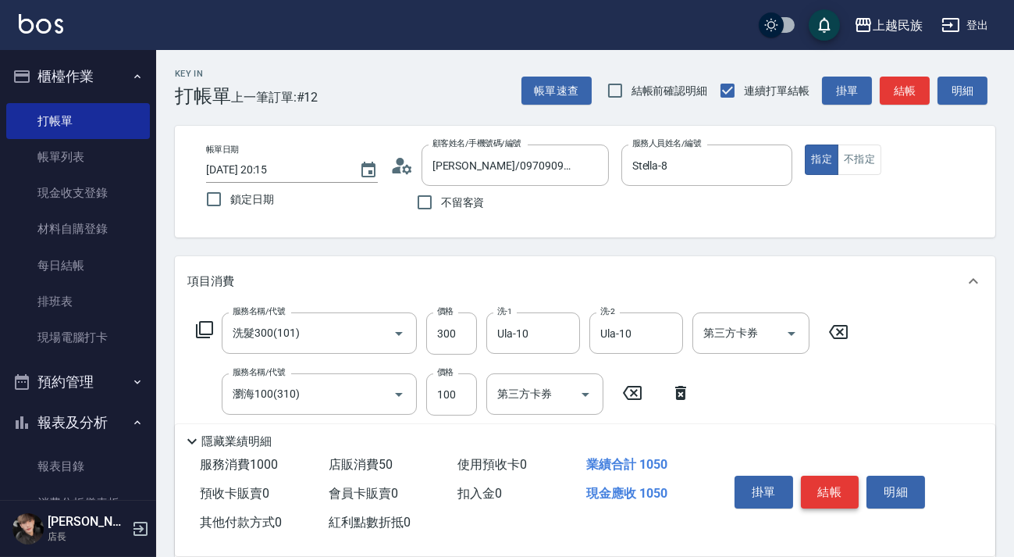
type input "剪髮300(305)"
click at [825, 496] on button "結帳" at bounding box center [830, 491] width 59 height 33
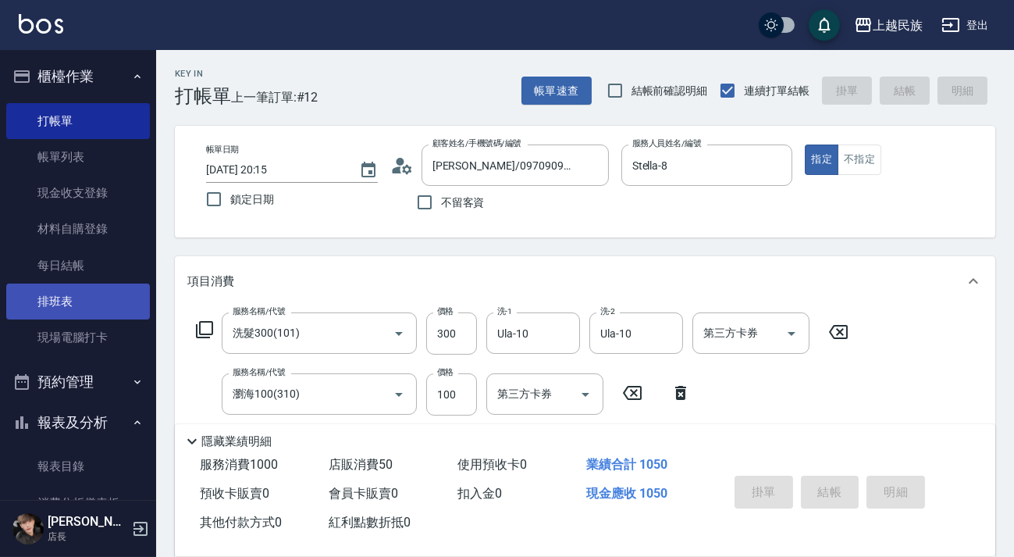
type input "[DATE] 20:16"
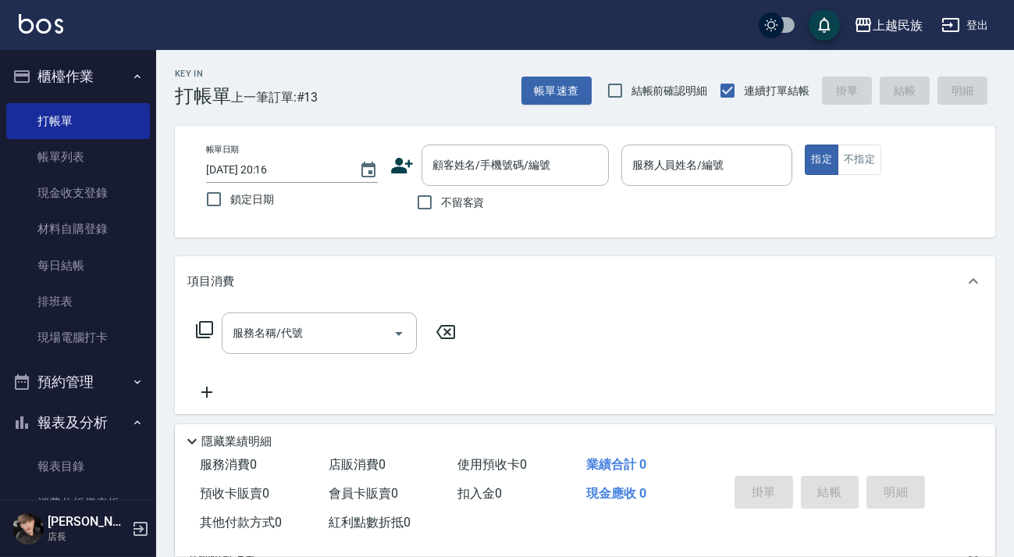
click at [55, 36] on div "上越民族 登出" at bounding box center [507, 25] width 1014 height 50
click at [54, 33] on link at bounding box center [41, 25] width 45 height 23
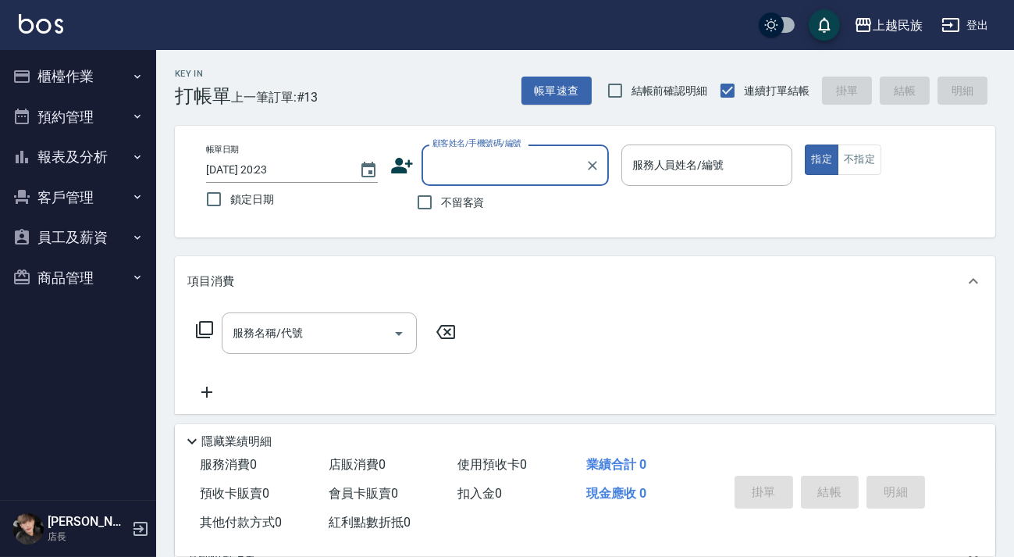
click at [135, 158] on icon "button" at bounding box center [137, 157] width 12 height 12
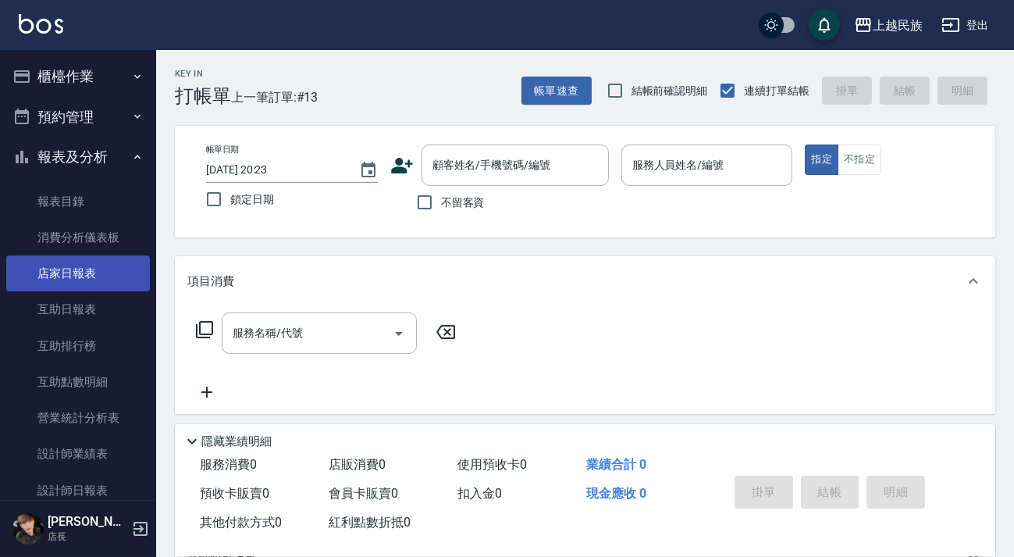
click at [85, 280] on link "店家日報表" at bounding box center [78, 273] width 144 height 36
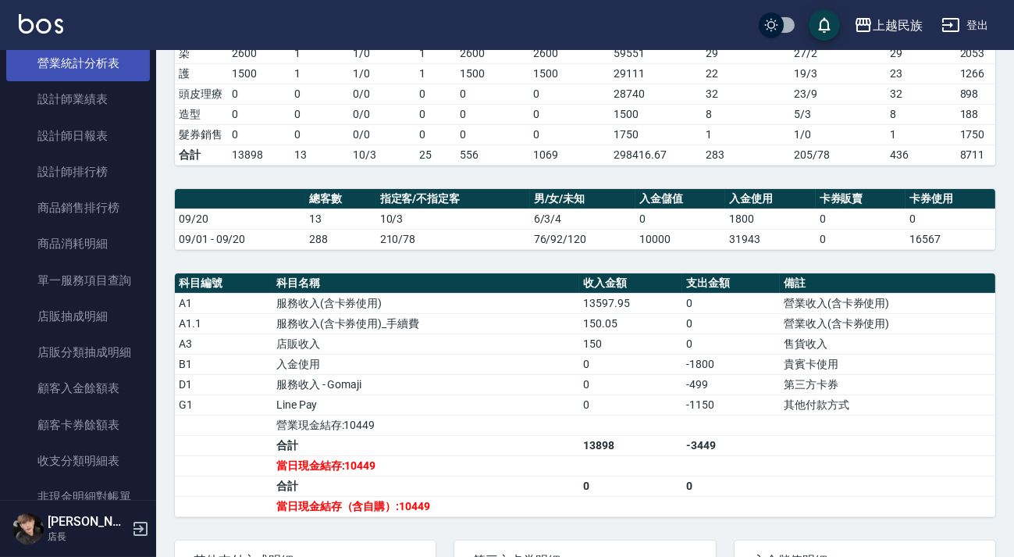
scroll to position [70, 0]
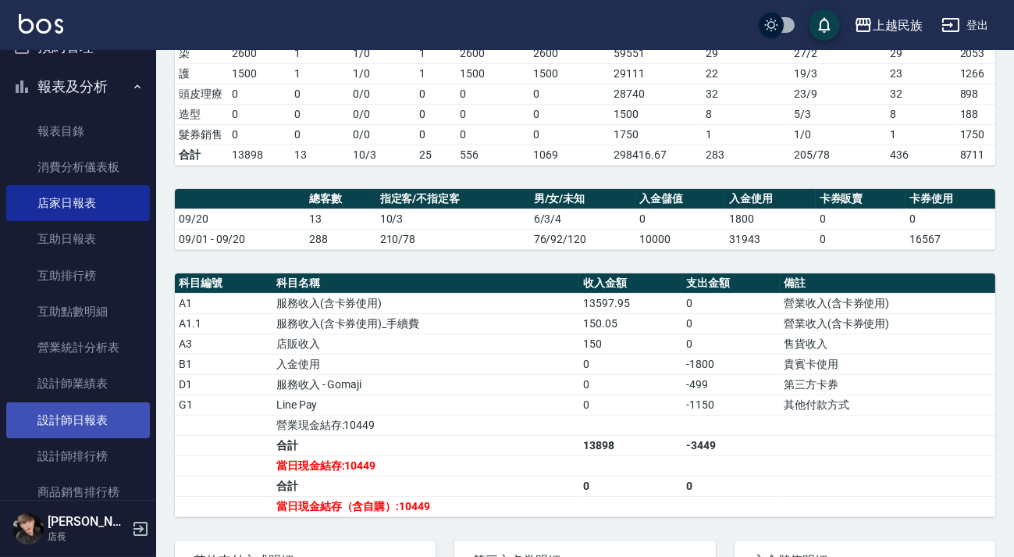
click at [101, 426] on link "設計師日報表" at bounding box center [78, 420] width 144 height 36
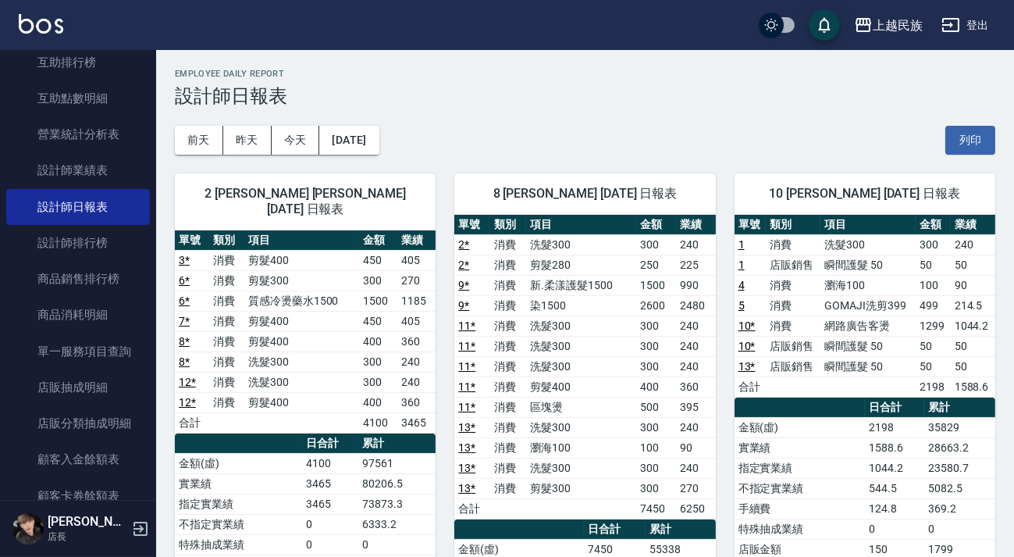
click at [52, 21] on img at bounding box center [41, 24] width 45 height 20
